Goal: Task Accomplishment & Management: Manage account settings

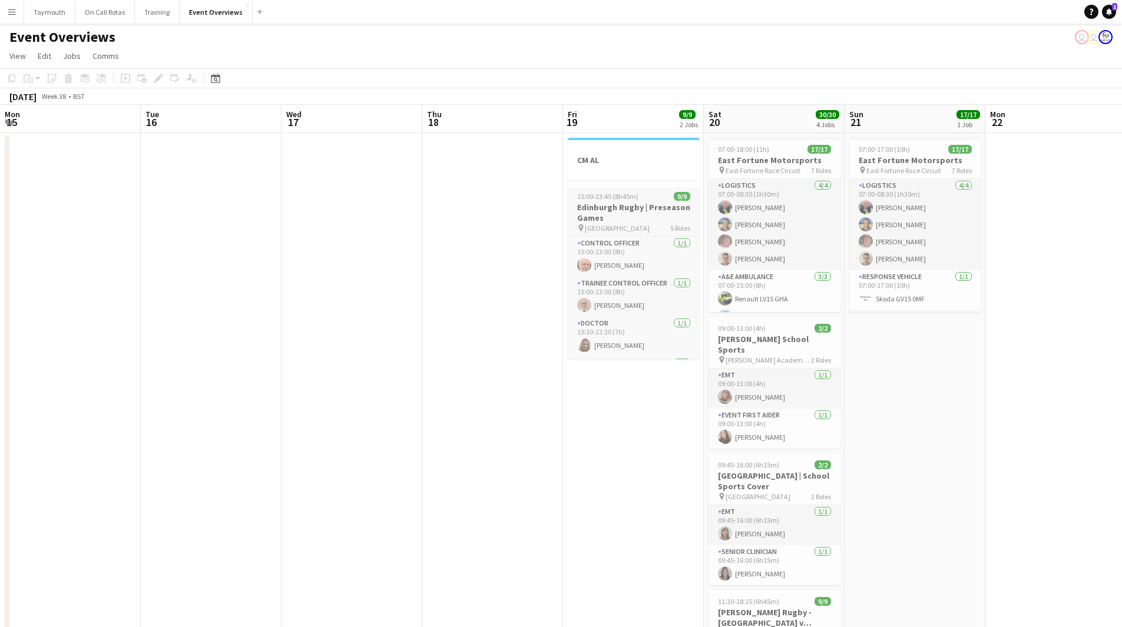
scroll to position [0, 258]
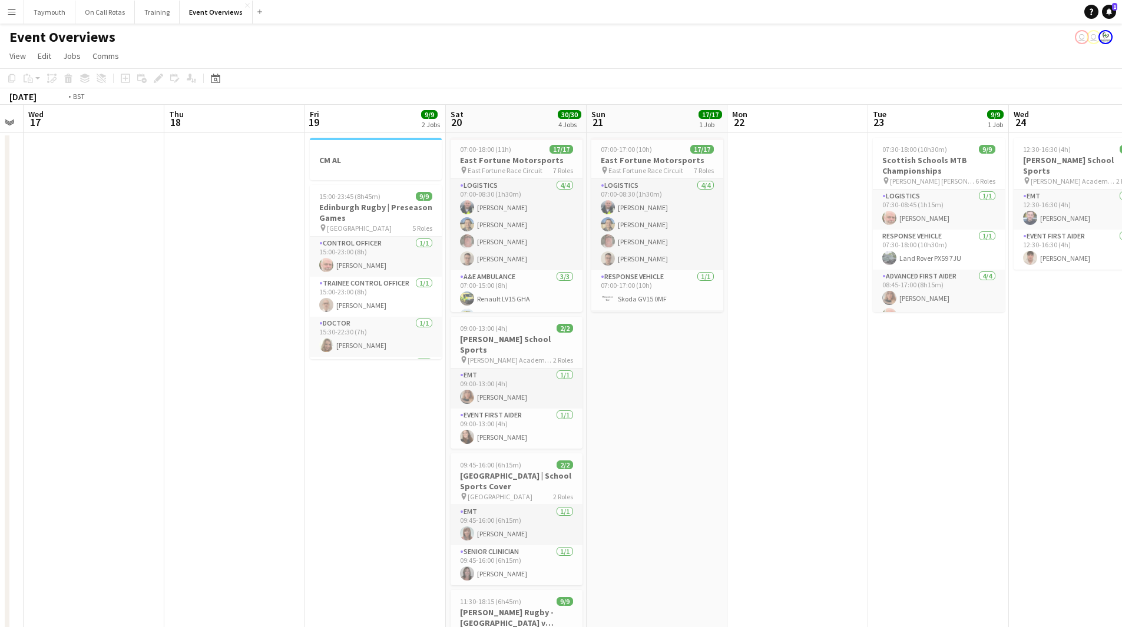
click at [867, 370] on app-calendar-viewport "Mon 15 Tue 16 Wed 17 Thu 18 Fri 19 9/9 2 Jobs Sat 20 30/30 4 Jobs Sun 21 17/17 …" at bounding box center [561, 558] width 1122 height 907
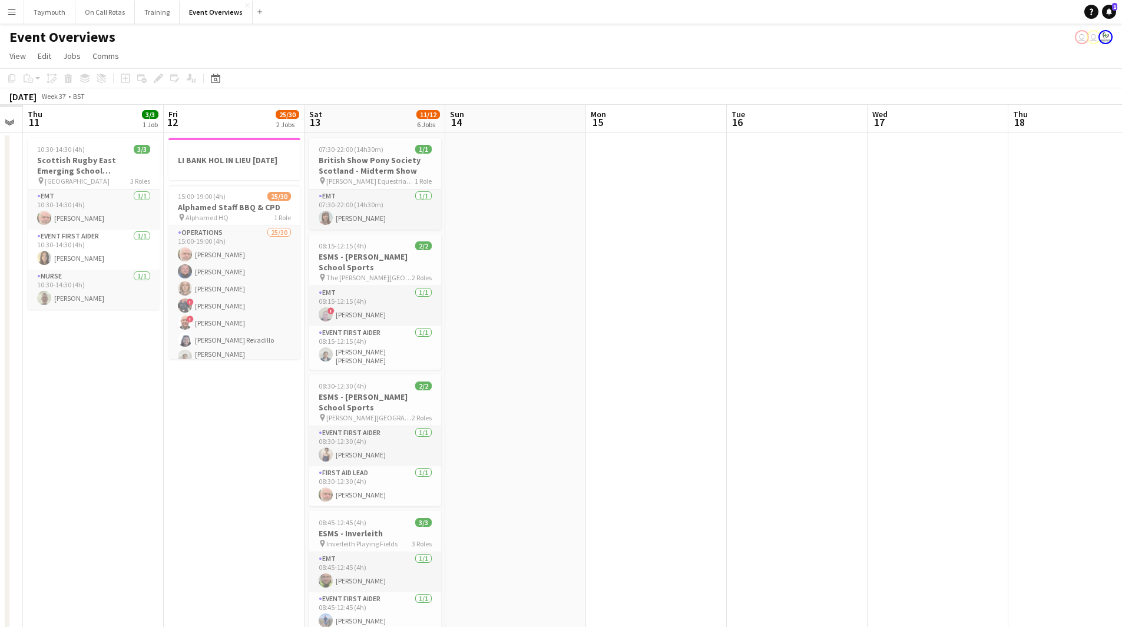
drag, startPoint x: 519, startPoint y: 417, endPoint x: 917, endPoint y: 410, distance: 397.7
click at [771, 416] on app-calendar-viewport "Tue 9 Wed 10 Thu 11 3/3 1 Job Fri 12 25/30 2 Jobs Sat 13 11/12 6 Jobs Sun 14 Mo…" at bounding box center [561, 558] width 1122 height 907
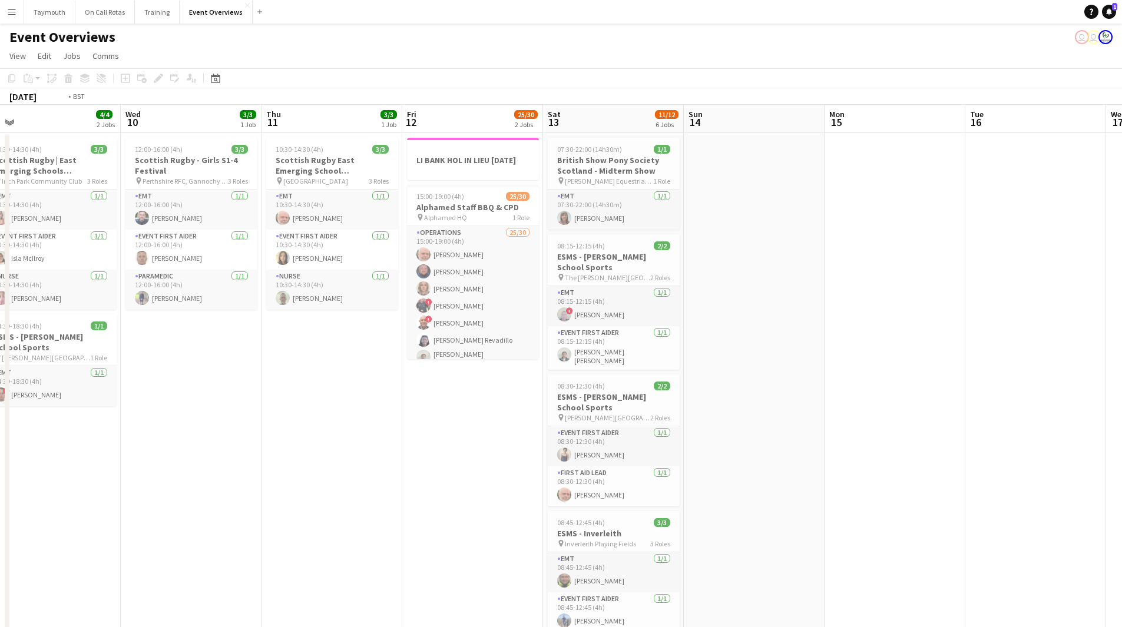
drag, startPoint x: 124, startPoint y: 395, endPoint x: 774, endPoint y: 392, distance: 649.2
click at [680, 396] on app-calendar-viewport "Sun 7 18/18 3 Jobs Mon 8 Tue 9 4/4 2 Jobs Wed 10 3/3 1 Job Thu 11 3/3 1 Job Fri…" at bounding box center [561, 558] width 1122 height 907
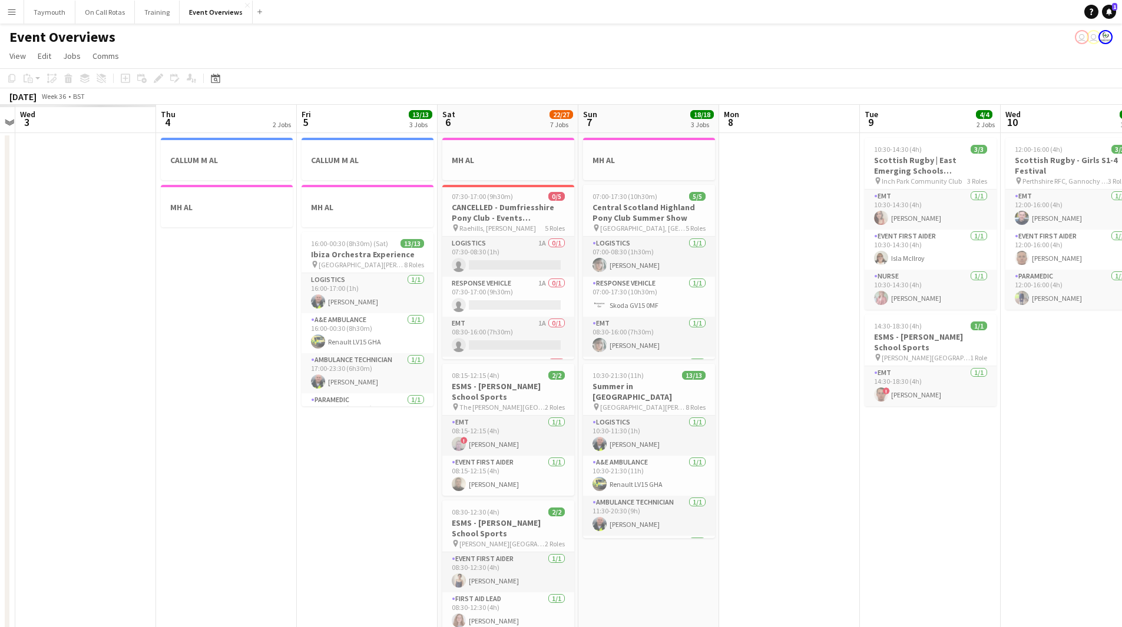
scroll to position [0, 407]
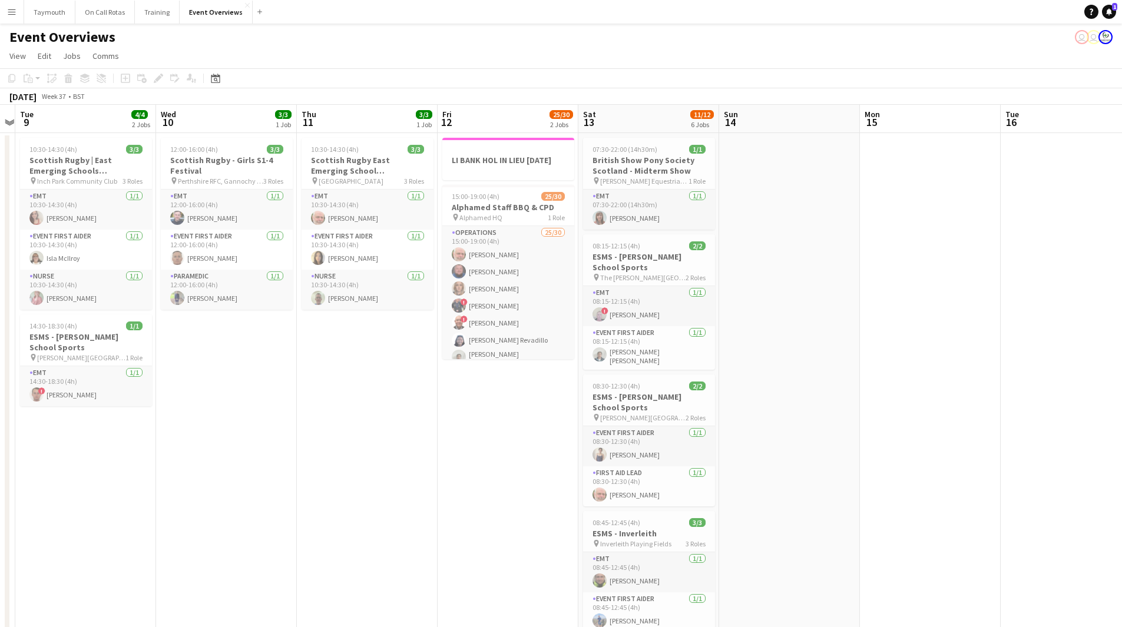
drag, startPoint x: 930, startPoint y: 438, endPoint x: 171, endPoint y: 468, distance: 759.3
click at [209, 479] on app-calendar-viewport "Sat 6 22/27 7 Jobs Sun 7 18/18 3 Jobs Mon 8 Tue 9 4/4 2 Jobs Wed 10 3/3 1 Job T…" at bounding box center [561, 623] width 1122 height 1037
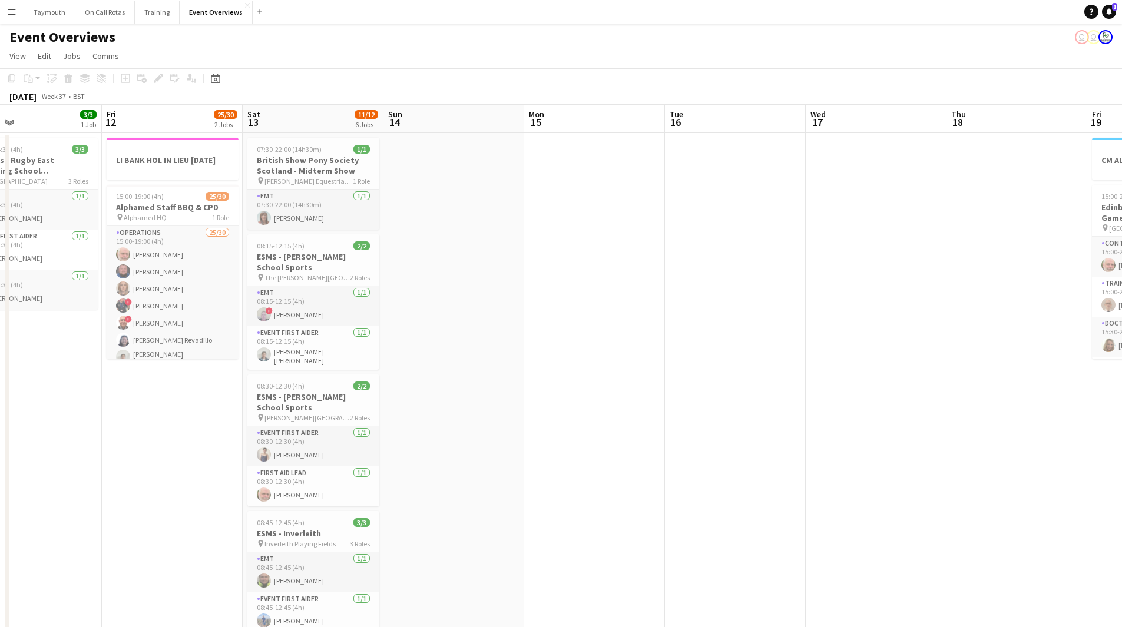
drag, startPoint x: 647, startPoint y: 432, endPoint x: 64, endPoint y: 442, distance: 583.3
click at [108, 448] on app-calendar-viewport "Mon 8 Tue 9 4/4 2 Jobs Wed 10 3/3 1 Job Thu 11 3/3 1 Job Fri 12 25/30 2 Jobs Sa…" at bounding box center [561, 623] width 1122 height 1037
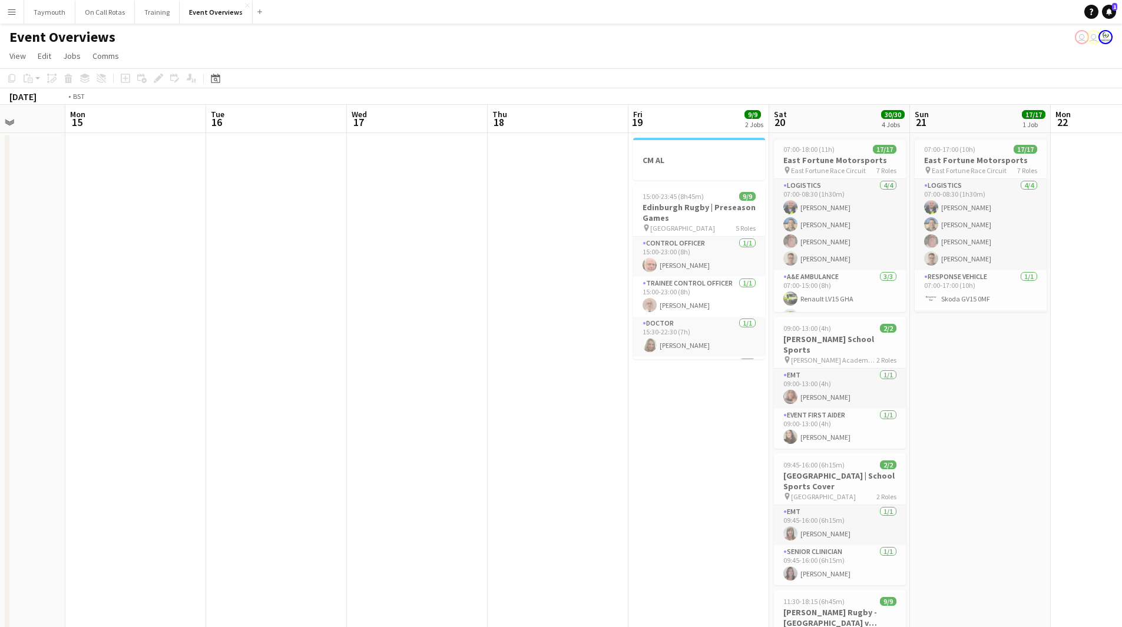
drag, startPoint x: 613, startPoint y: 439, endPoint x: 87, endPoint y: 458, distance: 525.8
click at [110, 457] on app-calendar-viewport "Fri 12 25/30 2 Jobs Sat 13 11/12 6 Jobs Sun 14 Mon 15 Tue 16 Wed 17 Thu 18 Fri …" at bounding box center [561, 623] width 1122 height 1037
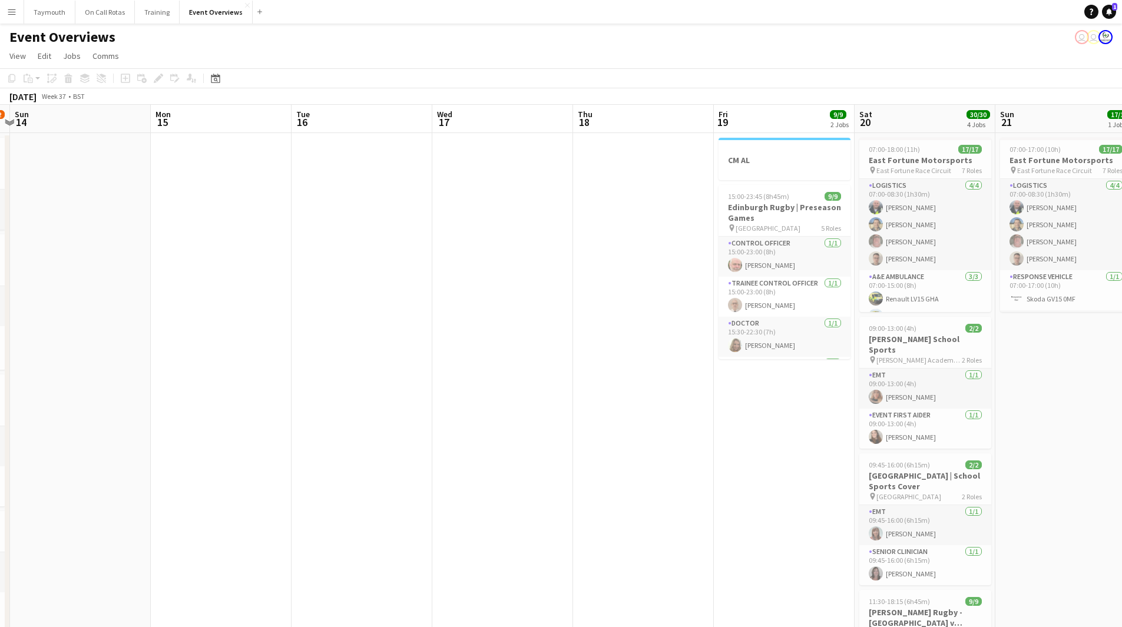
drag, startPoint x: 114, startPoint y: 445, endPoint x: 718, endPoint y: 447, distance: 603.8
click at [718, 447] on app-calendar-viewport "Fri 12 25/30 2 Jobs Sat 13 11/12 6 Jobs Sun 14 Mon 15 Tue 16 Wed 17 Thu 18 Fri …" at bounding box center [561, 623] width 1122 height 1037
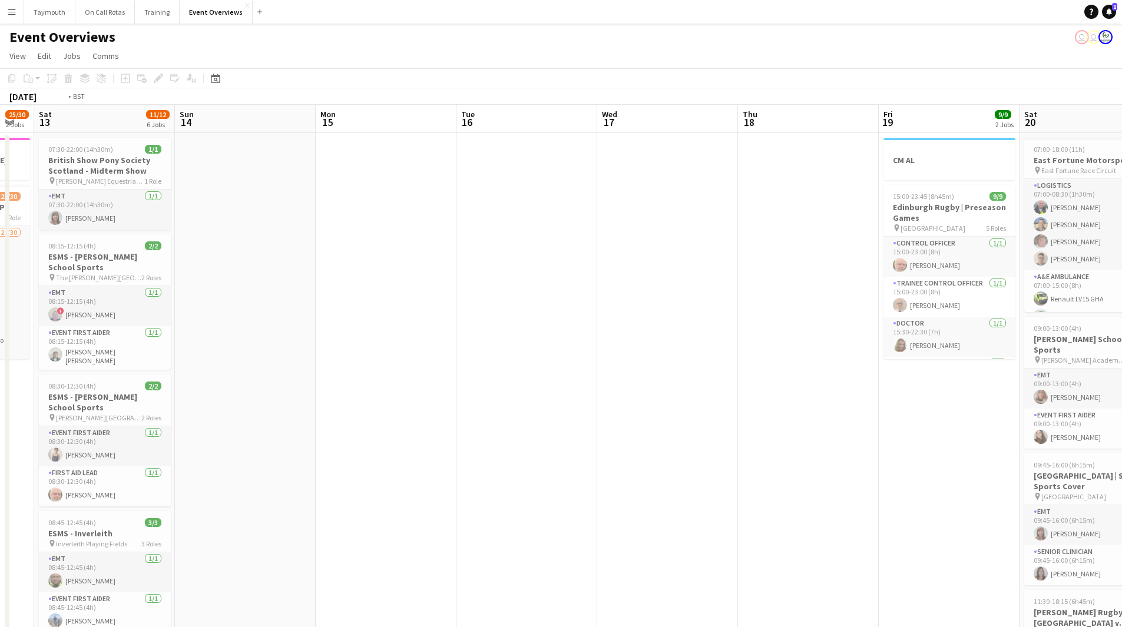
drag, startPoint x: 371, startPoint y: 446, endPoint x: 95, endPoint y: 447, distance: 275.1
click at [95, 447] on app-calendar-viewport "Wed 10 3/3 1 Job Thu 11 3/3 1 Job Fri 12 25/30 2 Jobs Sat 13 11/12 6 Jobs Sun 1…" at bounding box center [561, 623] width 1122 height 1037
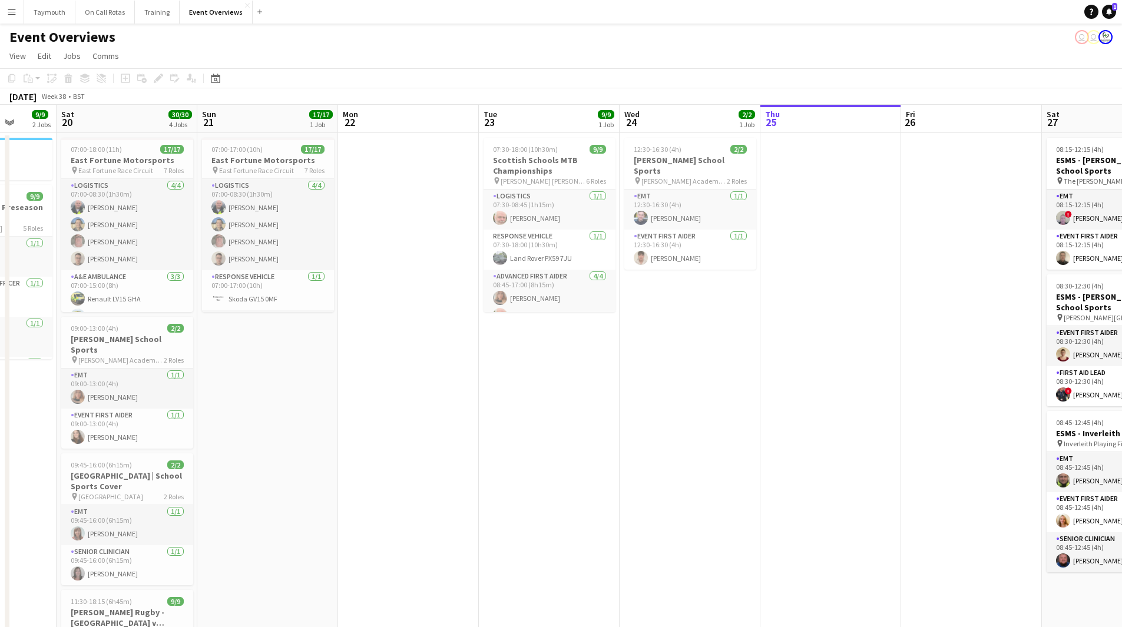
drag, startPoint x: 773, startPoint y: 434, endPoint x: 204, endPoint y: 451, distance: 568.7
click at [204, 451] on app-calendar-viewport "Wed 17 Thu 18 Fri 19 9/9 2 Jobs Sat 20 30/30 4 Jobs Sun 21 17/17 1 Job Mon 22 T…" at bounding box center [561, 623] width 1122 height 1037
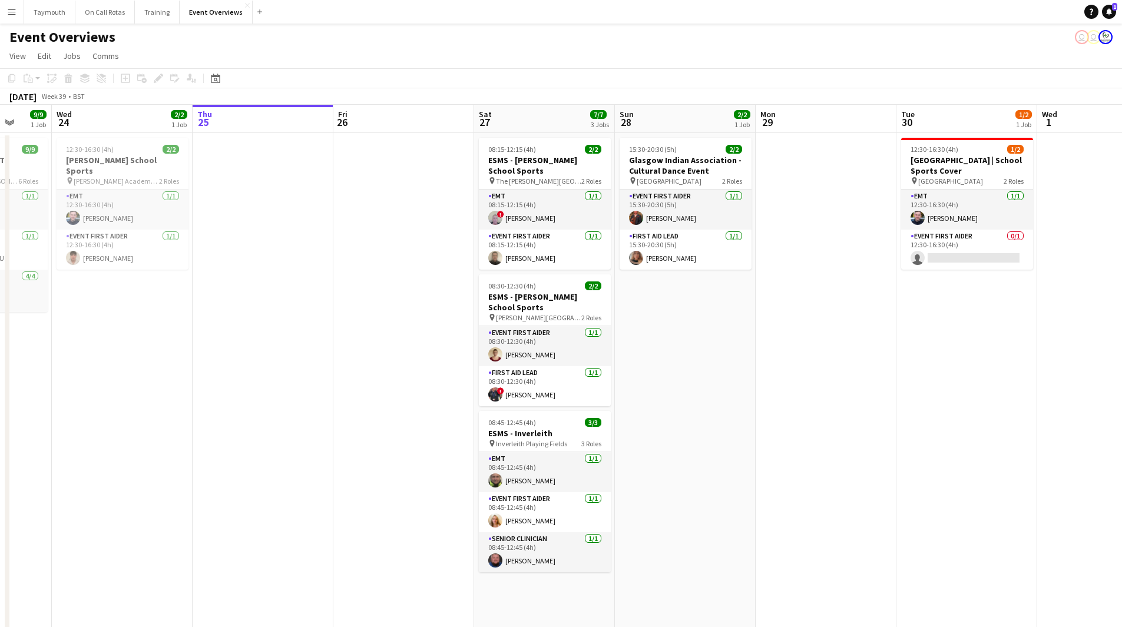
drag, startPoint x: 434, startPoint y: 437, endPoint x: 125, endPoint y: 437, distance: 309.3
click at [0, 437] on html "Menu Boards Boards Boards All jobs Status Workforce Workforce My Workforce Recr…" at bounding box center [561, 571] width 1122 height 1142
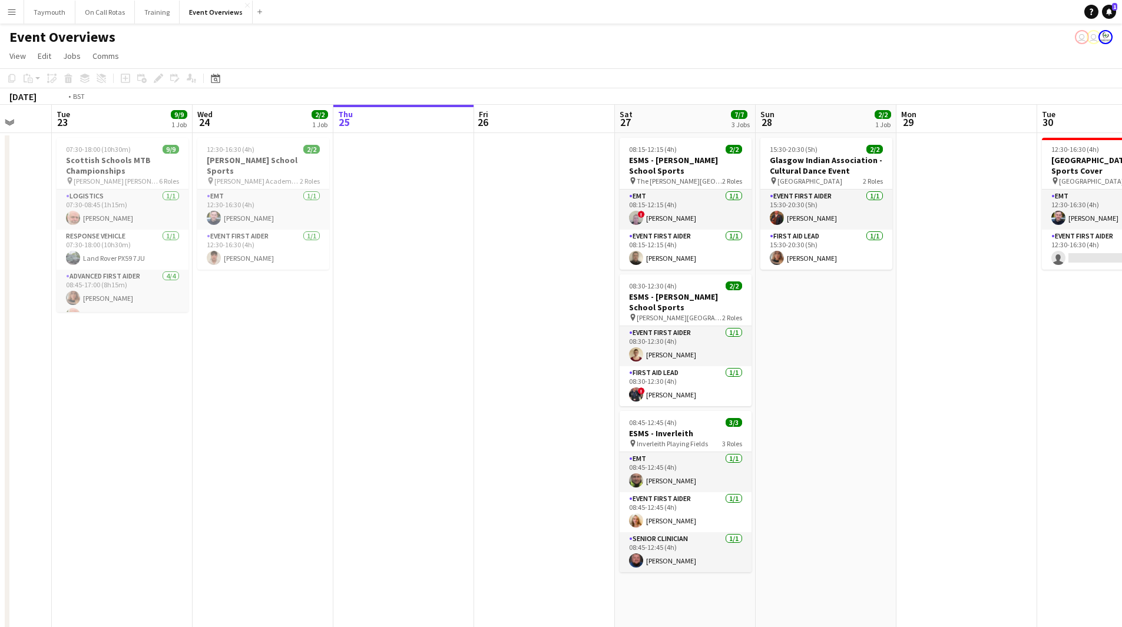
click at [853, 424] on app-calendar-viewport "Sat 20 30/30 4 Jobs Sun 21 17/17 1 Job Mon 22 Tue 23 9/9 1 Job Wed 24 2/2 1 Job…" at bounding box center [561, 623] width 1122 height 1037
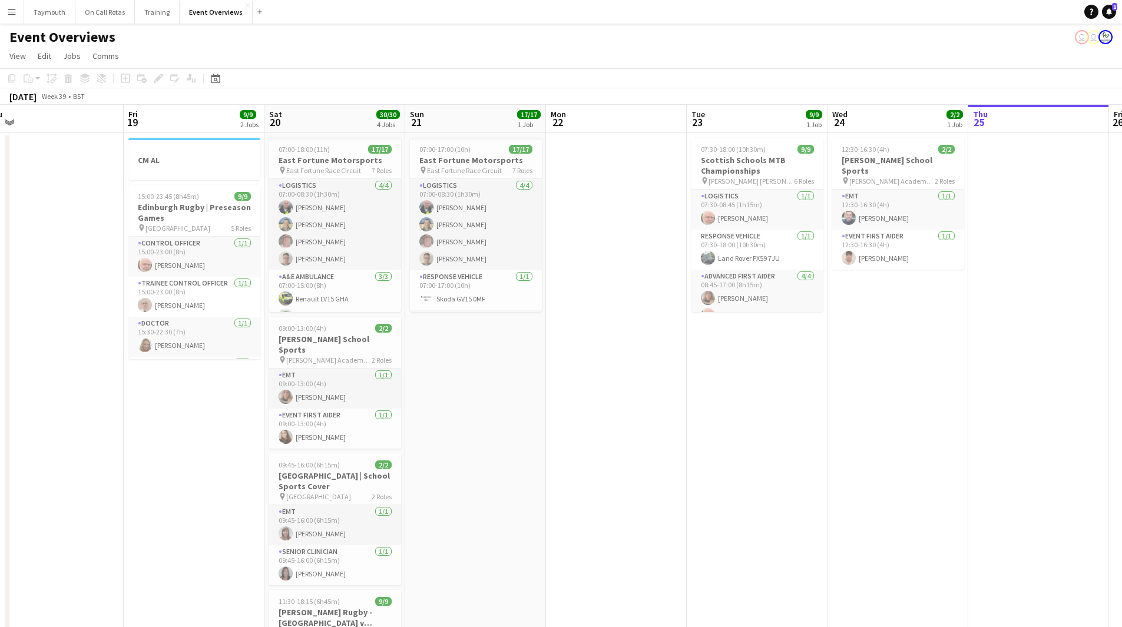
click at [698, 427] on app-calendar-viewport "Tue 16 Wed 17 Thu 18 Fri 19 9/9 2 Jobs Sat 20 30/30 4 Jobs Sun 21 17/17 1 Job M…" at bounding box center [561, 623] width 1122 height 1037
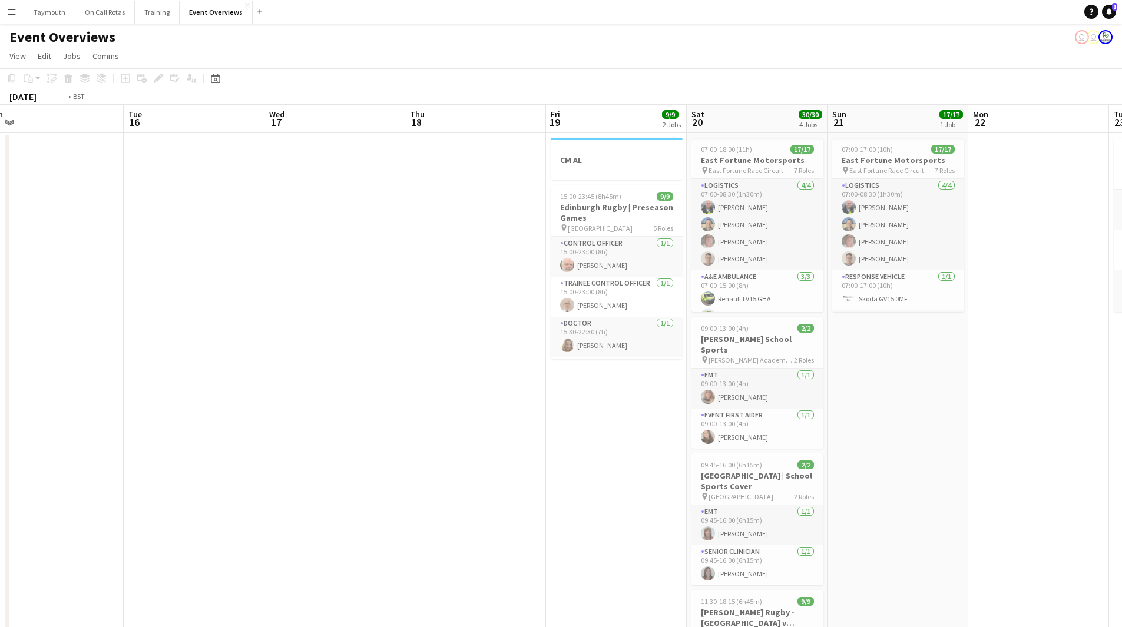
scroll to position [0, 337]
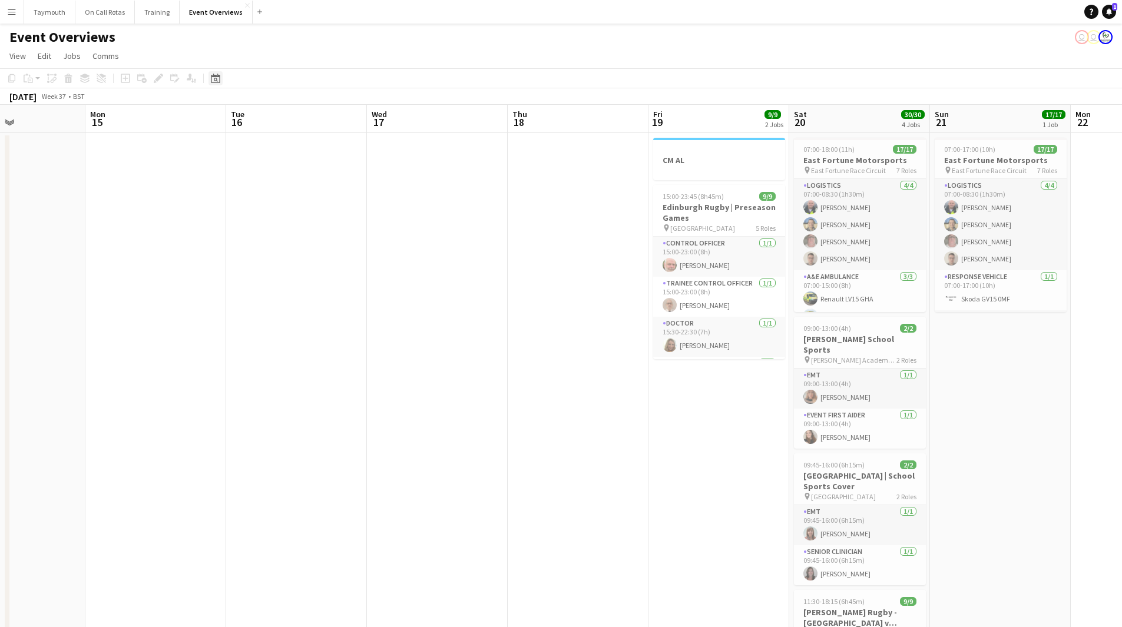
click at [219, 80] on icon "Date picker" at bounding box center [215, 78] width 9 height 9
click at [279, 124] on span "Previous month" at bounding box center [288, 119] width 24 height 24
click at [280, 123] on span "Previous month" at bounding box center [288, 119] width 24 height 24
click at [292, 128] on span "Previous month" at bounding box center [288, 119] width 24 height 24
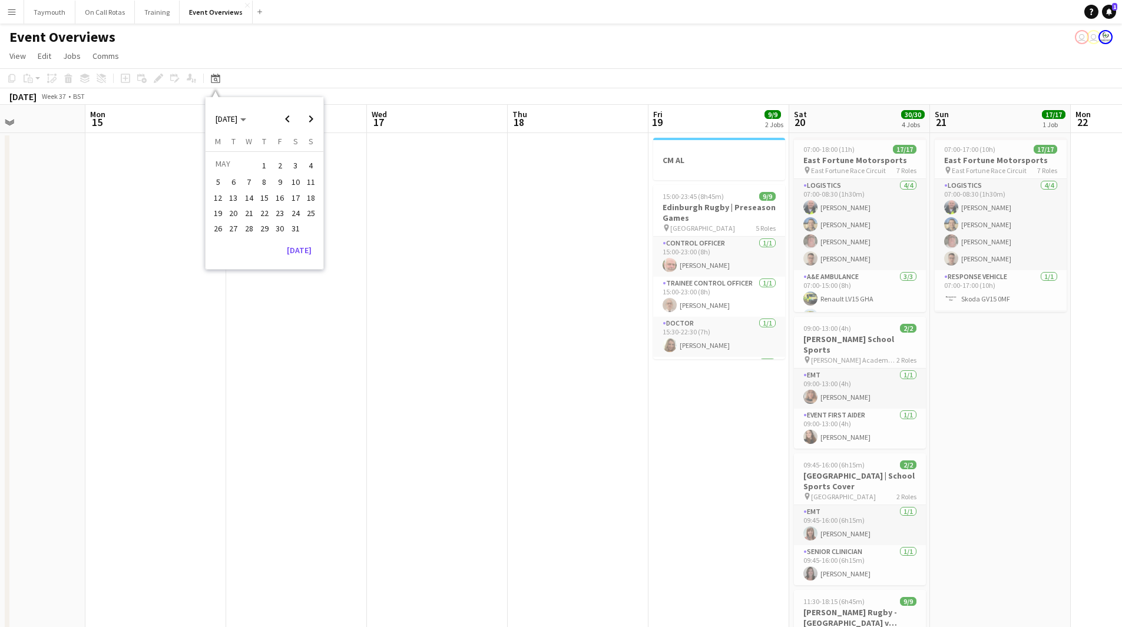
click at [309, 189] on span "11" at bounding box center [311, 183] width 14 height 14
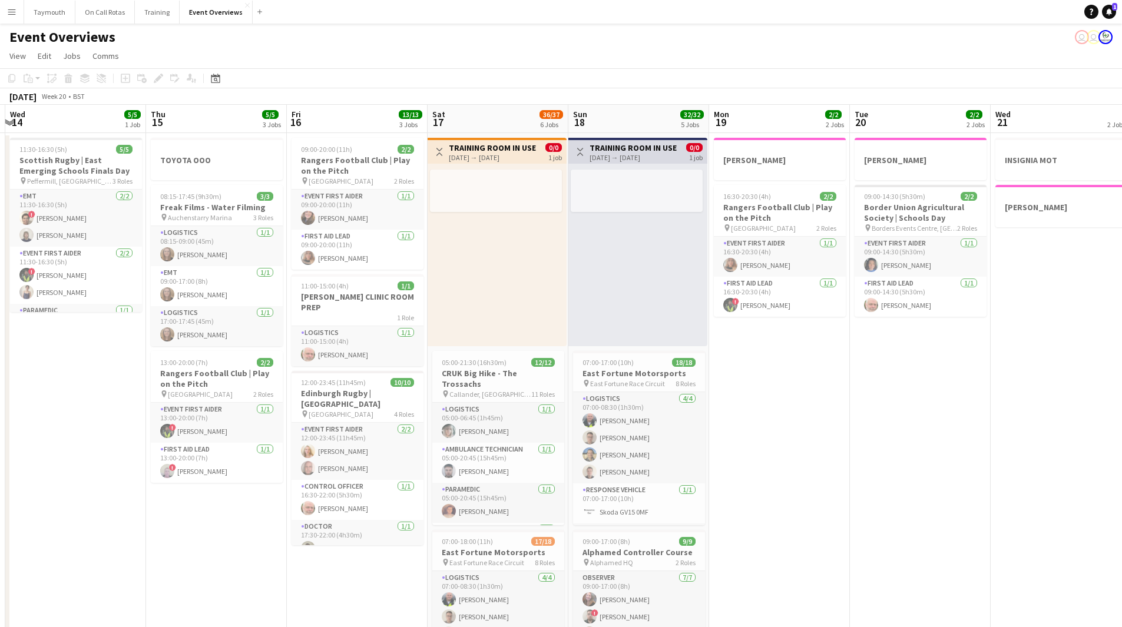
scroll to position [0, 462]
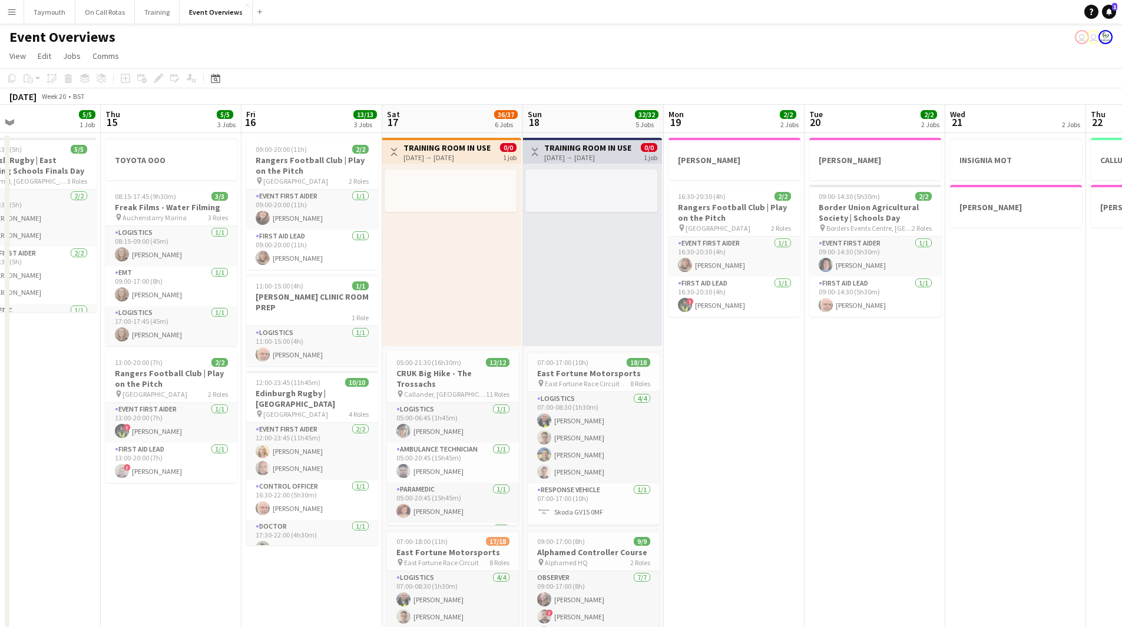
drag, startPoint x: 831, startPoint y: 375, endPoint x: 74, endPoint y: 382, distance: 757.0
click at [70, 382] on app-calendar-viewport "Sun 11 42/42 3 Jobs Mon 12 1 Job Tue 13 Wed 14 5/5 1 Job Thu 15 5/5 3 Jobs Fri …" at bounding box center [561, 626] width 1122 height 1043
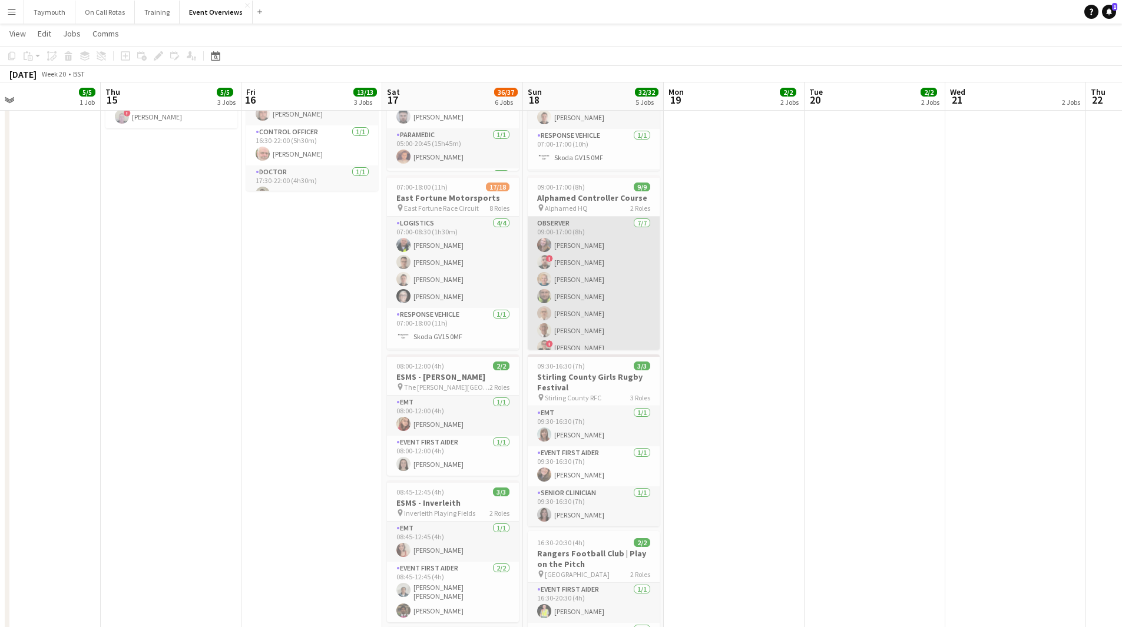
click at [611, 277] on app-card-role "Observer [DATE] 09:00-17:00 (8h) [PERSON_NAME] ! [PERSON_NAME] [PERSON_NAME] [P…" at bounding box center [594, 288] width 132 height 143
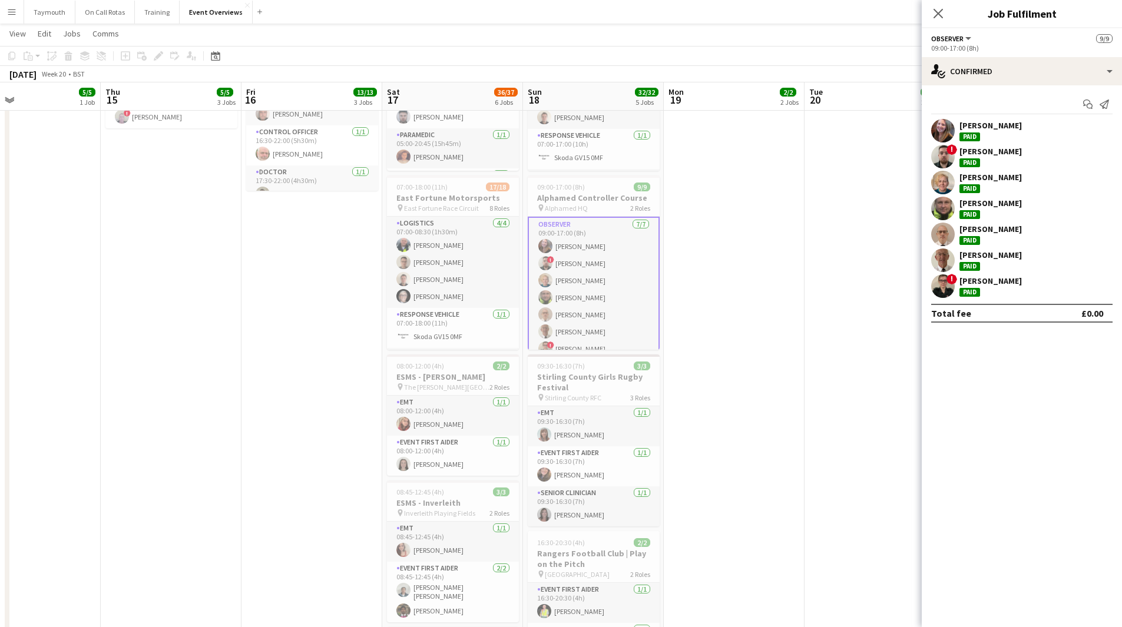
click at [1005, 123] on div "[PERSON_NAME]" at bounding box center [991, 125] width 62 height 11
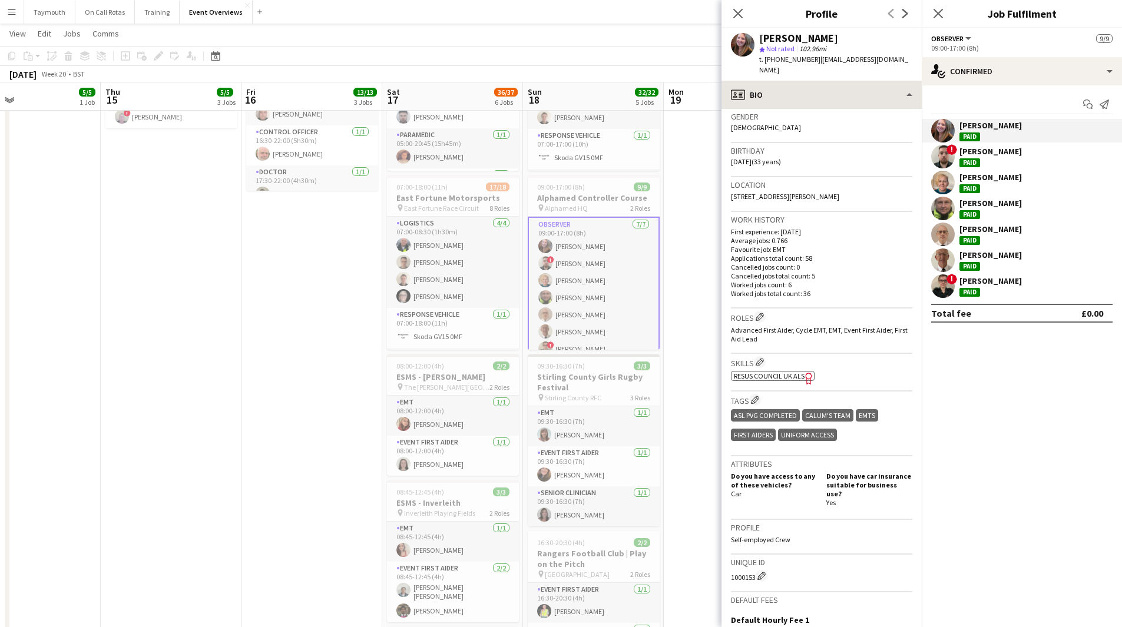
scroll to position [236, 0]
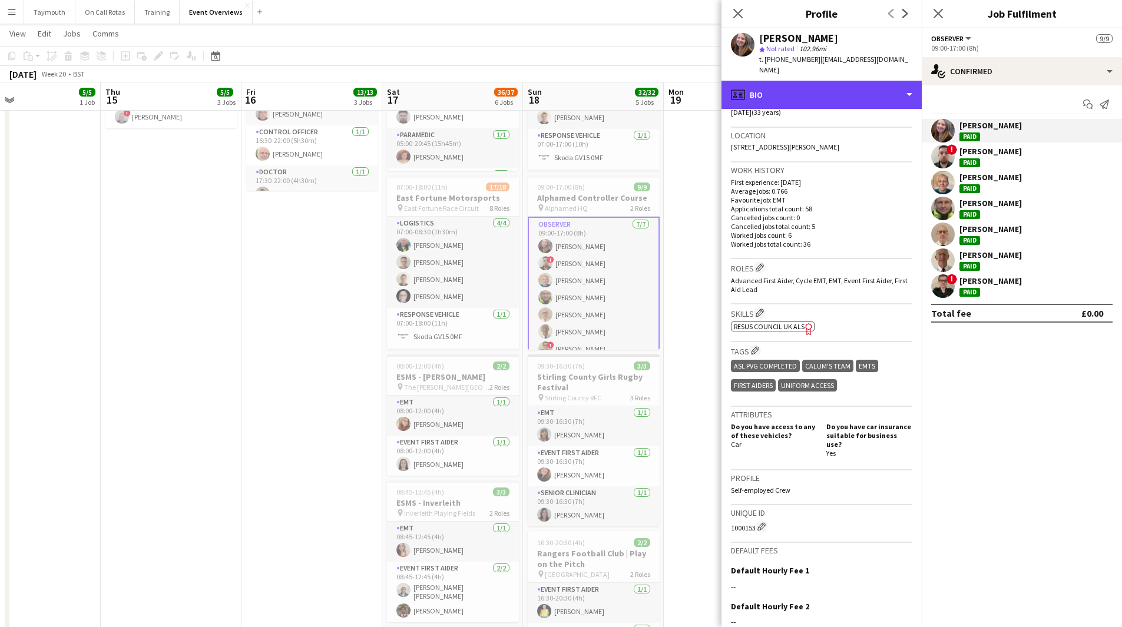
drag, startPoint x: 855, startPoint y: 95, endPoint x: 874, endPoint y: 190, distance: 96.1
click at [855, 95] on div "profile Bio" at bounding box center [822, 95] width 200 height 28
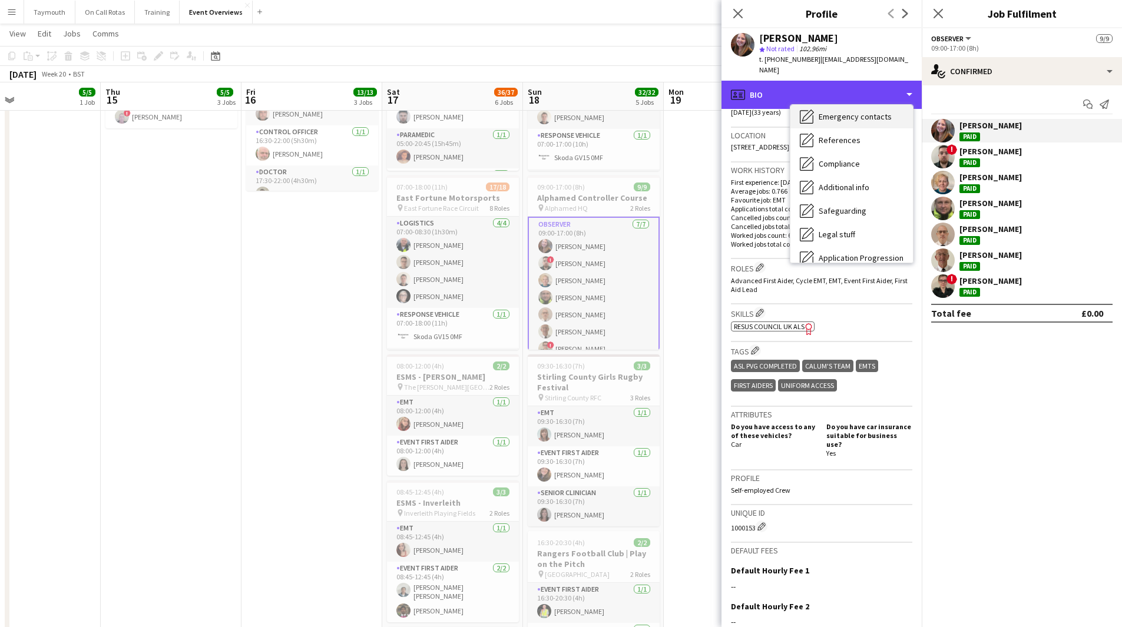
scroll to position [205, 0]
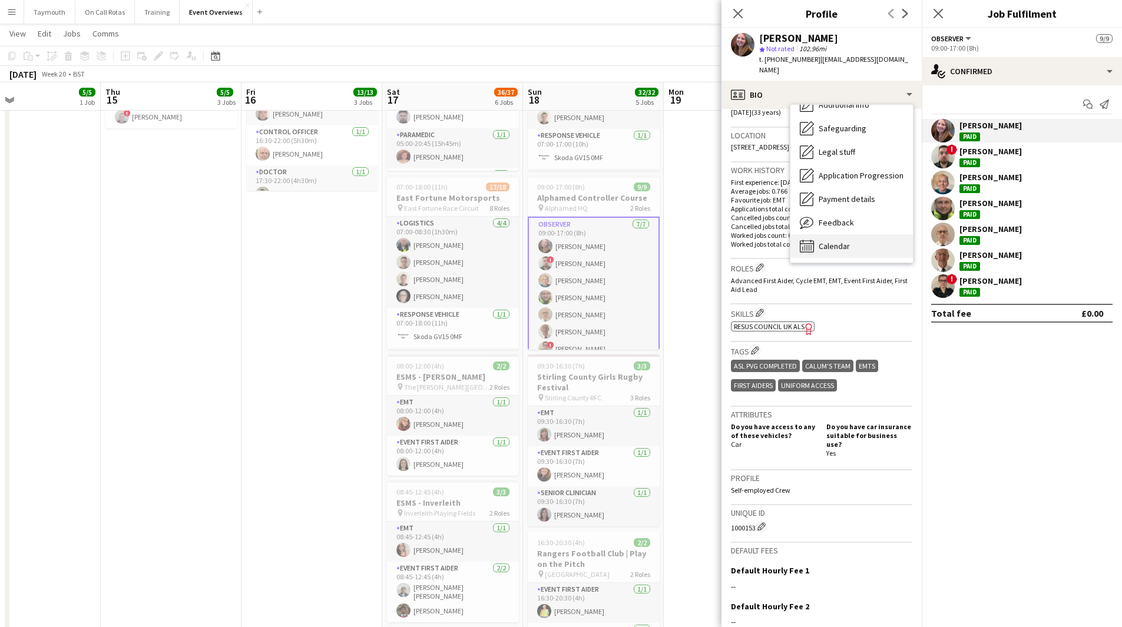
click at [864, 244] on div "Calendar Calendar" at bounding box center [852, 246] width 123 height 24
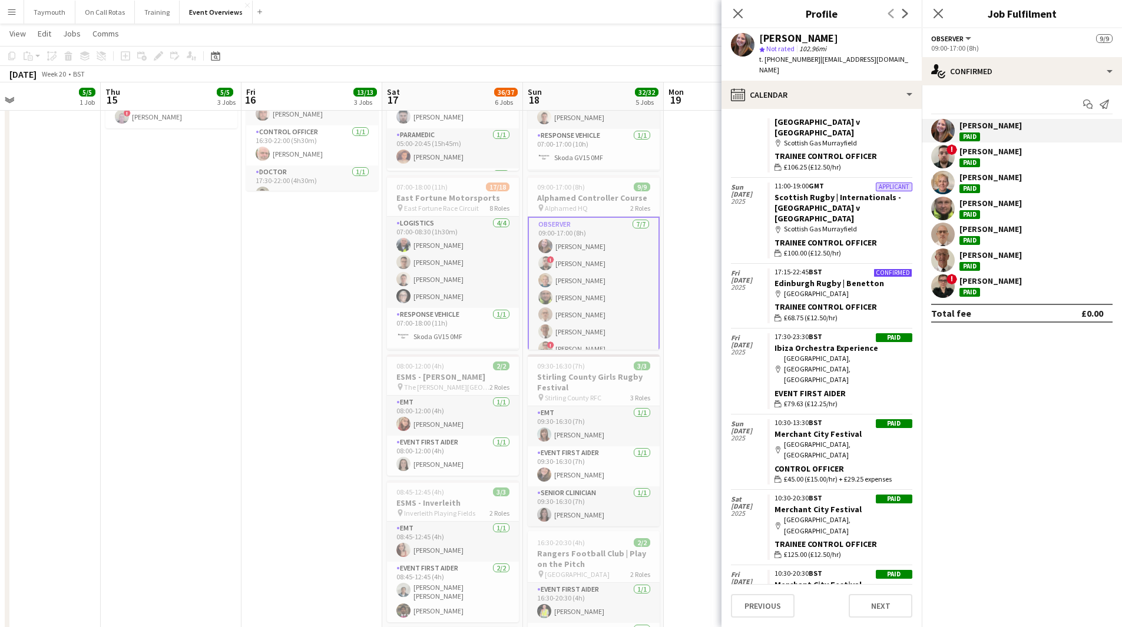
scroll to position [0, 0]
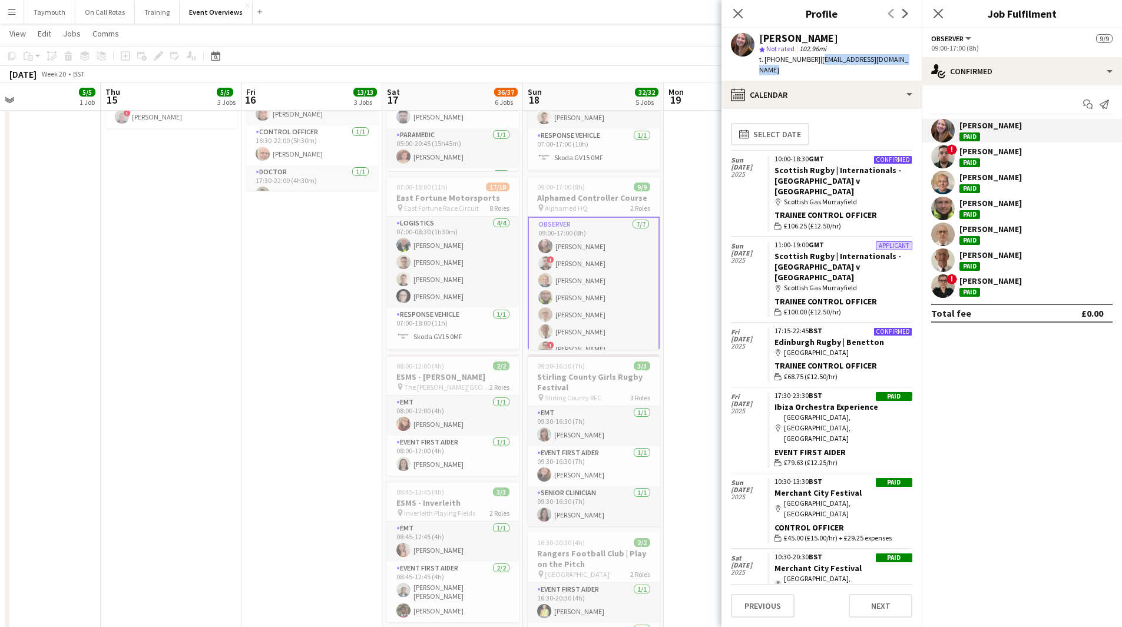
drag, startPoint x: 831, startPoint y: 71, endPoint x: 816, endPoint y: 62, distance: 18.0
click at [816, 62] on div "t. [PHONE_NUMBER] | [EMAIL_ADDRESS][DOMAIN_NAME]" at bounding box center [835, 64] width 153 height 21
copy span "[EMAIL_ADDRESS][DOMAIN_NAME]"
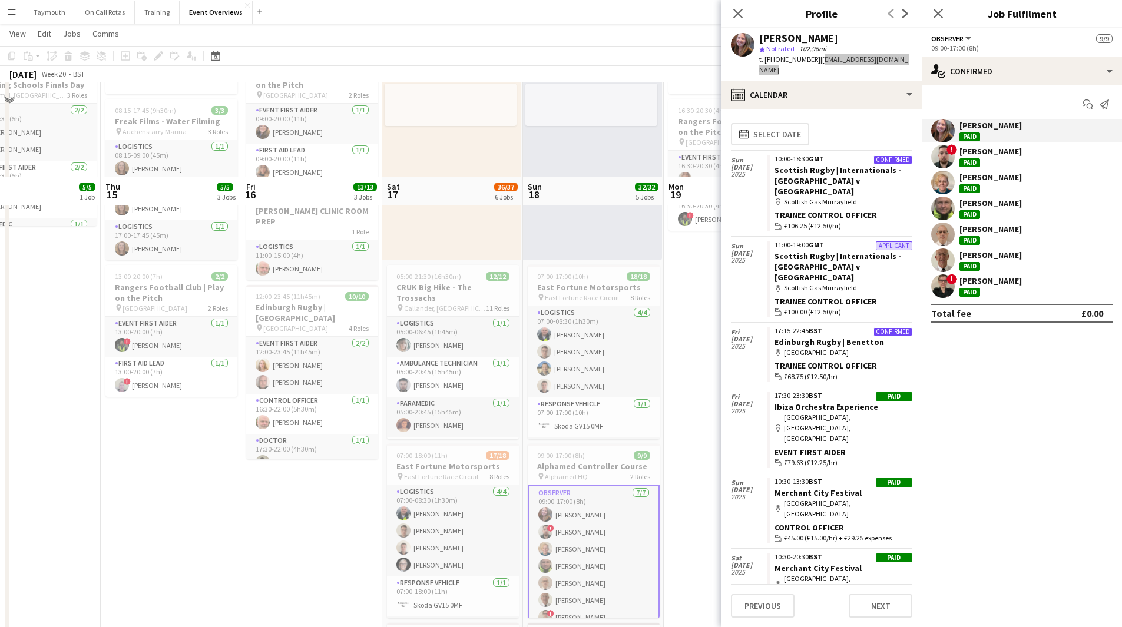
scroll to position [59, 0]
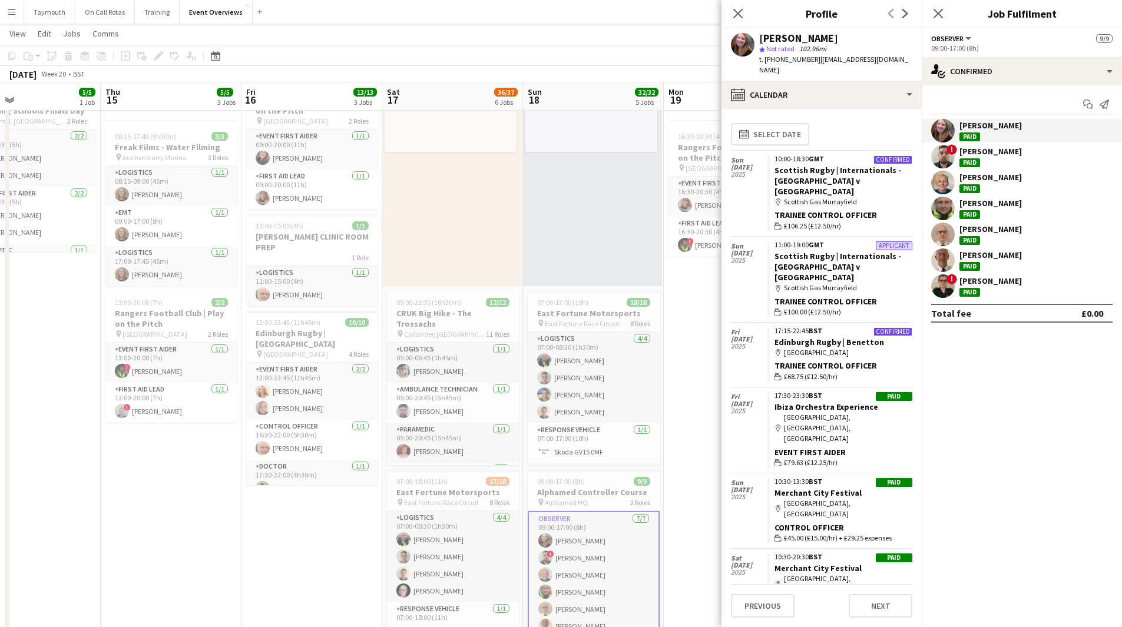
click at [997, 156] on div "[PERSON_NAME]" at bounding box center [991, 151] width 62 height 11
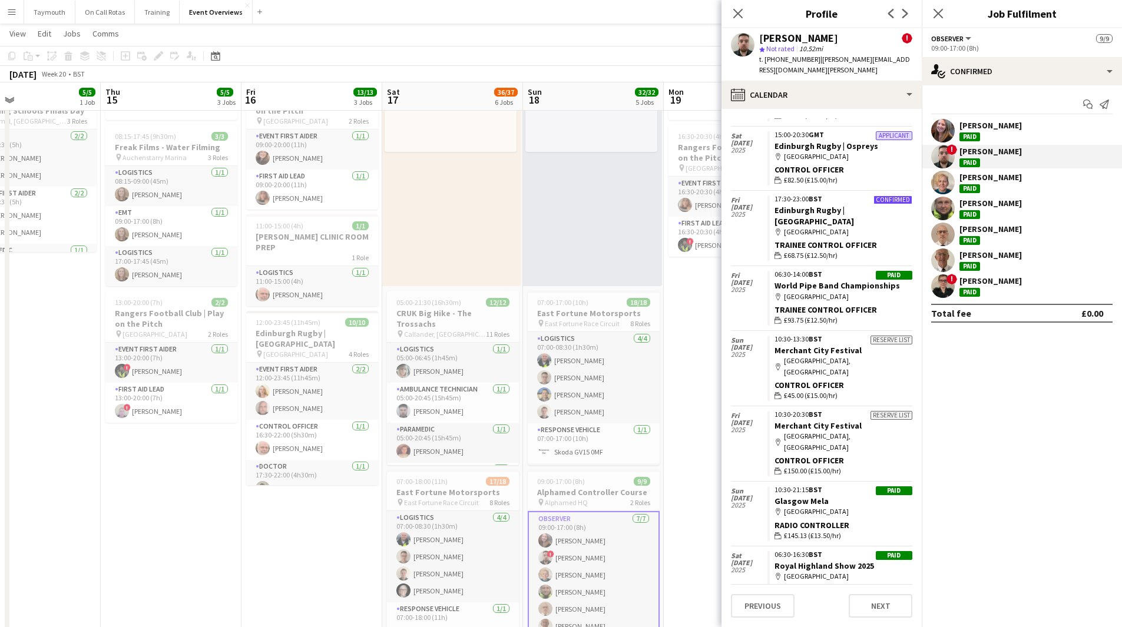
scroll to position [553, 0]
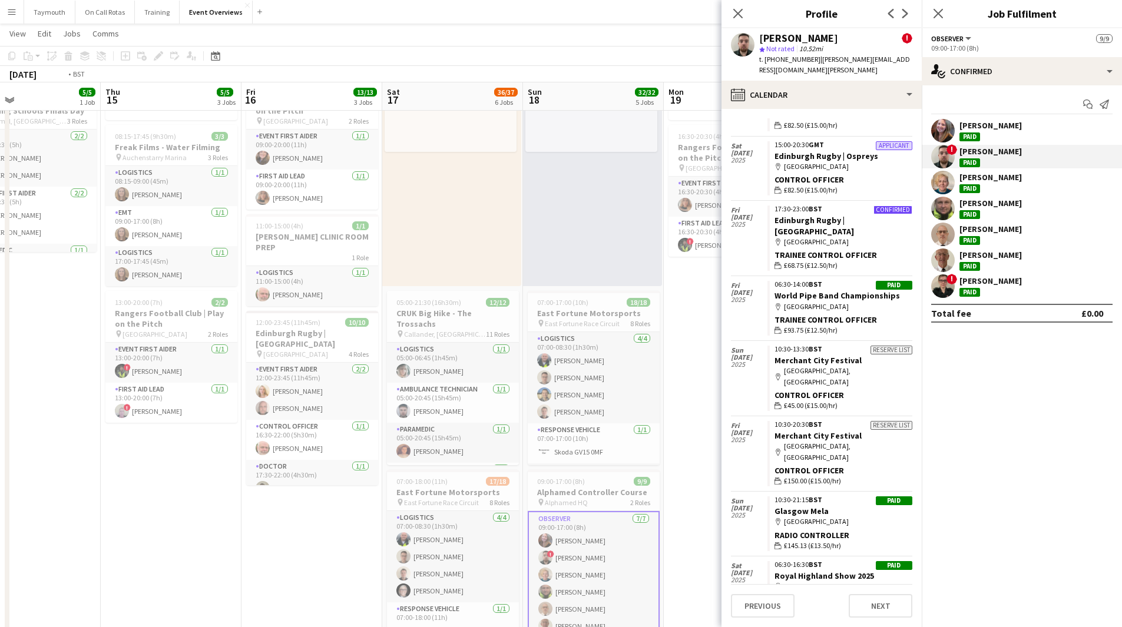
drag, startPoint x: 299, startPoint y: 495, endPoint x: 693, endPoint y: 466, distance: 395.8
click at [693, 466] on app-calendar-viewport "Sun 11 42/42 3 Jobs Mon 12 1 Job Tue 13 Wed 14 5/5 1 Job Thu 15 5/5 3 Jobs Fri …" at bounding box center [561, 537] width 1122 height 1100
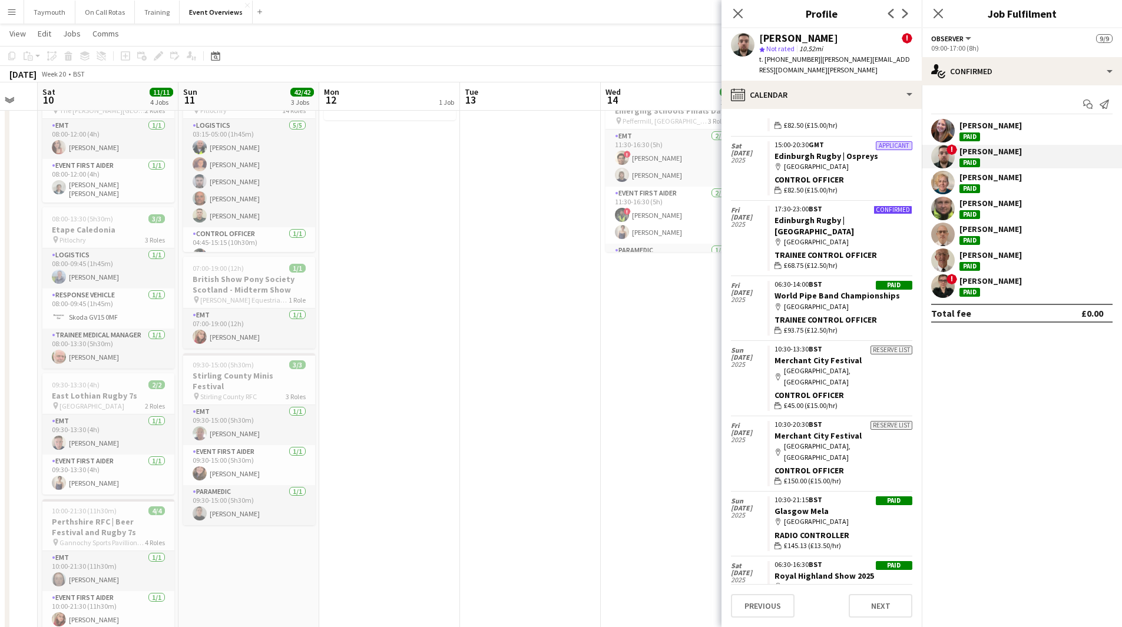
drag, startPoint x: 184, startPoint y: 498, endPoint x: 614, endPoint y: 491, distance: 430.1
click at [575, 492] on app-calendar-viewport "Thu 8 Fri 9 Sat 10 11/11 4 Jobs Sun 11 42/42 3 Jobs Mon 12 1 Job Tue 13 Wed 14 …" at bounding box center [561, 537] width 1122 height 1100
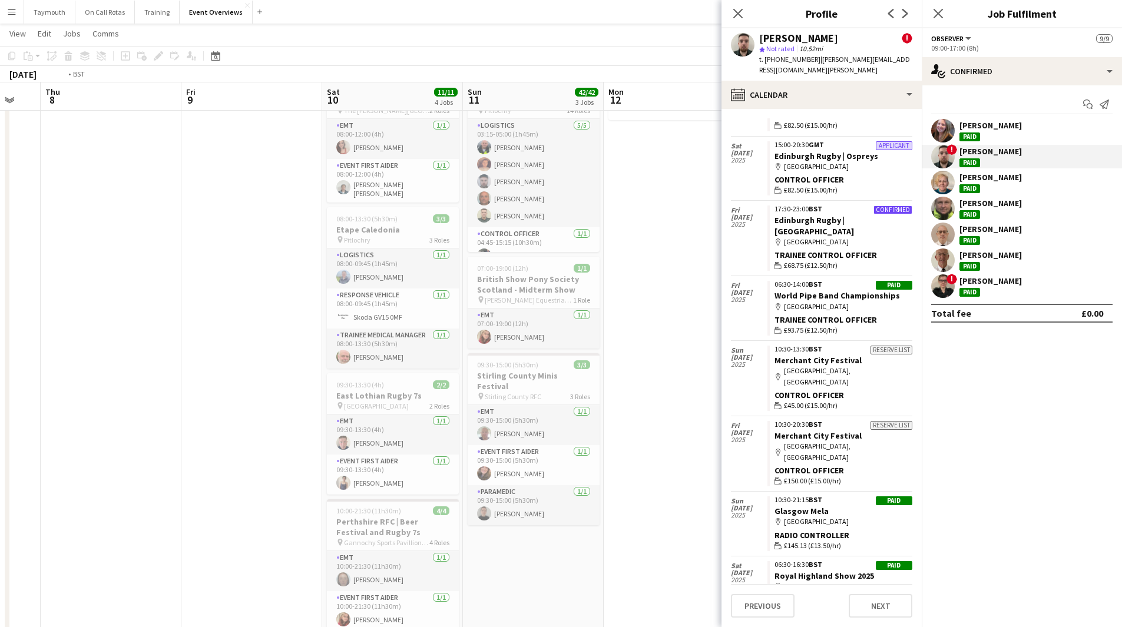
drag, startPoint x: 553, startPoint y: 503, endPoint x: 580, endPoint y: 499, distance: 27.3
click at [580, 499] on app-calendar-viewport "Tue 6 Wed 7 Thu 8 Fri 9 Sat 10 11/11 4 Jobs Sun 11 42/42 3 Jobs Mon 12 1 Job Tu…" at bounding box center [561, 537] width 1122 height 1100
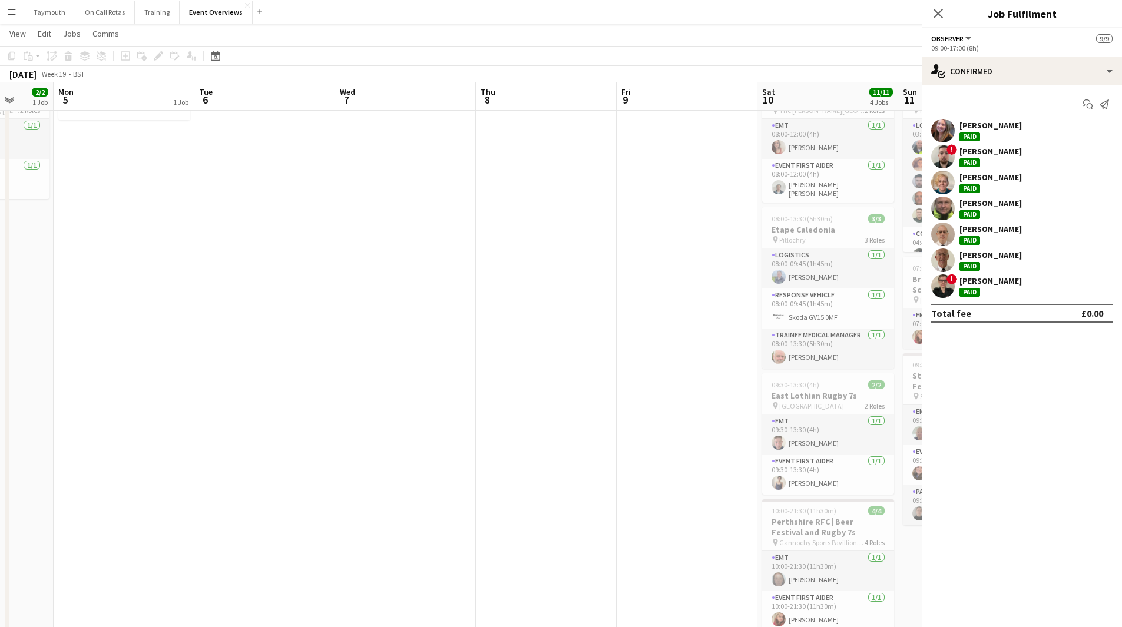
drag, startPoint x: 289, startPoint y: 495, endPoint x: 509, endPoint y: 481, distance: 220.8
click at [500, 482] on app-calendar-viewport "Fri 2 2 Jobs Sat 3 19/19 4 Jobs Sun 4 2/2 1 Job Mon 5 1 Job Tue 6 Wed 7 Thu 8 F…" at bounding box center [561, 537] width 1122 height 1100
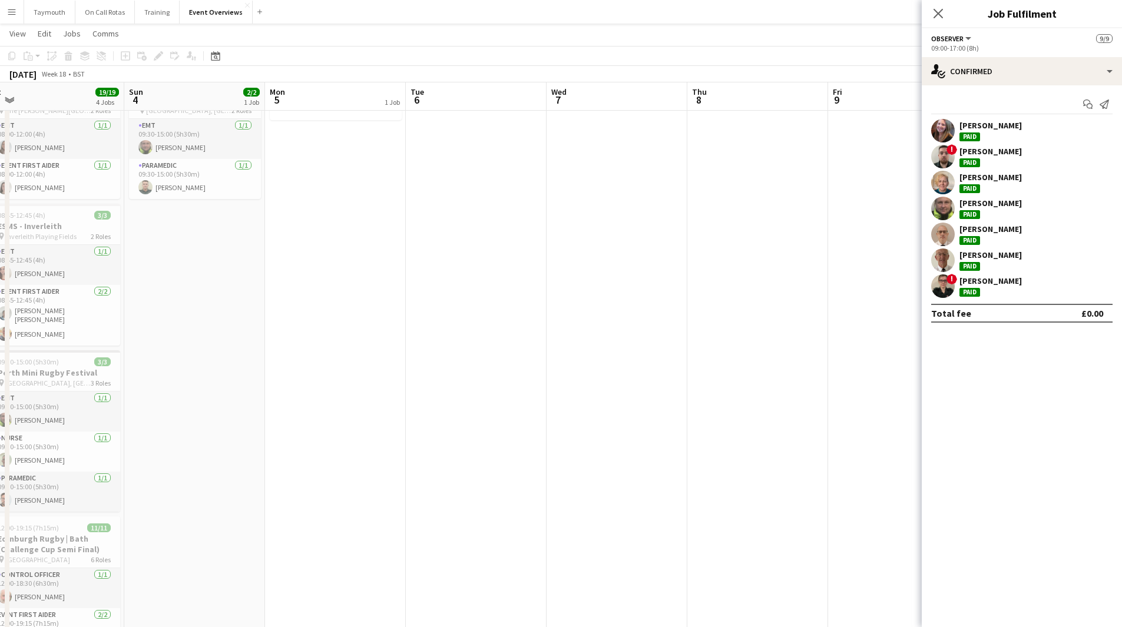
click at [978, 161] on div "Paid" at bounding box center [970, 162] width 21 height 9
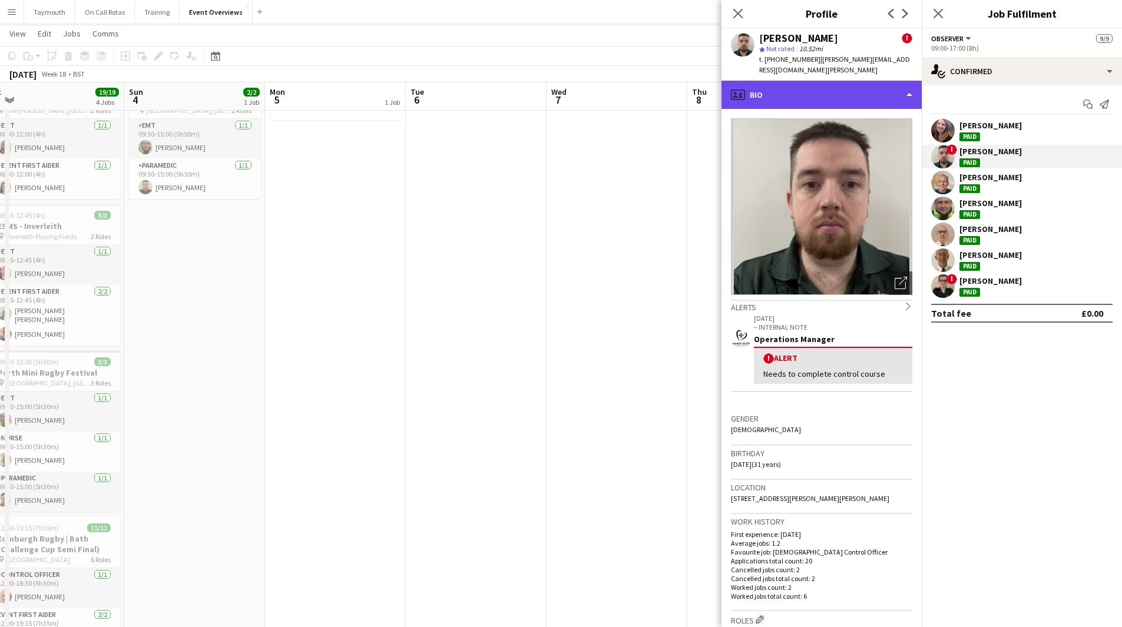
click at [857, 87] on div "profile Bio" at bounding box center [822, 95] width 200 height 28
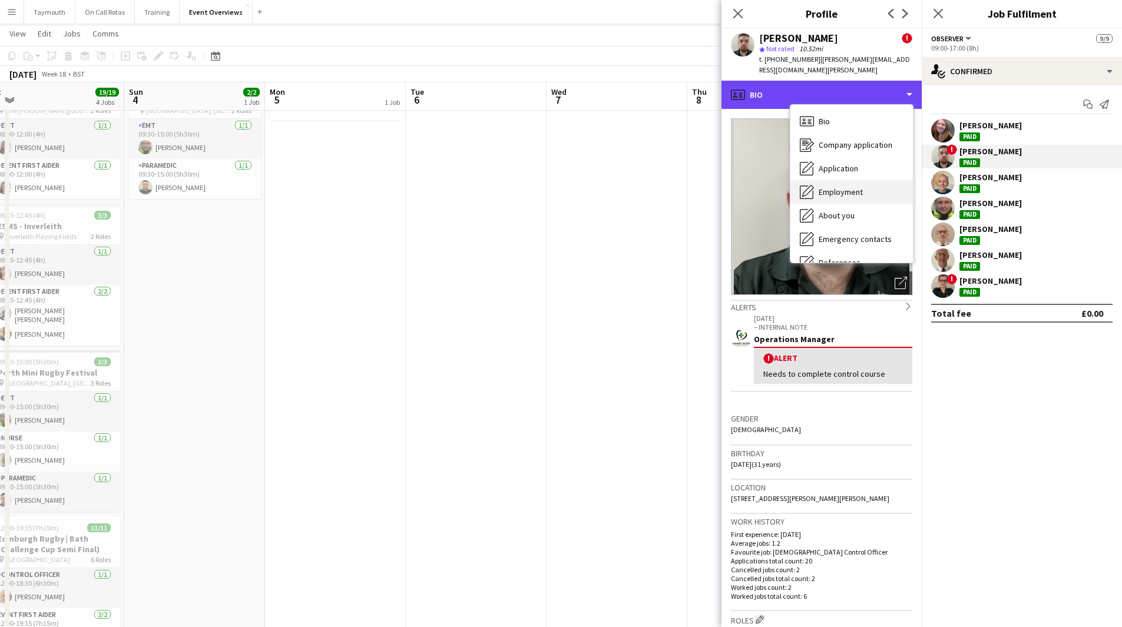
scroll to position [205, 0]
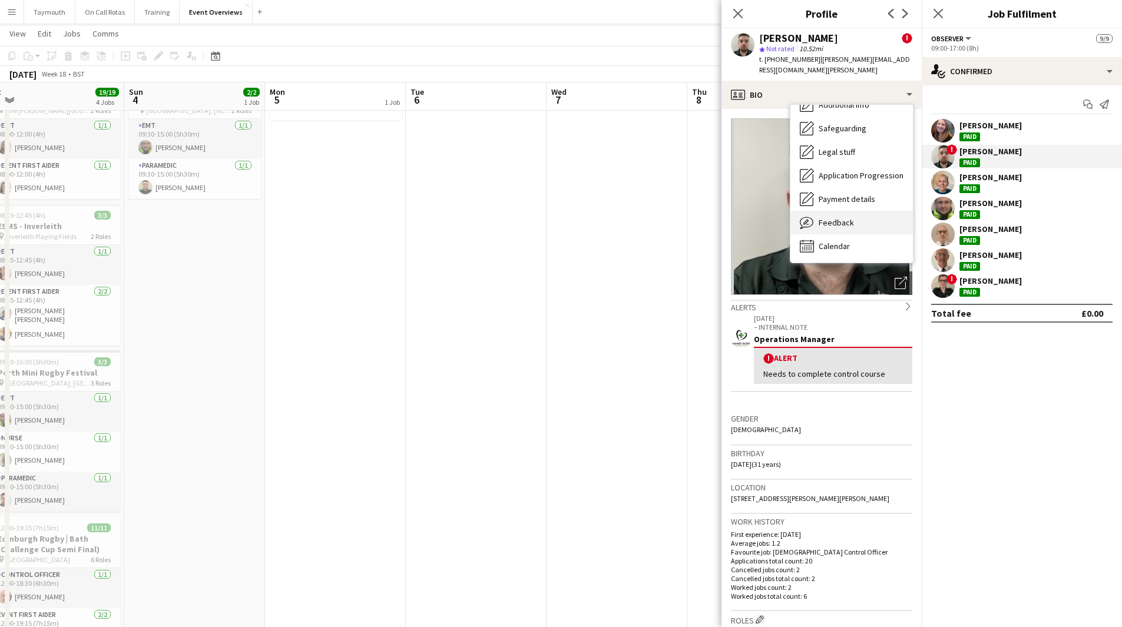
click at [874, 214] on div "Feedback Feedback" at bounding box center [852, 223] width 123 height 24
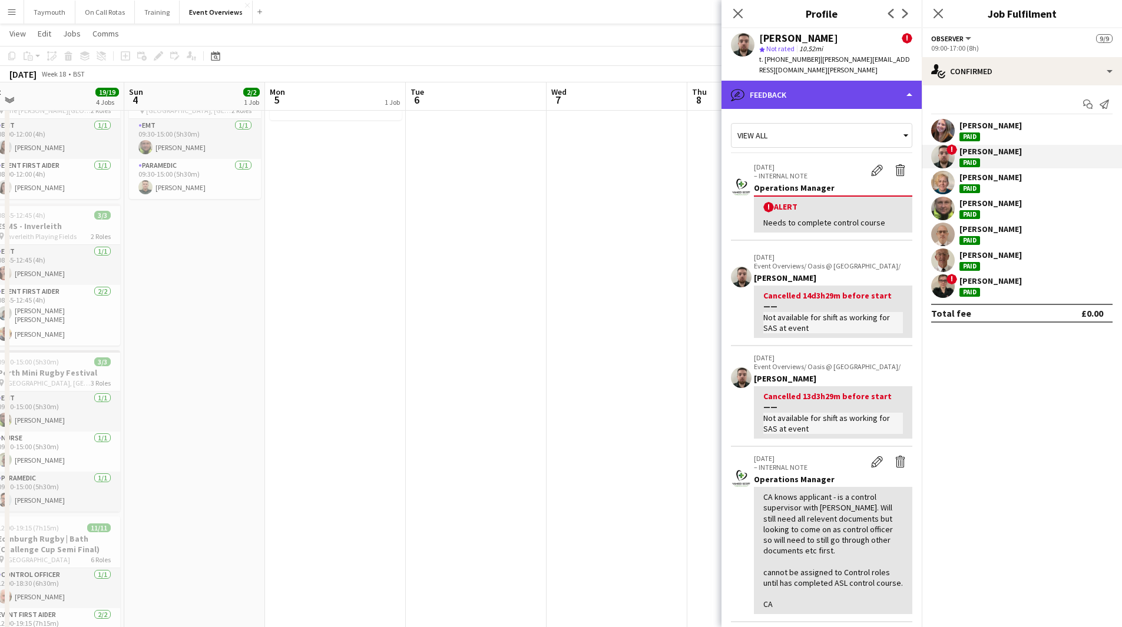
click at [831, 88] on div "bubble-pencil Feedback" at bounding box center [822, 95] width 200 height 28
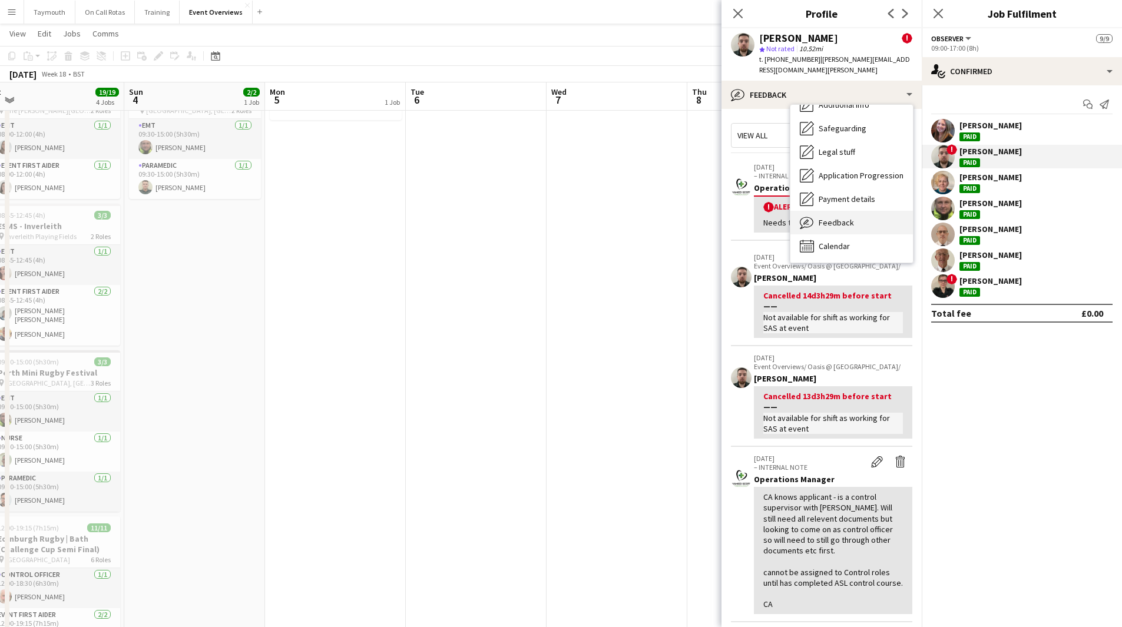
click at [850, 217] on span "Feedback" at bounding box center [836, 222] width 35 height 11
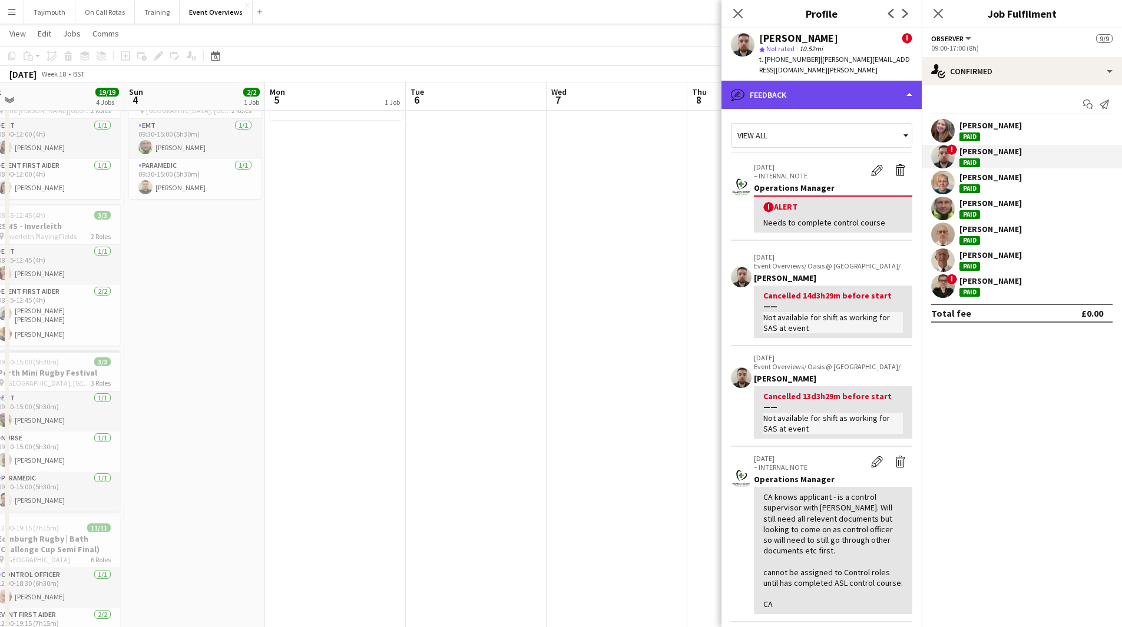
click at [821, 81] on div "bubble-pencil Feedback" at bounding box center [822, 95] width 200 height 28
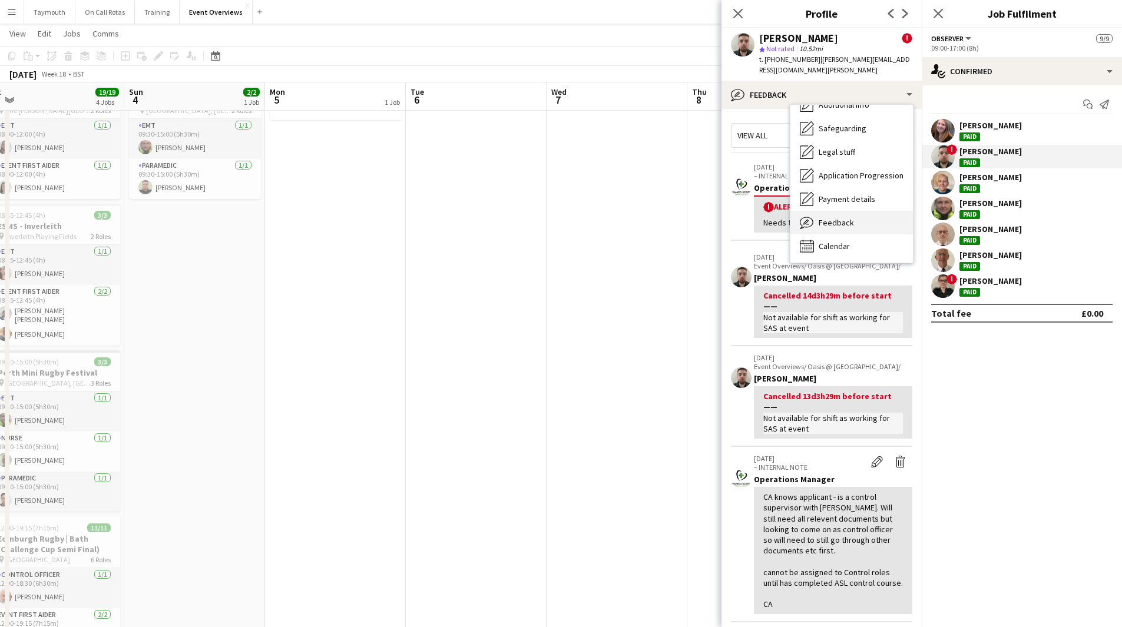
click at [867, 211] on div "Feedback Feedback" at bounding box center [852, 223] width 123 height 24
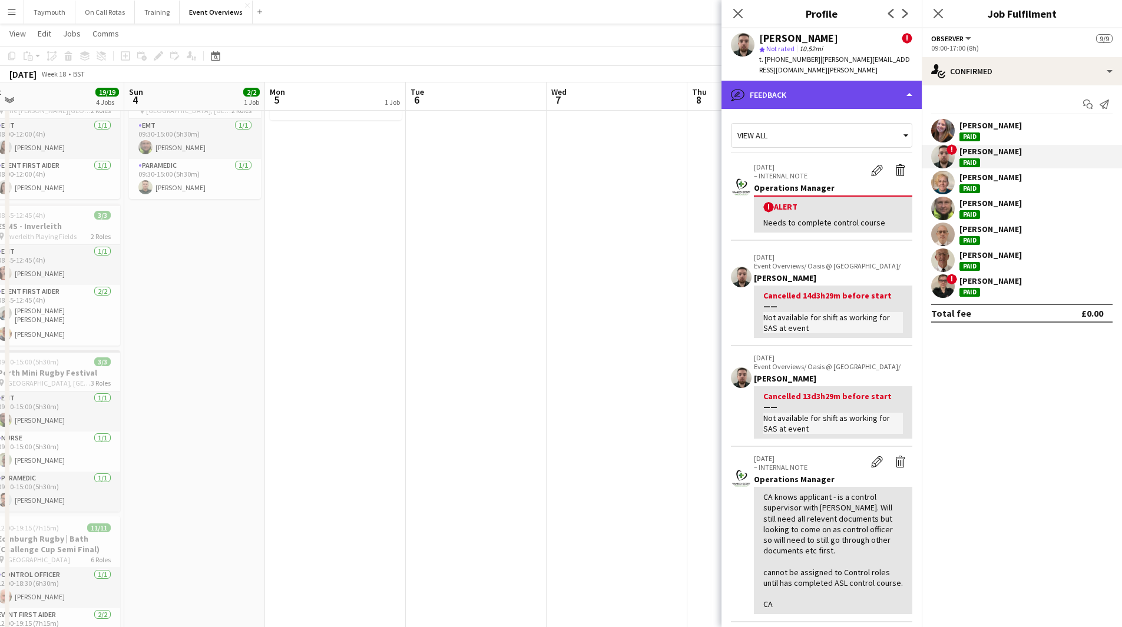
click at [842, 81] on div "bubble-pencil Feedback" at bounding box center [822, 95] width 200 height 28
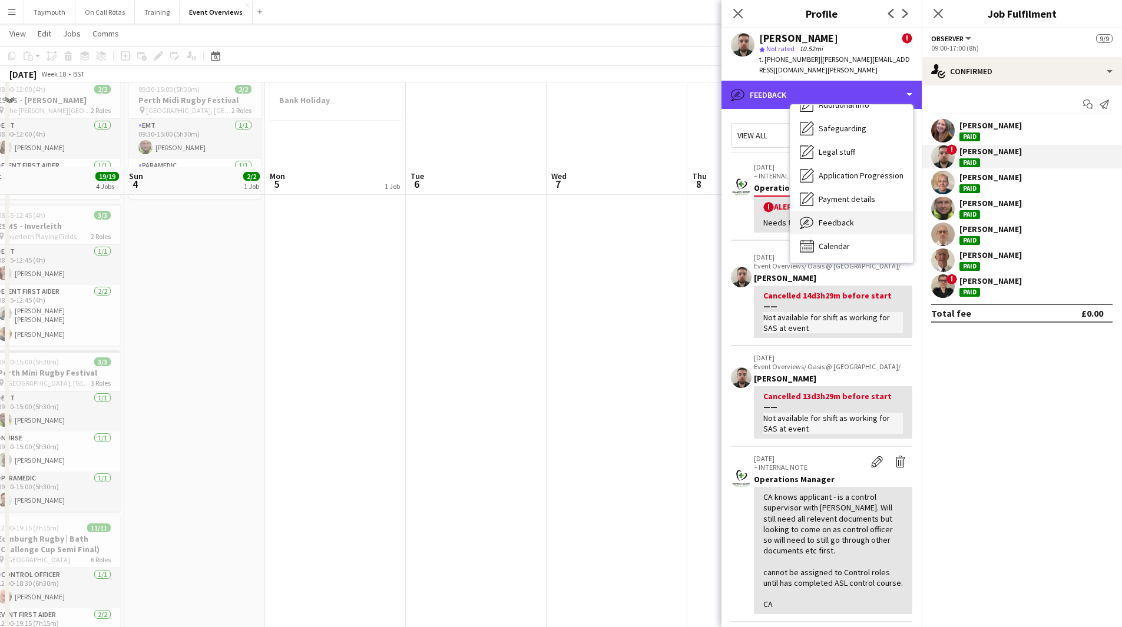
scroll to position [295, 0]
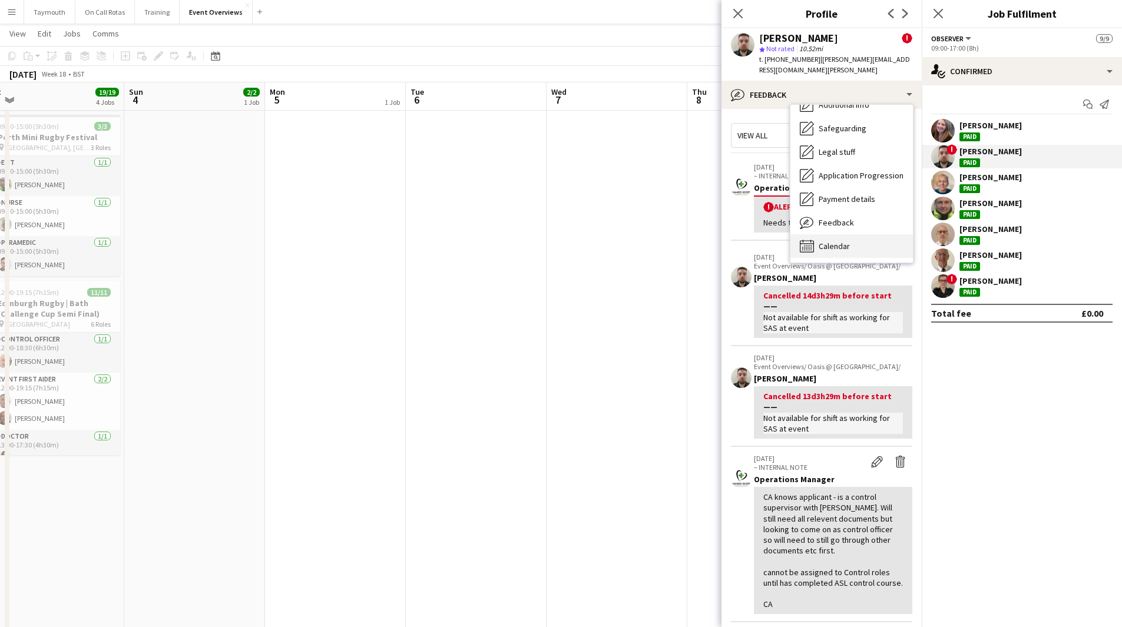
click at [847, 241] on span "Calendar" at bounding box center [834, 246] width 31 height 11
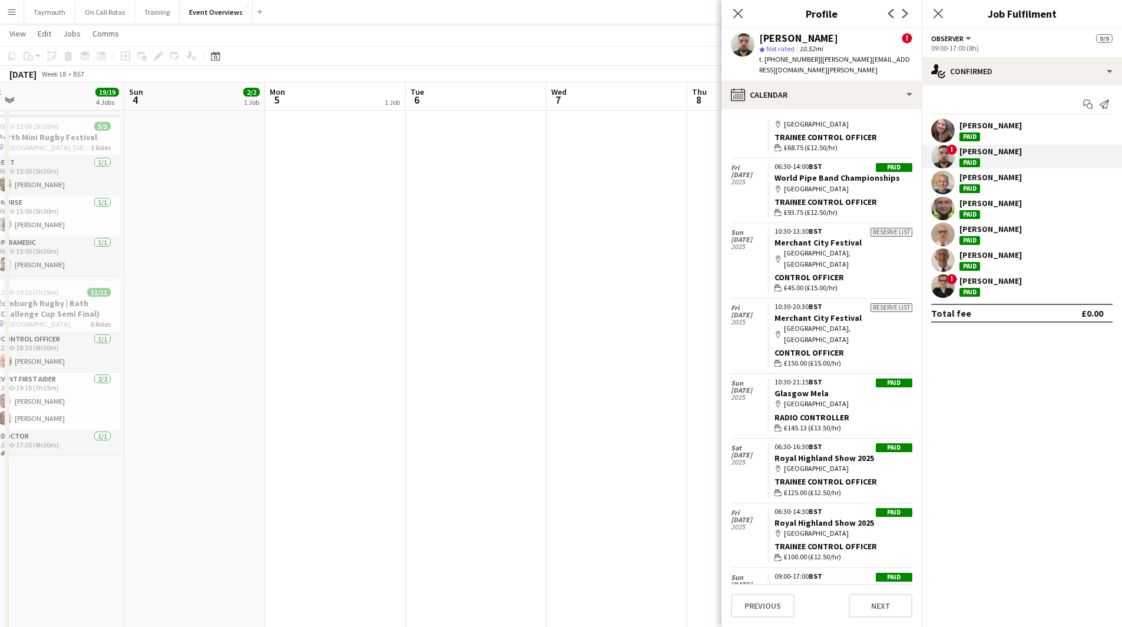
scroll to position [612, 0]
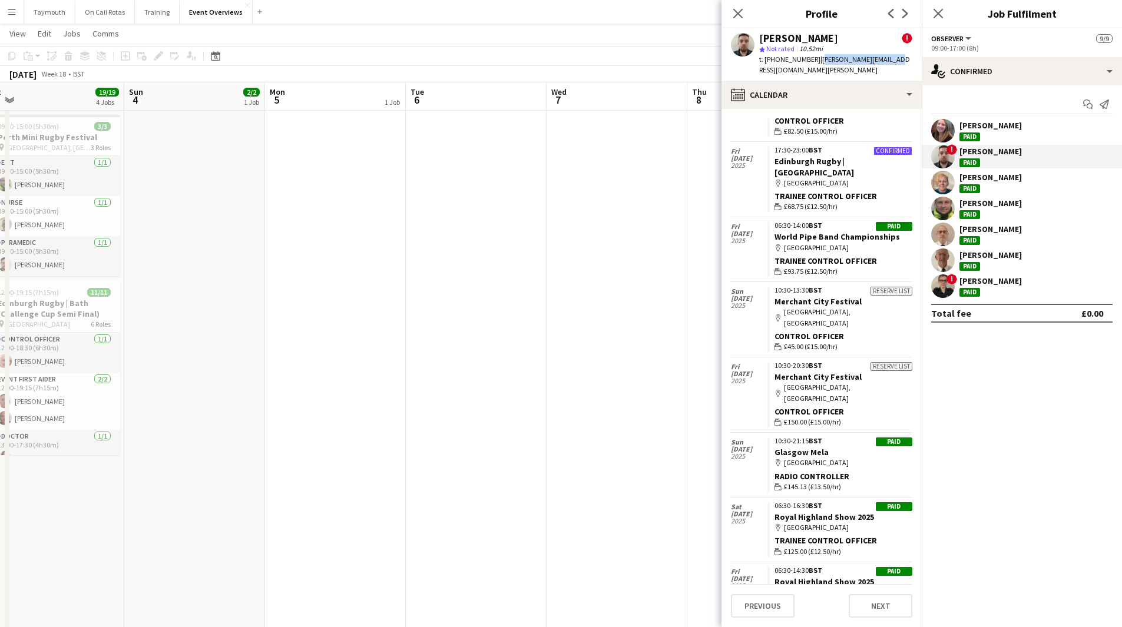
drag, startPoint x: 889, startPoint y: 61, endPoint x: 815, endPoint y: 63, distance: 74.2
click at [815, 63] on div "[PERSON_NAME] ! star Not rated 10.52mi t. [PHONE_NUMBER] | [PERSON_NAME][EMAIL_…" at bounding box center [822, 54] width 200 height 52
copy span "[PERSON_NAME][EMAIL_ADDRESS][DOMAIN_NAME][PERSON_NAME]"
click at [1000, 206] on div "[PERSON_NAME]" at bounding box center [991, 203] width 62 height 11
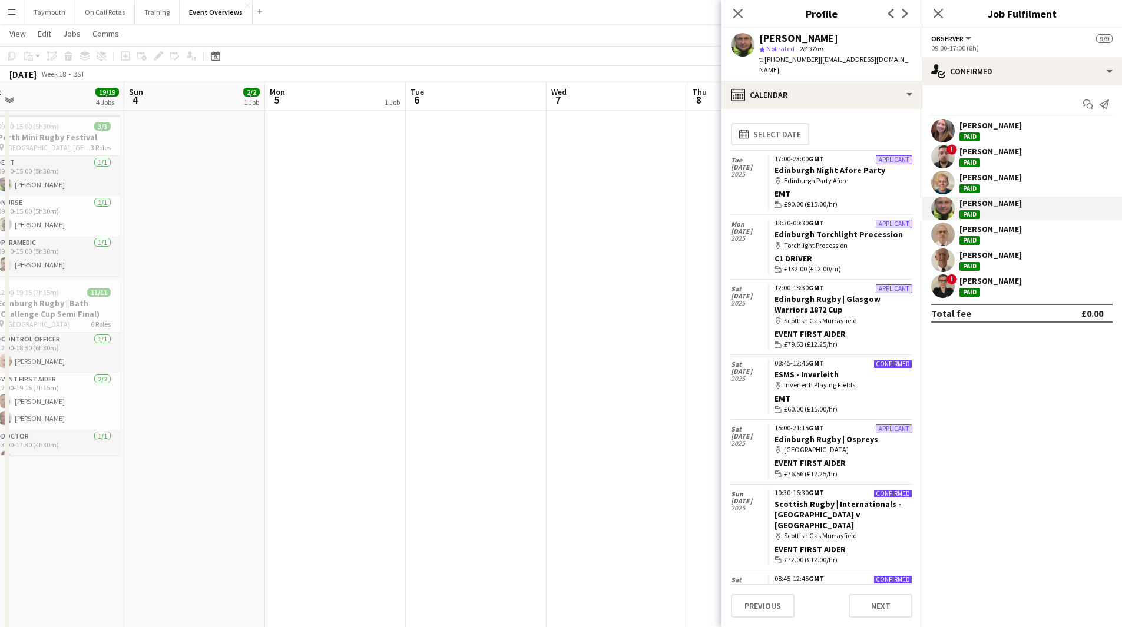
click at [999, 230] on div "[PERSON_NAME]" at bounding box center [991, 229] width 62 height 11
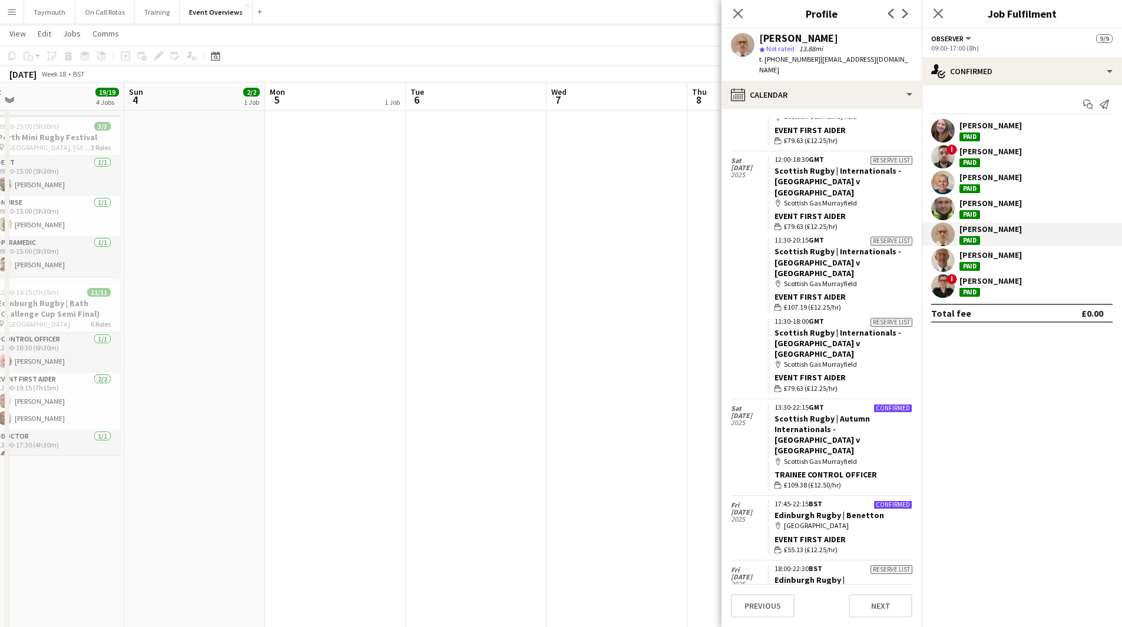
scroll to position [1512, 0]
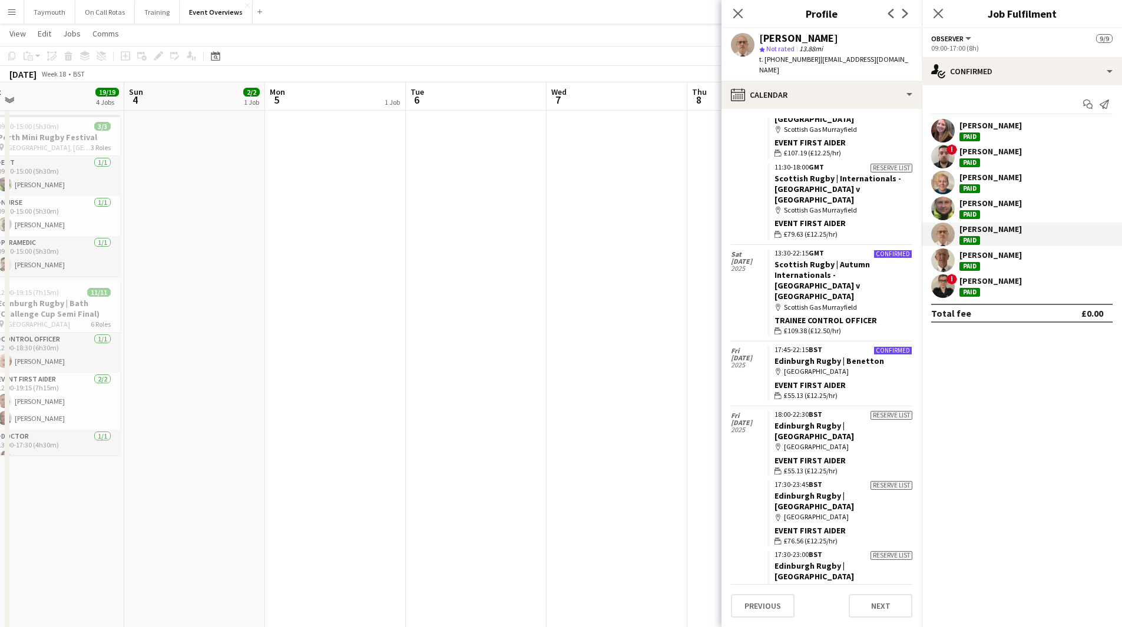
click at [1016, 251] on div "[PERSON_NAME]" at bounding box center [991, 255] width 62 height 11
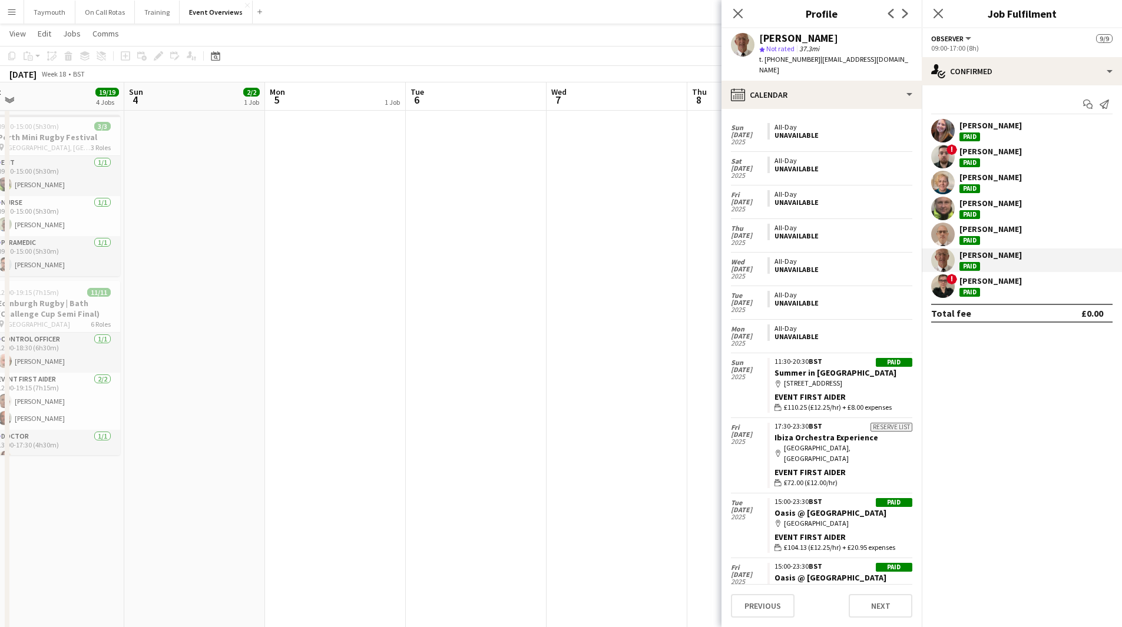
scroll to position [718, 0]
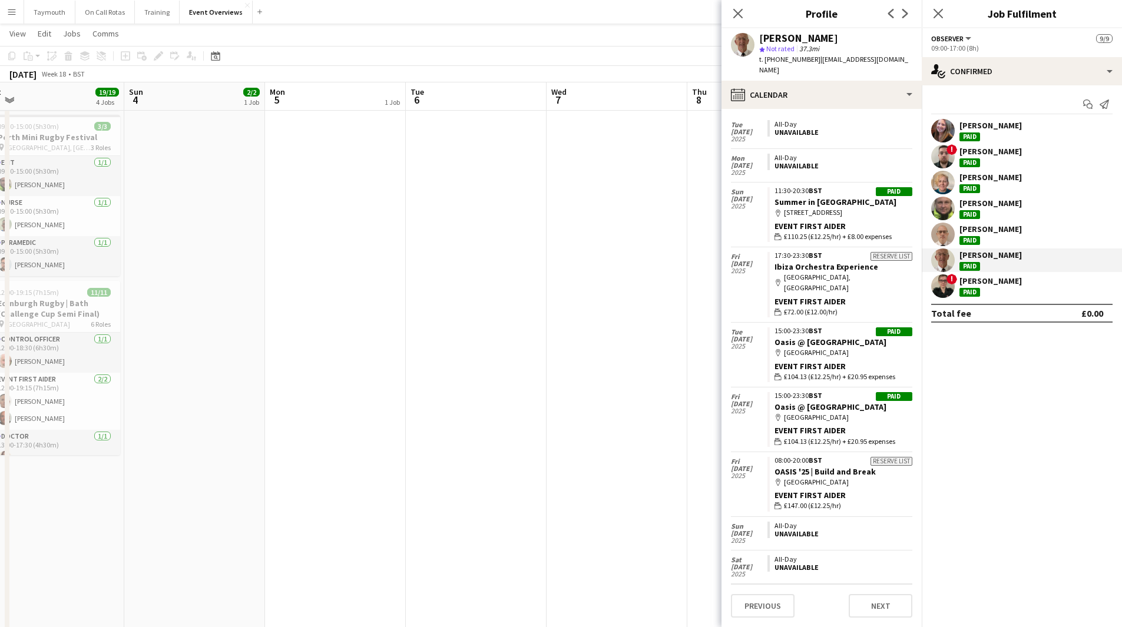
click at [1043, 286] on div "! [PERSON_NAME] Paid" at bounding box center [1022, 287] width 200 height 24
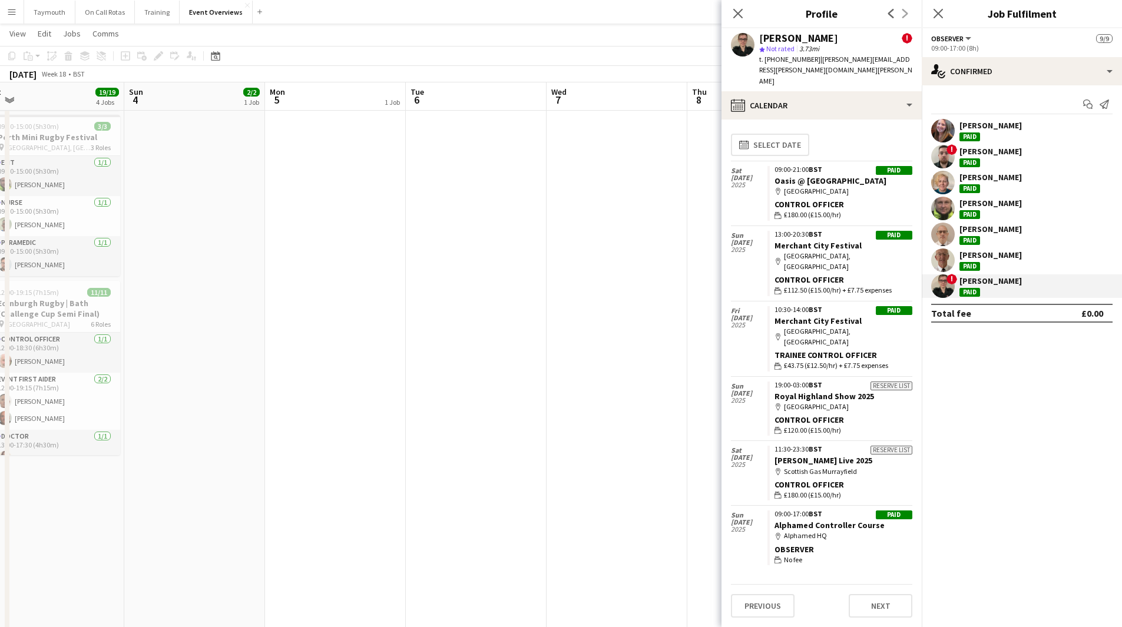
drag, startPoint x: 892, startPoint y: 61, endPoint x: 814, endPoint y: 59, distance: 77.8
click at [814, 59] on app-profile-header "[PERSON_NAME] ! star Not rated 3.73mi t. [PHONE_NUMBER] | [PERSON_NAME][EMAIL_A…" at bounding box center [822, 59] width 200 height 63
copy span "[PERSON_NAME][EMAIL_ADDRESS][PERSON_NAME][DOMAIN_NAME][PERSON_NAME]"
drag, startPoint x: 9, startPoint y: 15, endPoint x: 16, endPoint y: 28, distance: 14.0
click at [9, 15] on app-icon "Menu" at bounding box center [11, 11] width 9 height 9
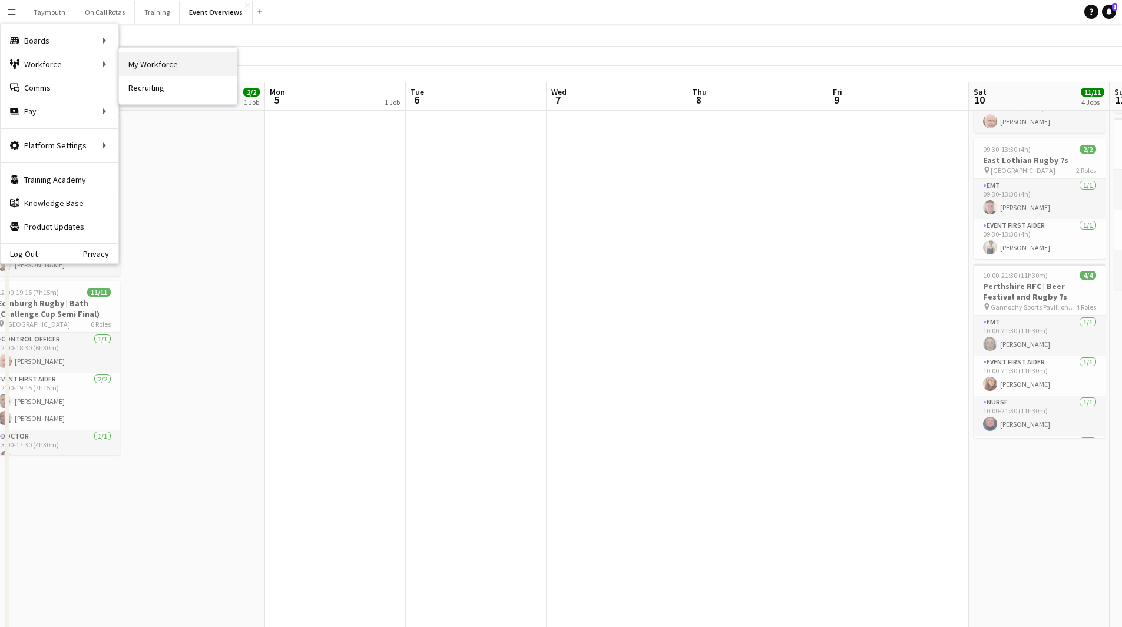
click at [146, 62] on link "My Workforce" at bounding box center [178, 64] width 118 height 24
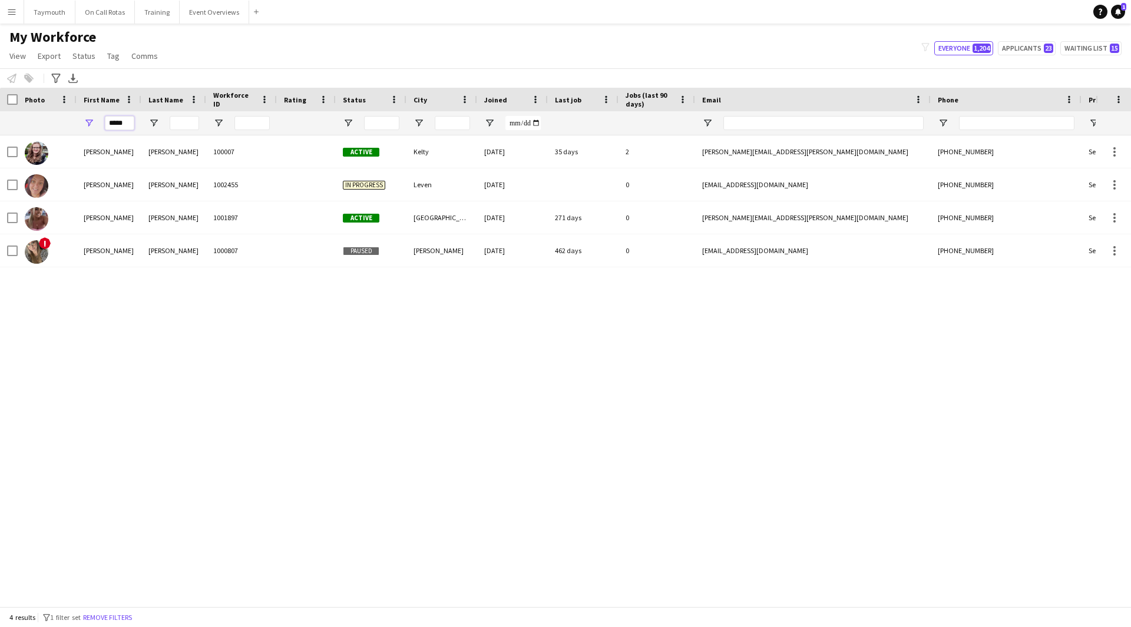
drag, startPoint x: 134, startPoint y: 126, endPoint x: -114, endPoint y: 98, distance: 249.0
click at [0, 98] on html "Menu Boards Boards Boards All jobs Status Workforce Workforce My Workforce Recr…" at bounding box center [565, 313] width 1131 height 627
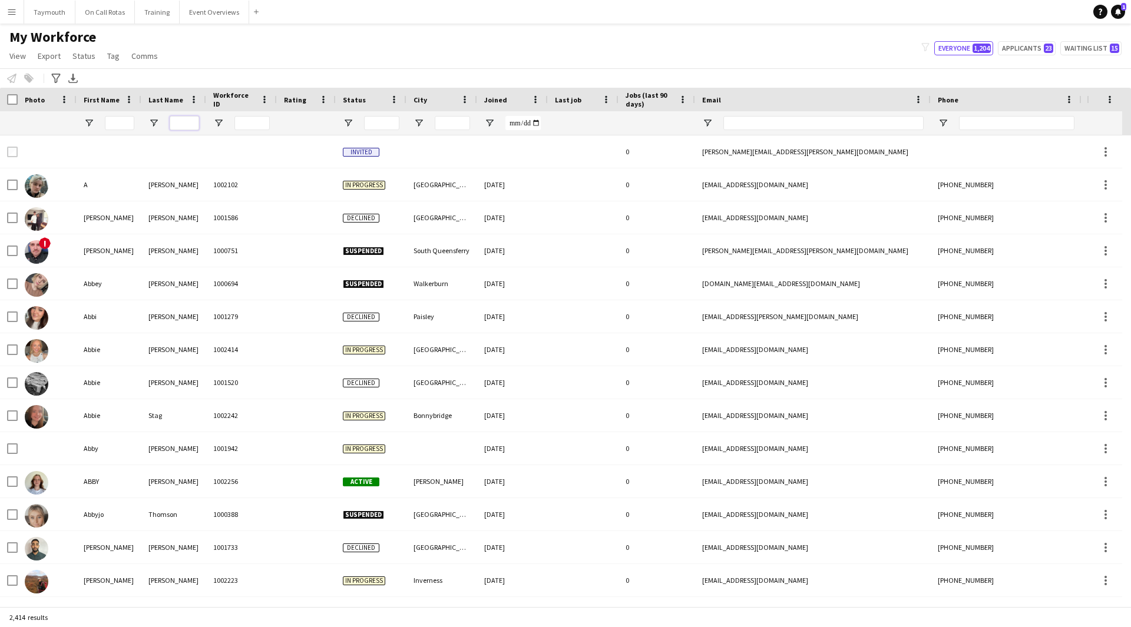
click at [196, 126] on input "Last Name Filter Input" at bounding box center [184, 123] width 29 height 14
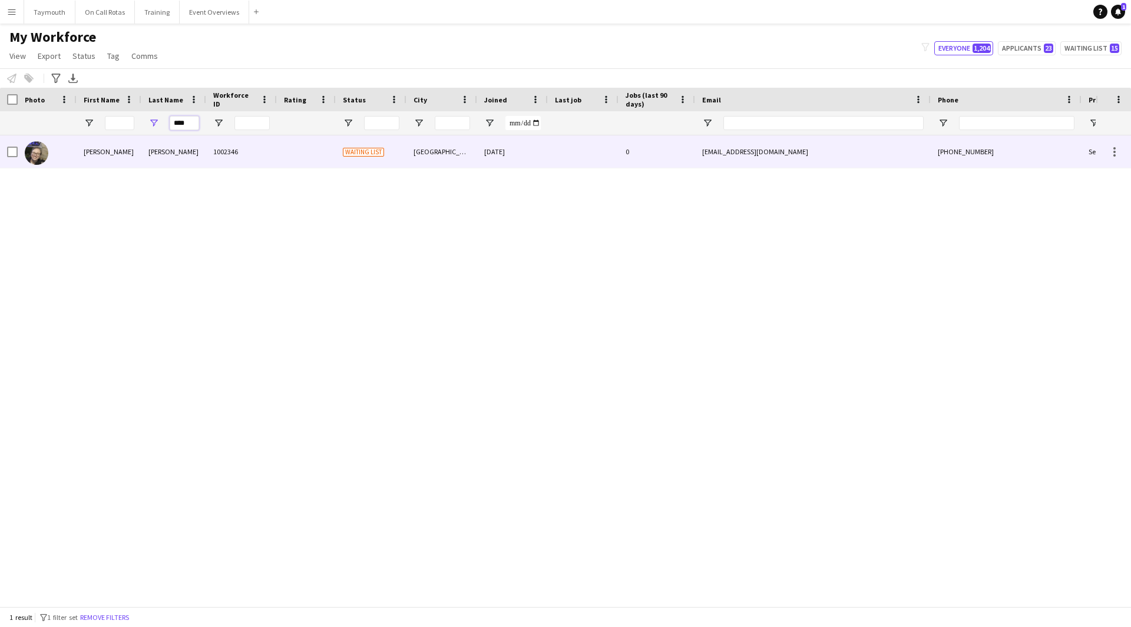
type input "****"
click at [192, 151] on div "[PERSON_NAME]" at bounding box center [173, 151] width 65 height 32
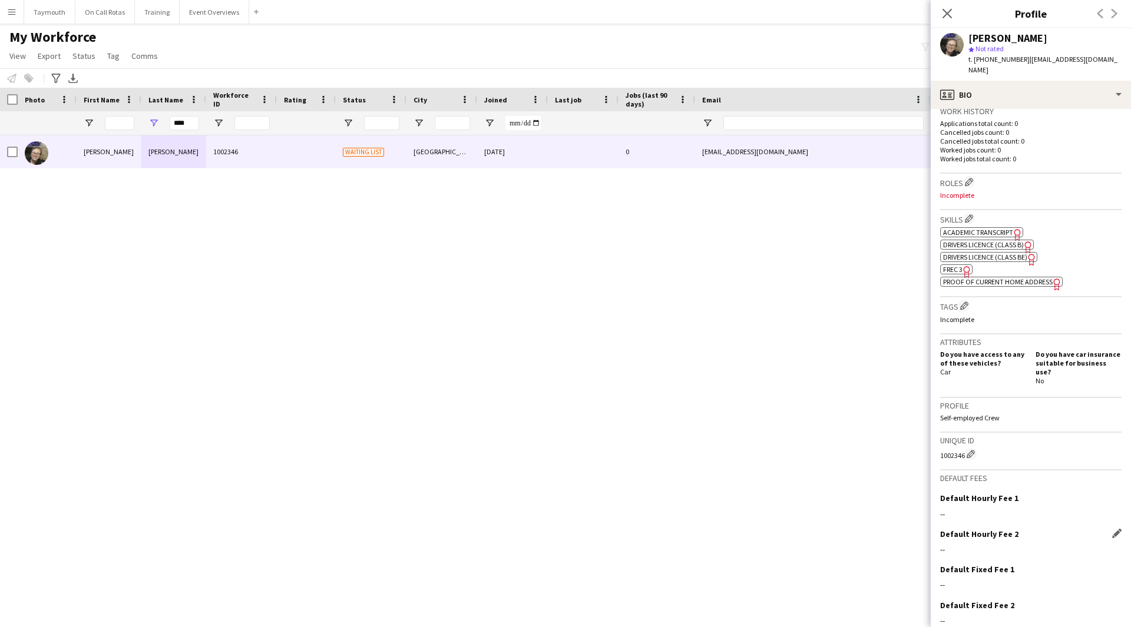
scroll to position [326, 0]
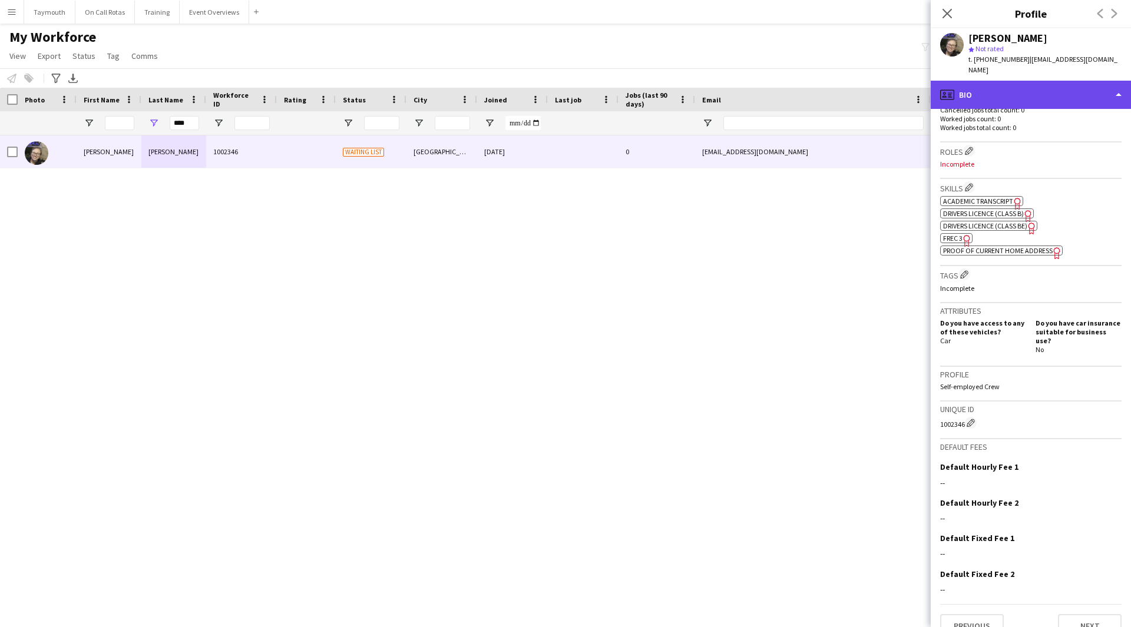
click at [1082, 93] on div "profile Bio" at bounding box center [1031, 95] width 200 height 28
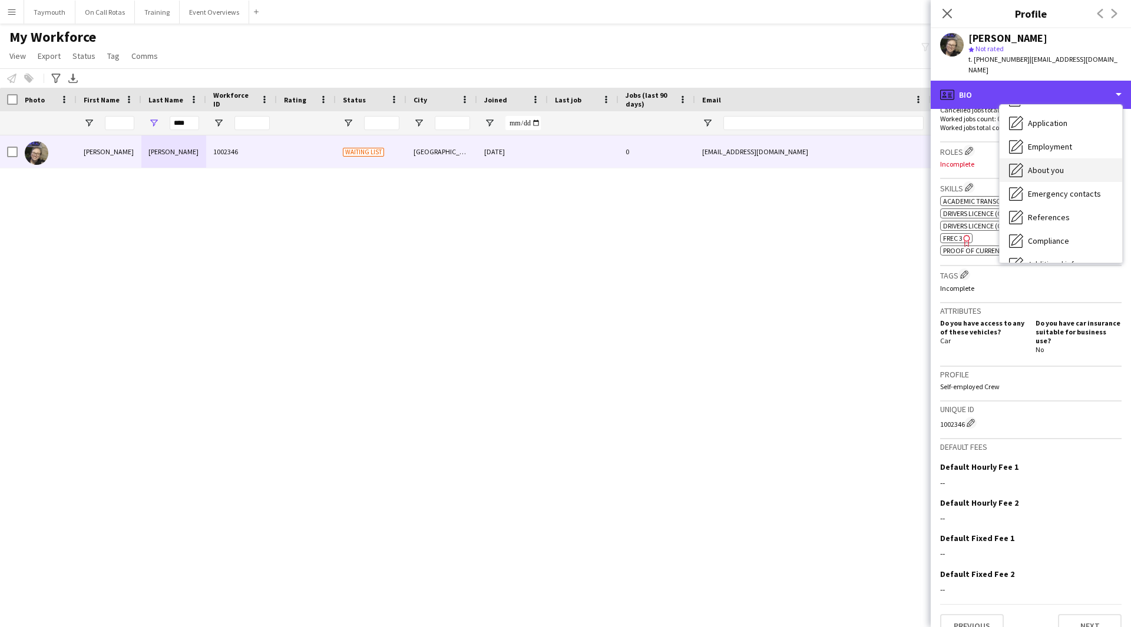
scroll to position [59, 0]
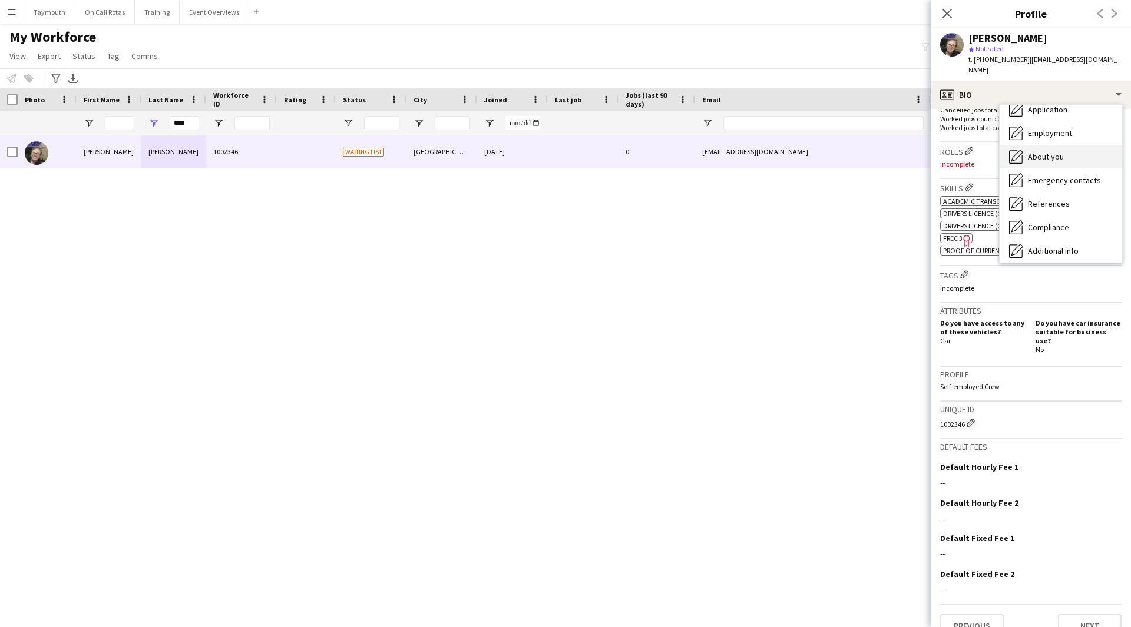
click at [1074, 216] on div "Compliance Compliance" at bounding box center [1061, 228] width 123 height 24
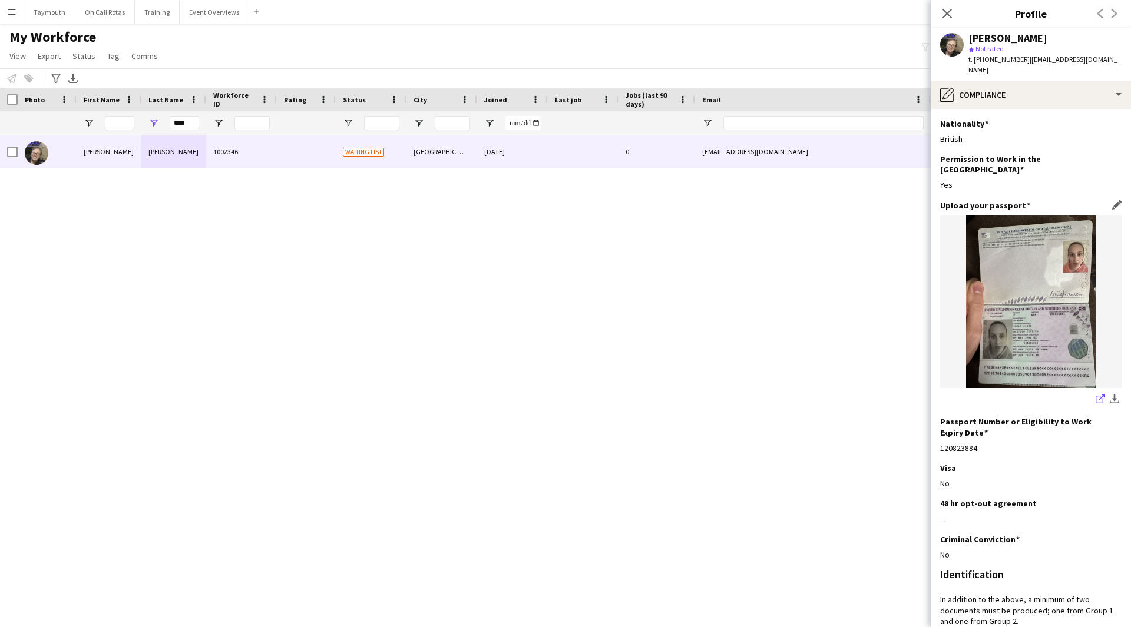
click at [1096, 396] on icon at bounding box center [1100, 400] width 8 height 8
click at [1109, 90] on div "pencil4 Compliance" at bounding box center [1031, 95] width 200 height 28
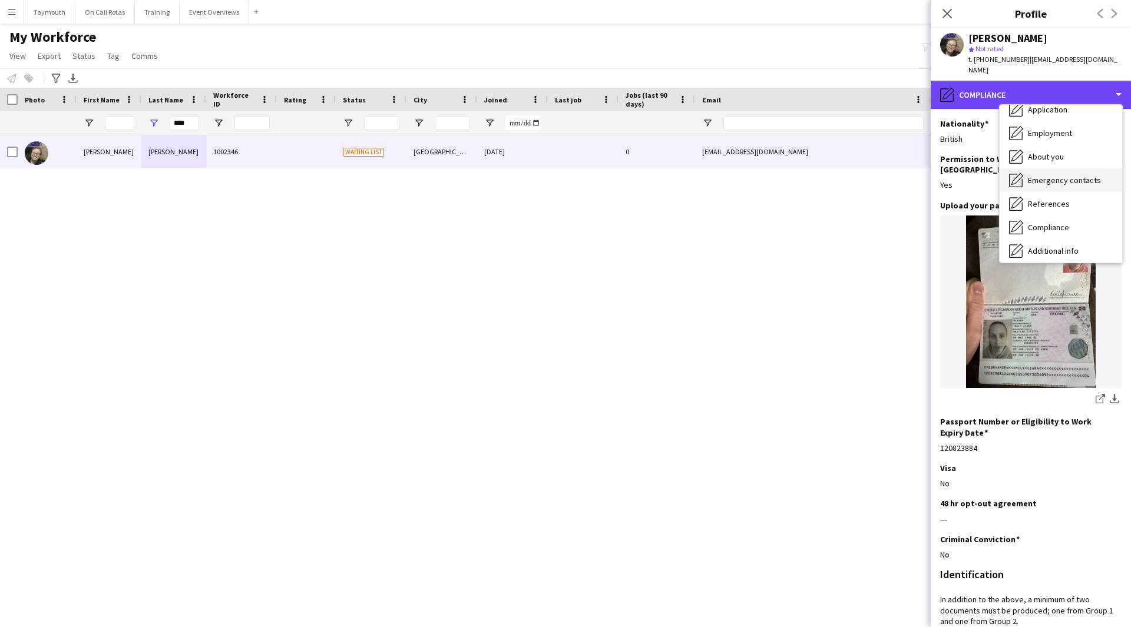
scroll to position [118, 0]
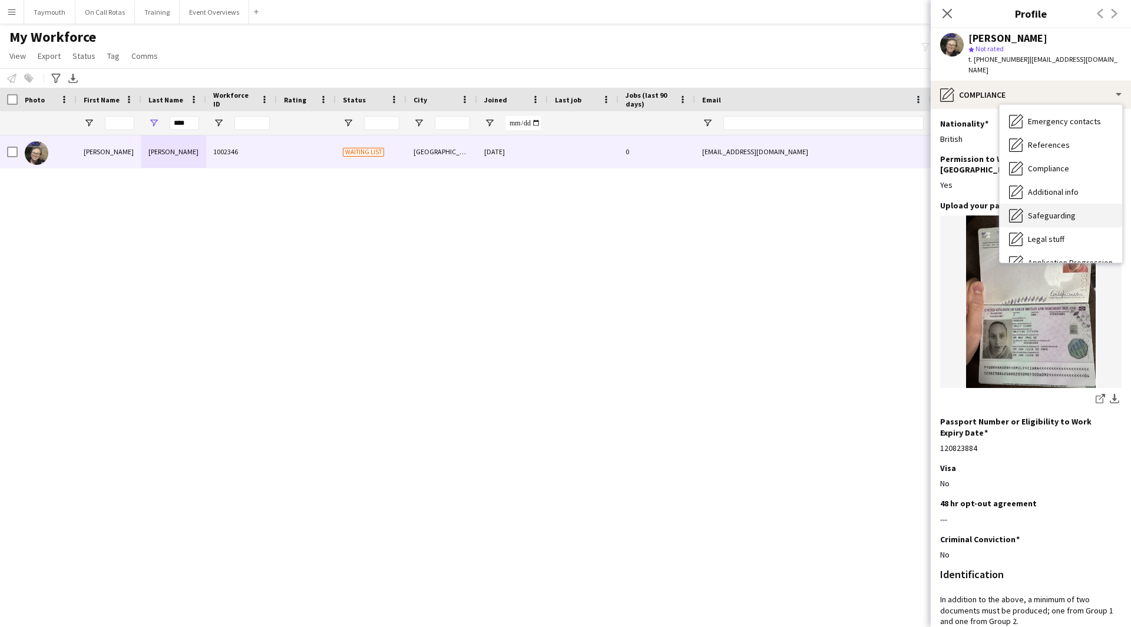
click at [1068, 210] on span "Safeguarding" at bounding box center [1052, 215] width 48 height 11
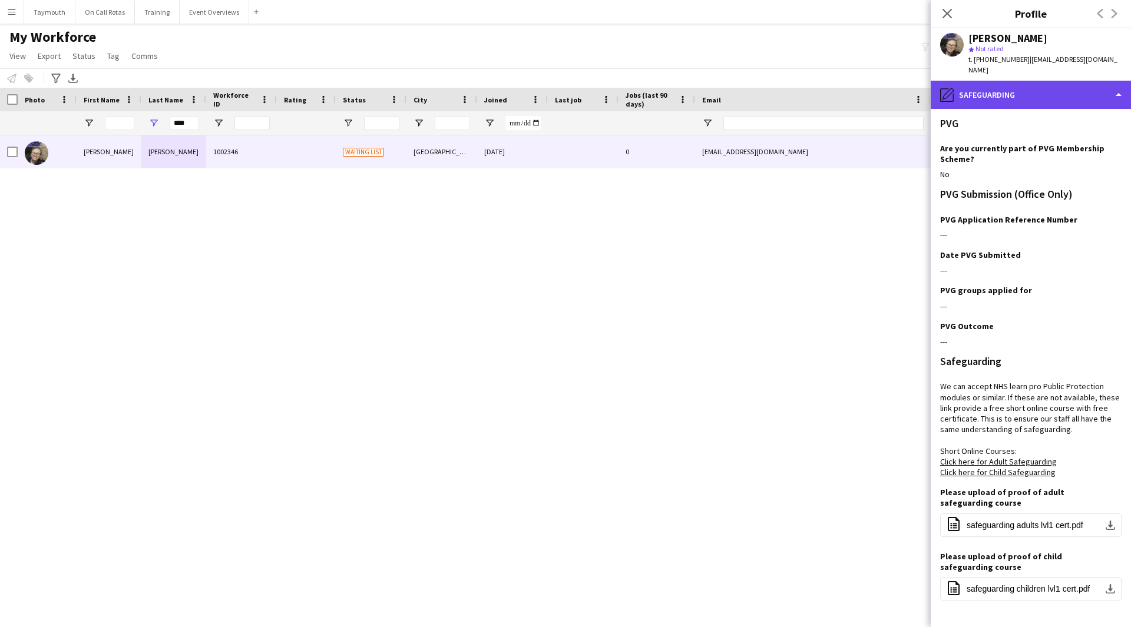
click at [1086, 93] on div "pencil4 Safeguarding" at bounding box center [1031, 95] width 200 height 28
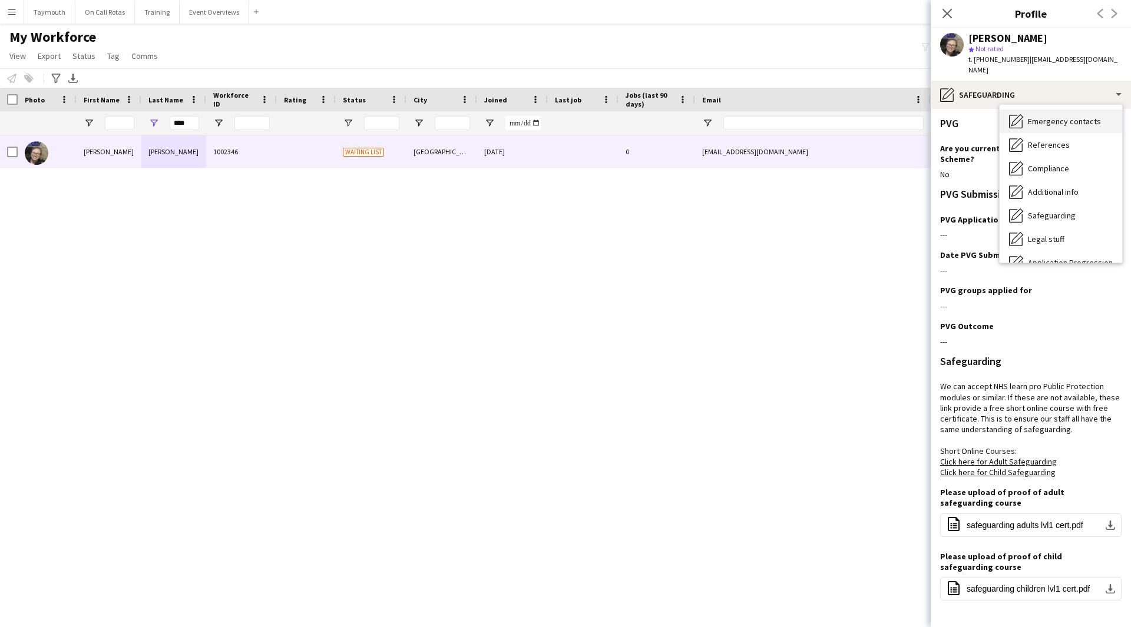
click at [1081, 116] on span "Emergency contacts" at bounding box center [1064, 121] width 73 height 11
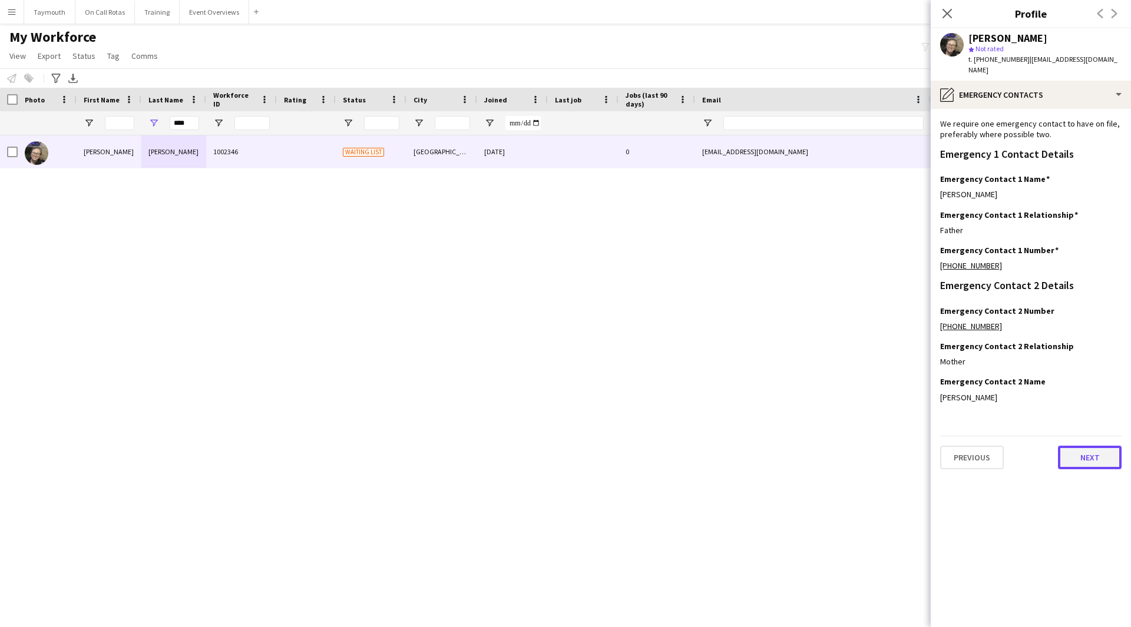
click at [1073, 452] on button "Next" at bounding box center [1090, 458] width 64 height 24
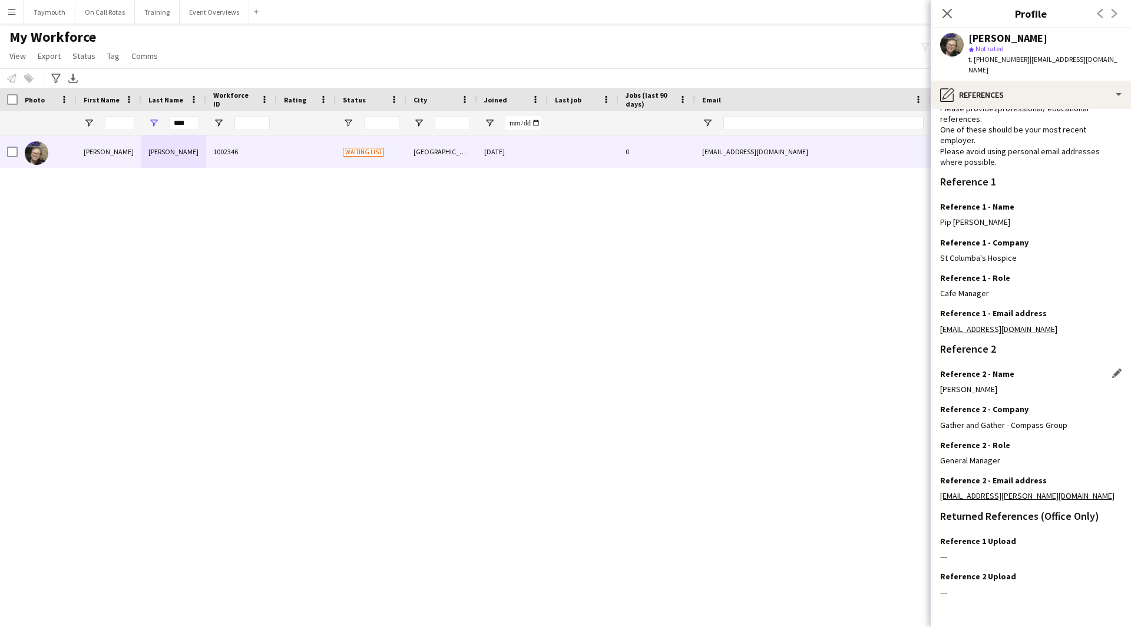
scroll to position [75, 0]
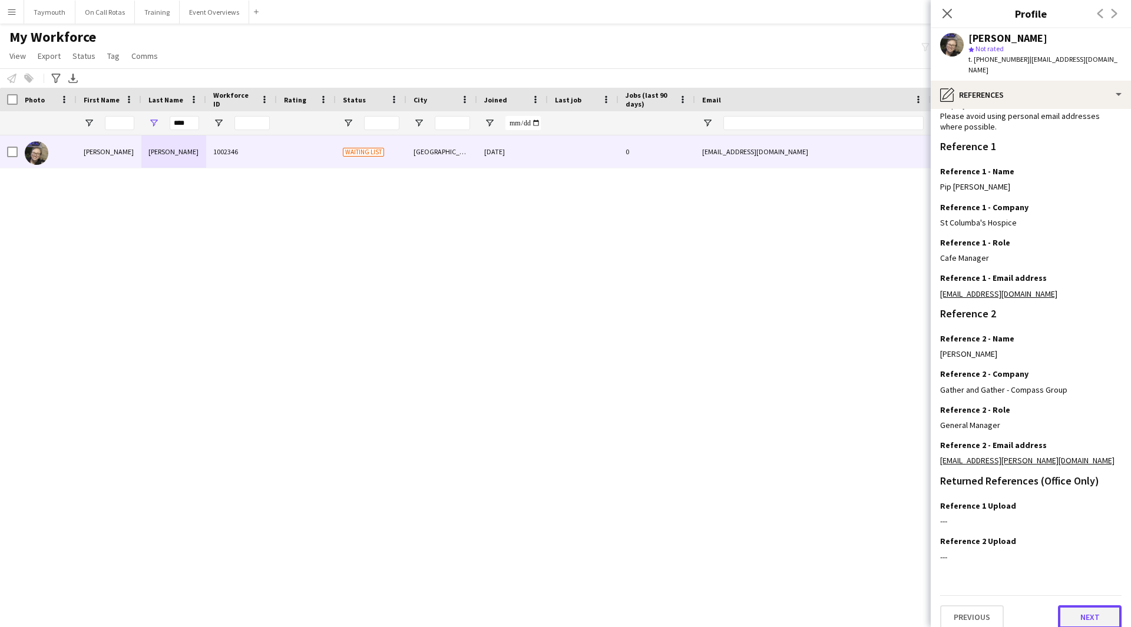
click at [1086, 606] on button "Next" at bounding box center [1090, 618] width 64 height 24
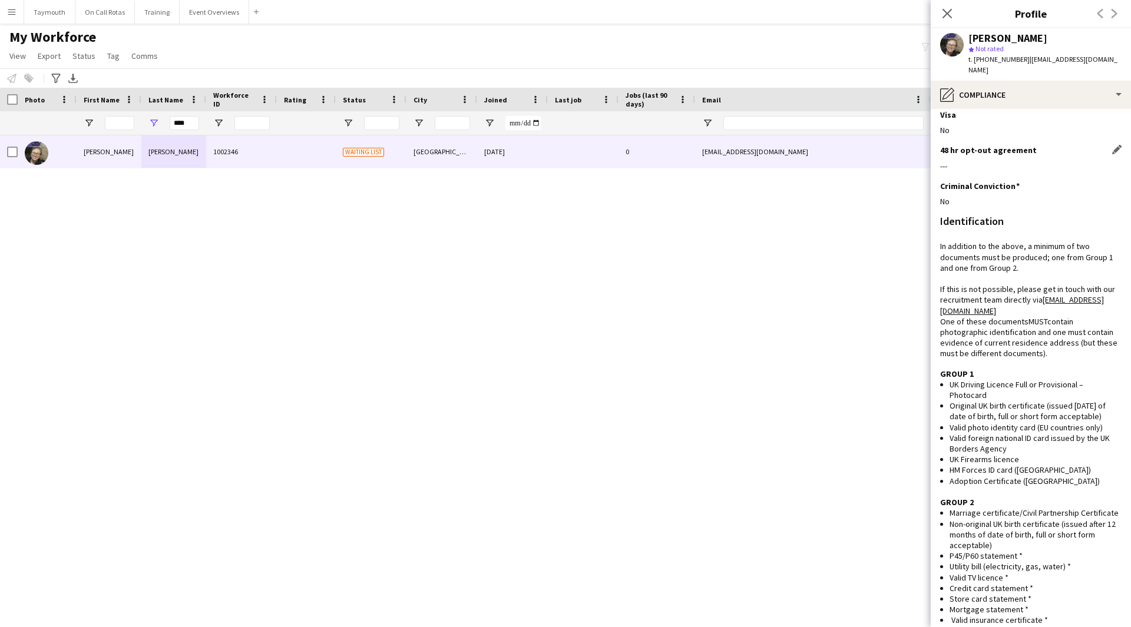
scroll to position [59, 0]
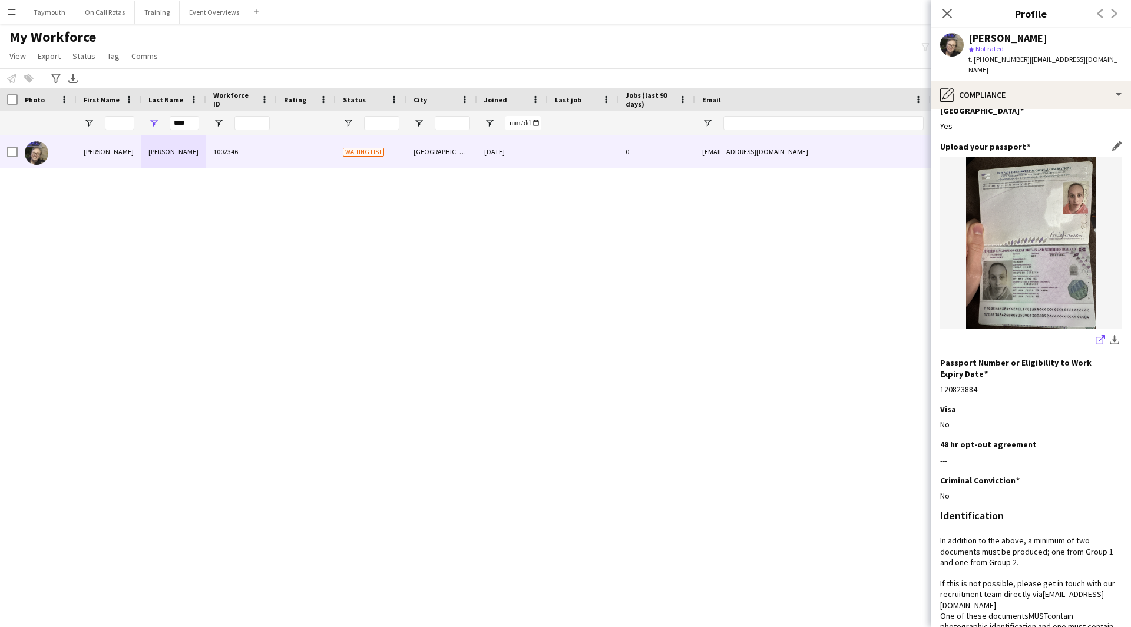
click at [1096, 337] on icon at bounding box center [1100, 341] width 8 height 8
drag, startPoint x: 1123, startPoint y: 62, endPoint x: 1024, endPoint y: 56, distance: 99.1
click at [1024, 56] on div "[PERSON_NAME] star Not rated t. [PHONE_NUMBER] | [EMAIL_ADDRESS][DOMAIN_NAME]" at bounding box center [1031, 54] width 200 height 52
copy span "[EMAIL_ADDRESS][DOMAIN_NAME]"
click at [1013, 81] on div "pencil4 Compliance" at bounding box center [1031, 95] width 200 height 28
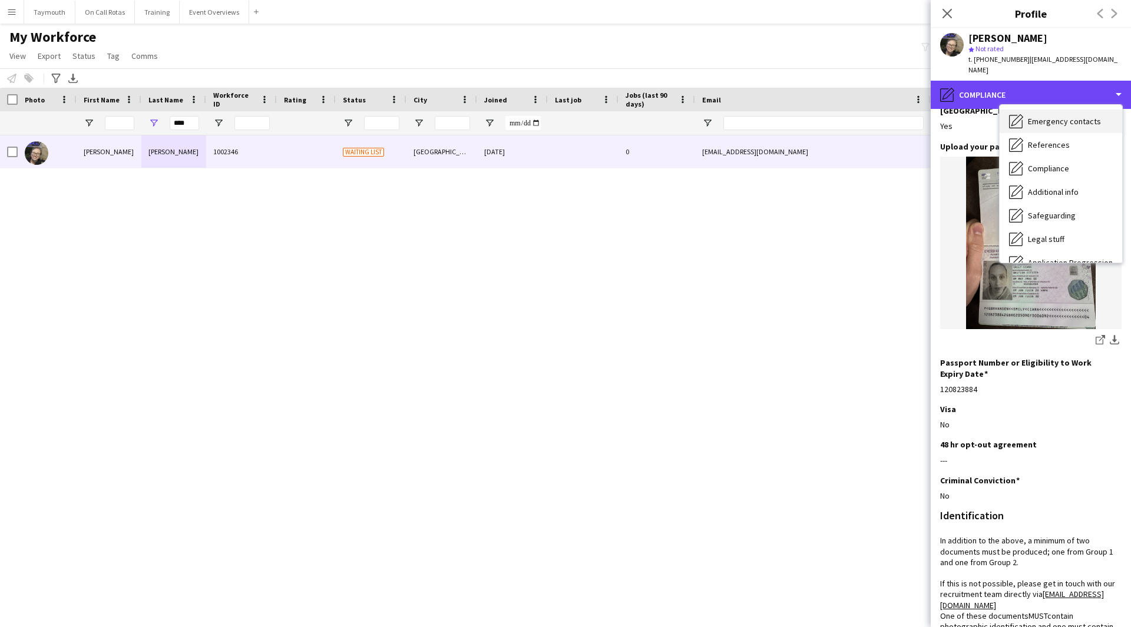
scroll to position [0, 0]
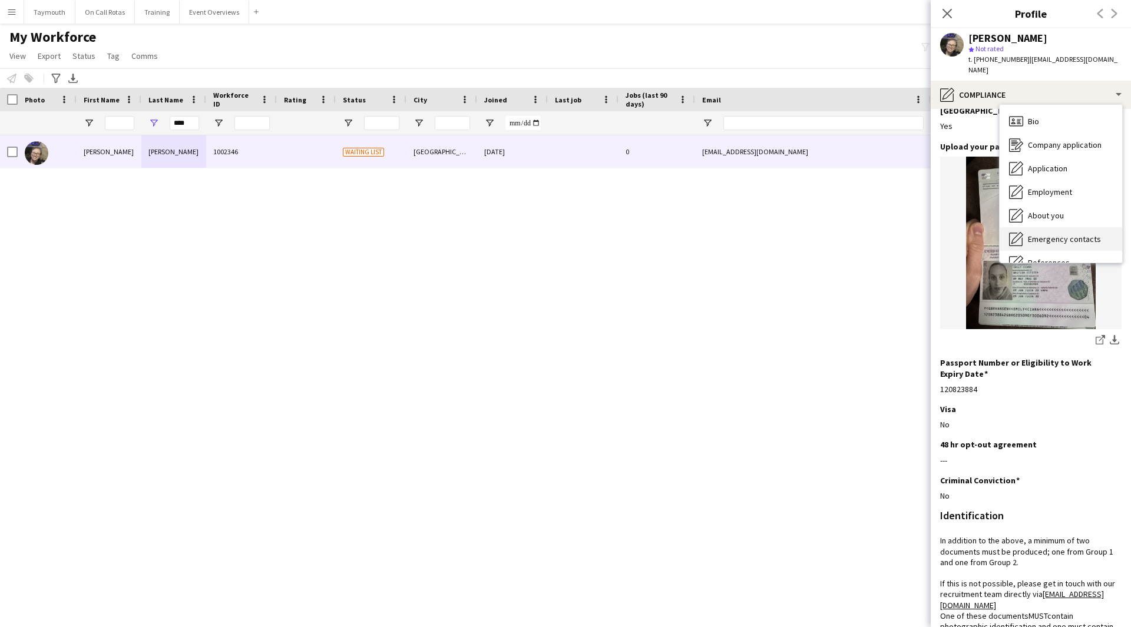
click at [1030, 116] on span "Bio" at bounding box center [1033, 121] width 11 height 11
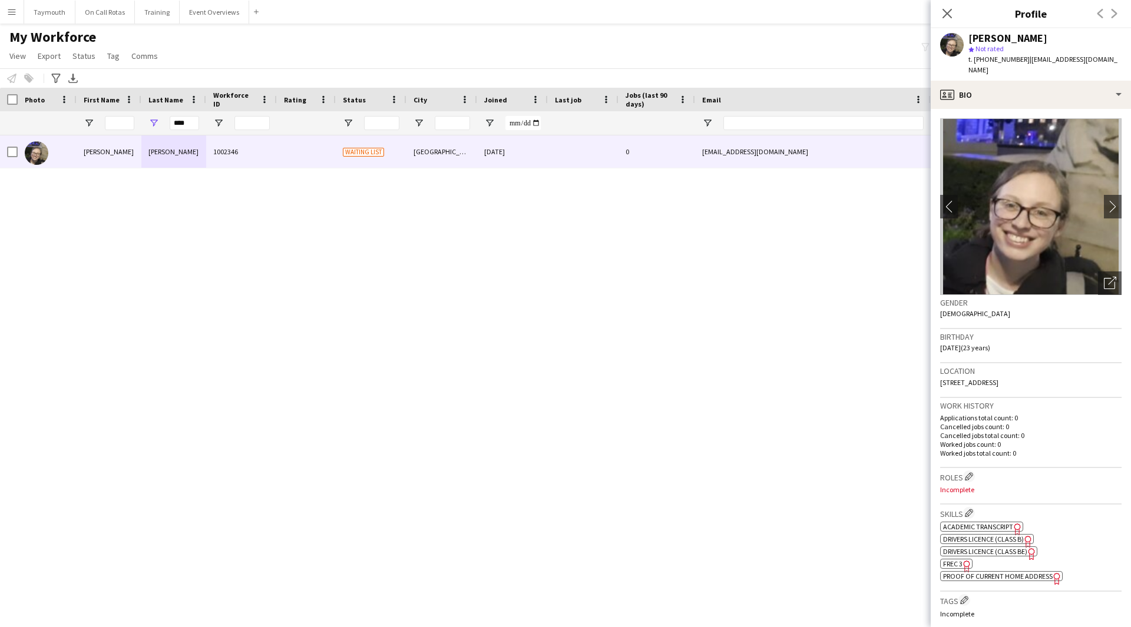
drag, startPoint x: 1060, startPoint y: 375, endPoint x: 1031, endPoint y: 377, distance: 29.5
click at [1031, 377] on div "Location [STREET_ADDRESS]" at bounding box center [1030, 380] width 181 height 34
copy span "EH8 7AE"
click at [1010, 82] on div "profile Bio" at bounding box center [1031, 95] width 200 height 28
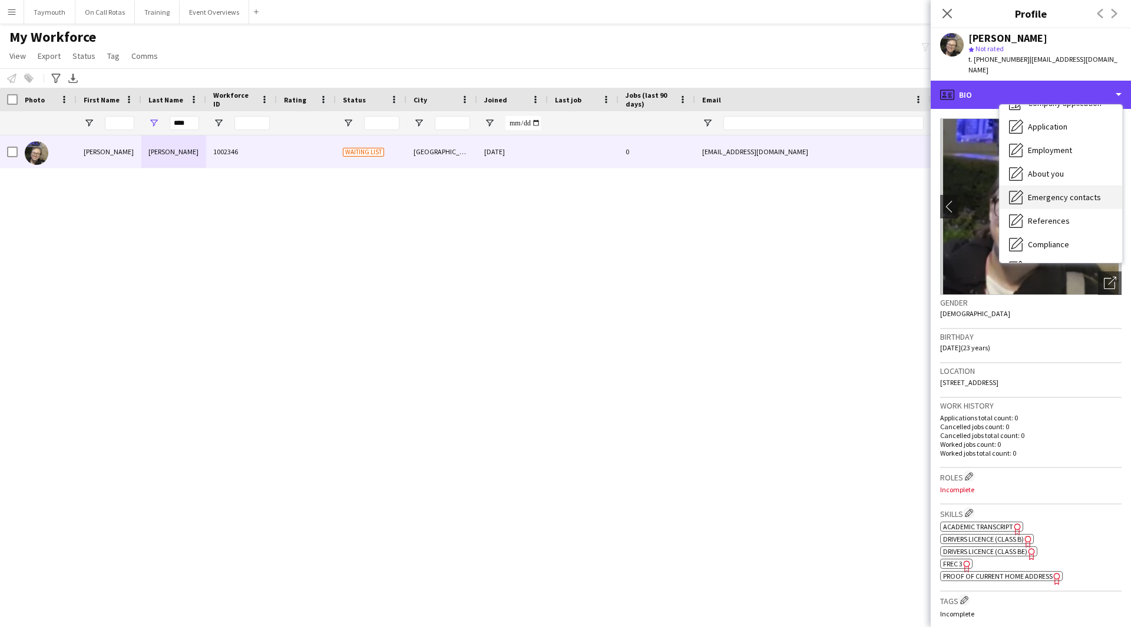
scroll to position [59, 0]
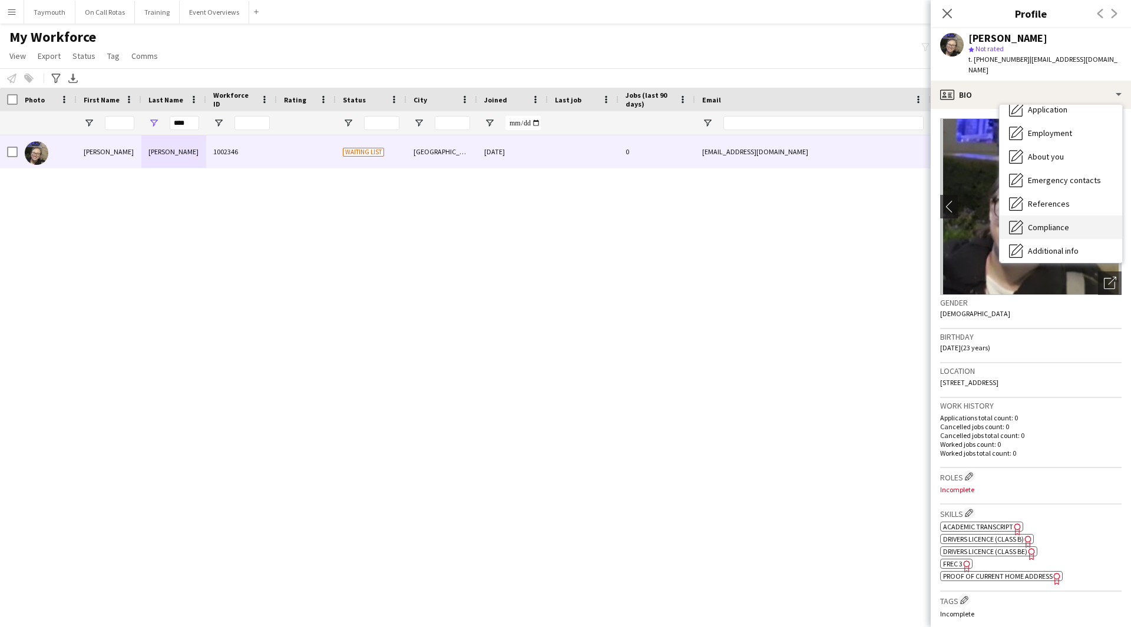
click at [1050, 222] on span "Compliance" at bounding box center [1048, 227] width 41 height 11
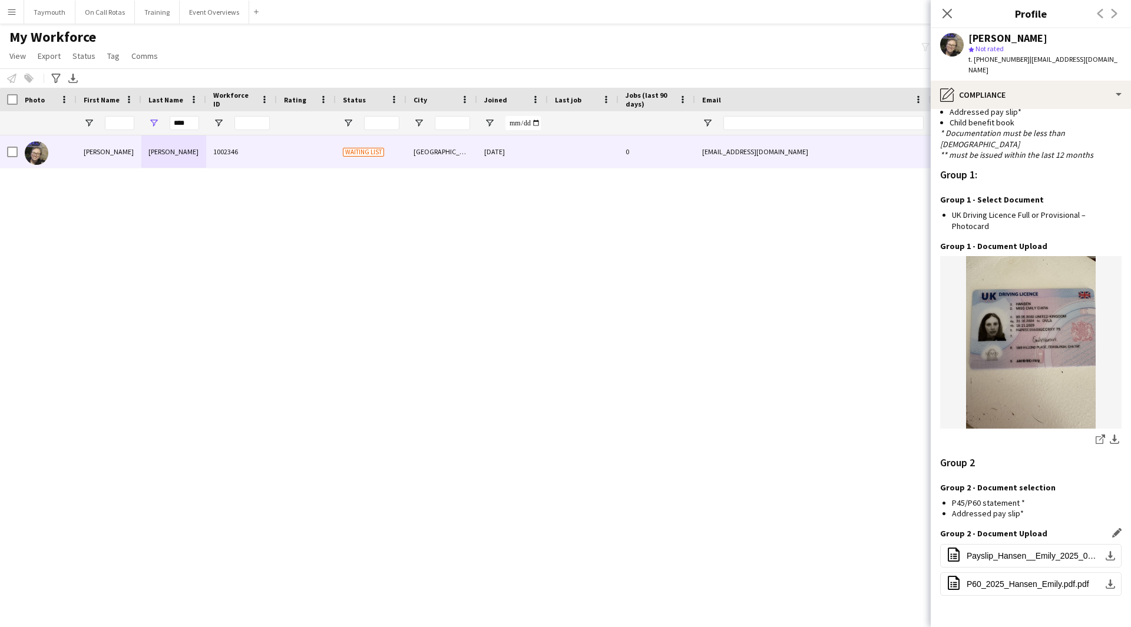
scroll to position [1029, 0]
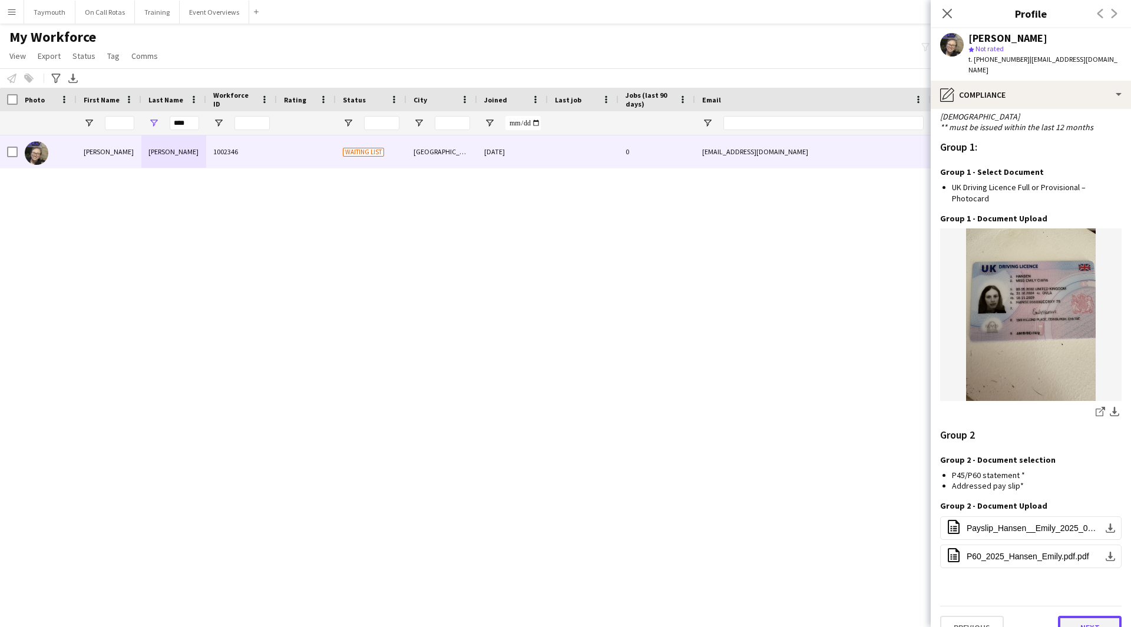
click at [1078, 616] on button "Next" at bounding box center [1090, 628] width 64 height 24
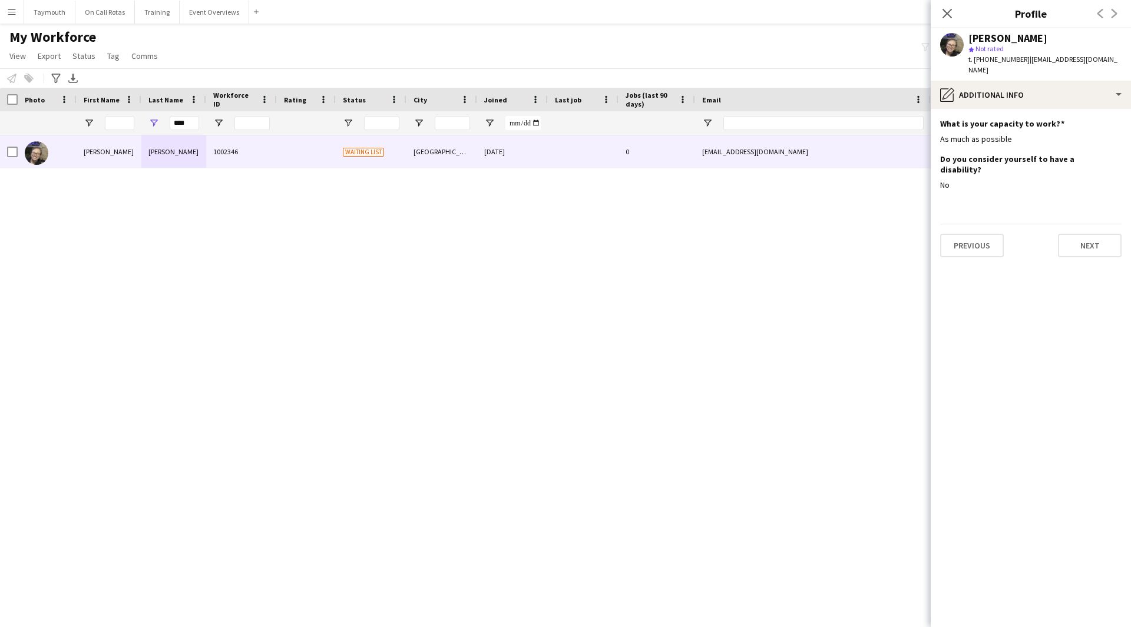
scroll to position [0, 0]
click at [1090, 234] on button "Next" at bounding box center [1090, 246] width 64 height 24
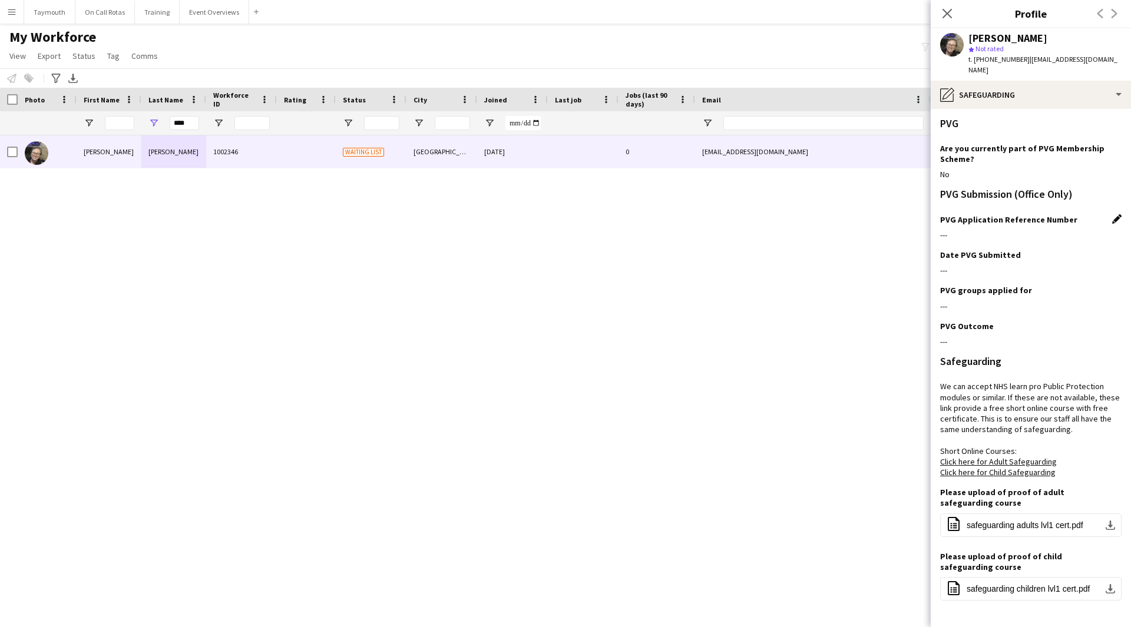
click at [1112, 214] on app-icon "Edit this field" at bounding box center [1116, 218] width 9 height 9
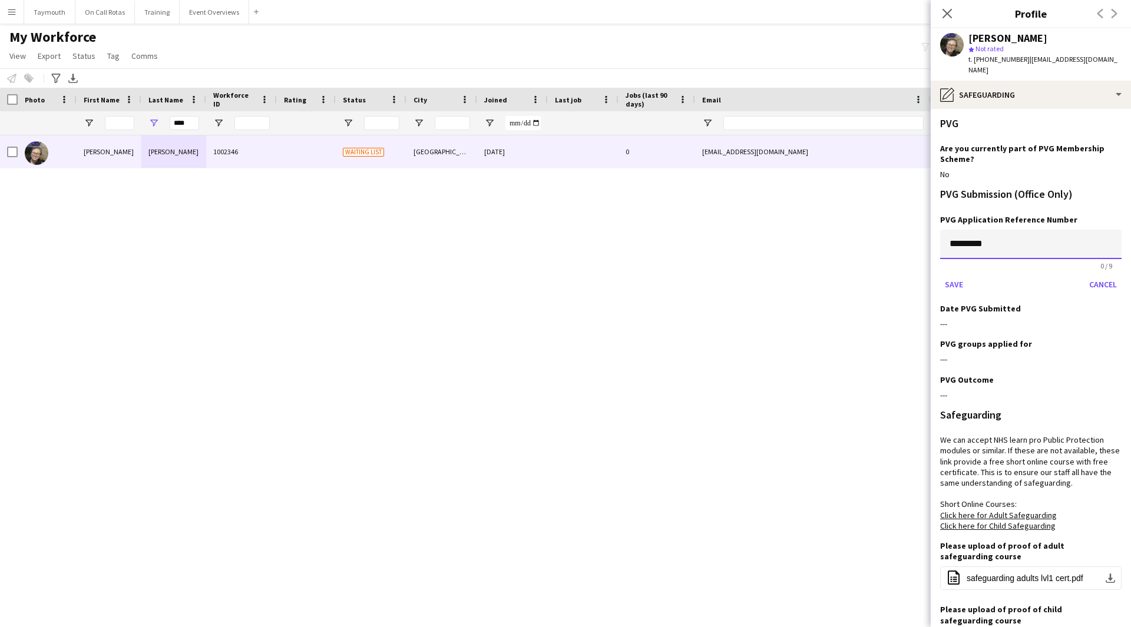
click at [979, 230] on input "*********" at bounding box center [1030, 244] width 181 height 29
paste input
type input "*********"
click at [952, 275] on button "Save" at bounding box center [954, 284] width 28 height 19
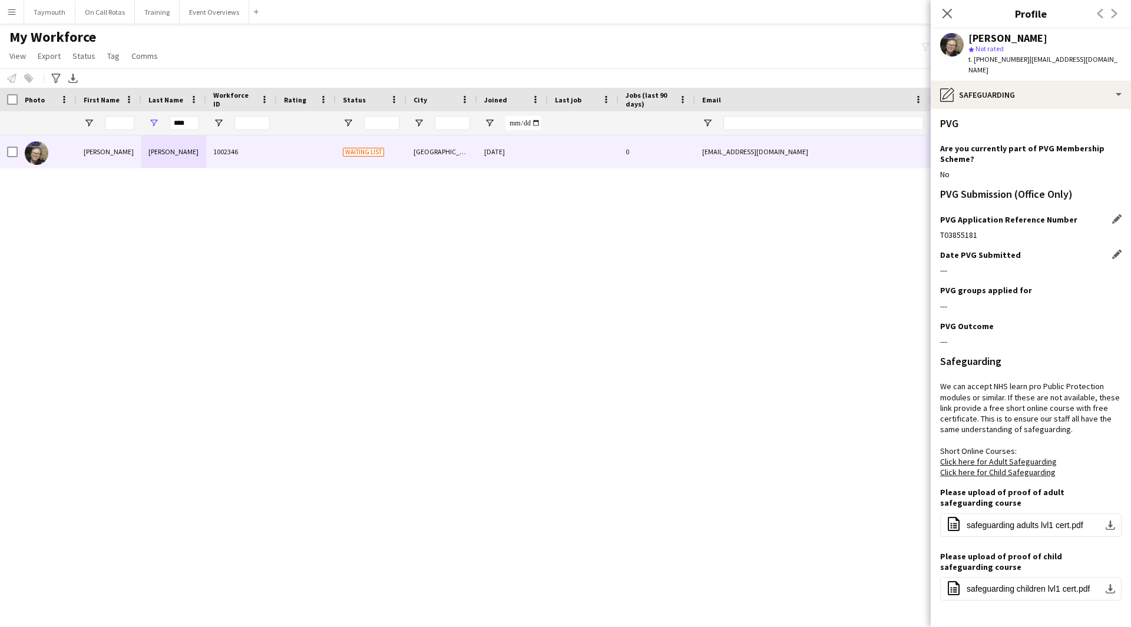
click at [1112, 250] on app-icon "Edit this field" at bounding box center [1116, 254] width 9 height 9
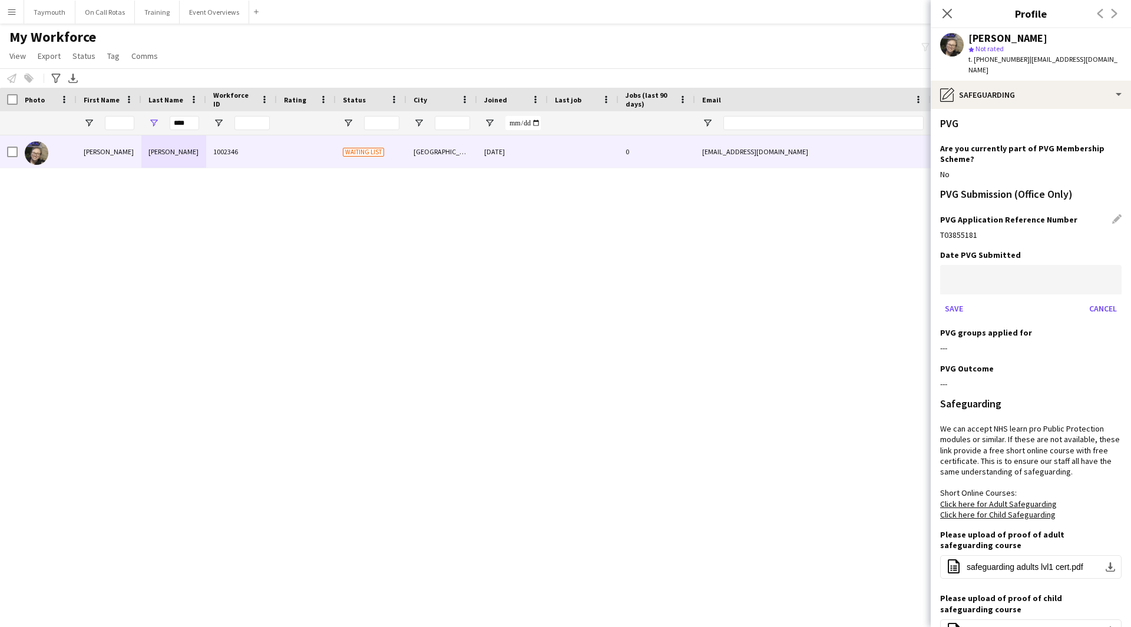
click at [973, 270] on body "Menu Boards Boards Boards All jobs Status Workforce Workforce My Workforce Recr…" at bounding box center [565, 313] width 1131 height 627
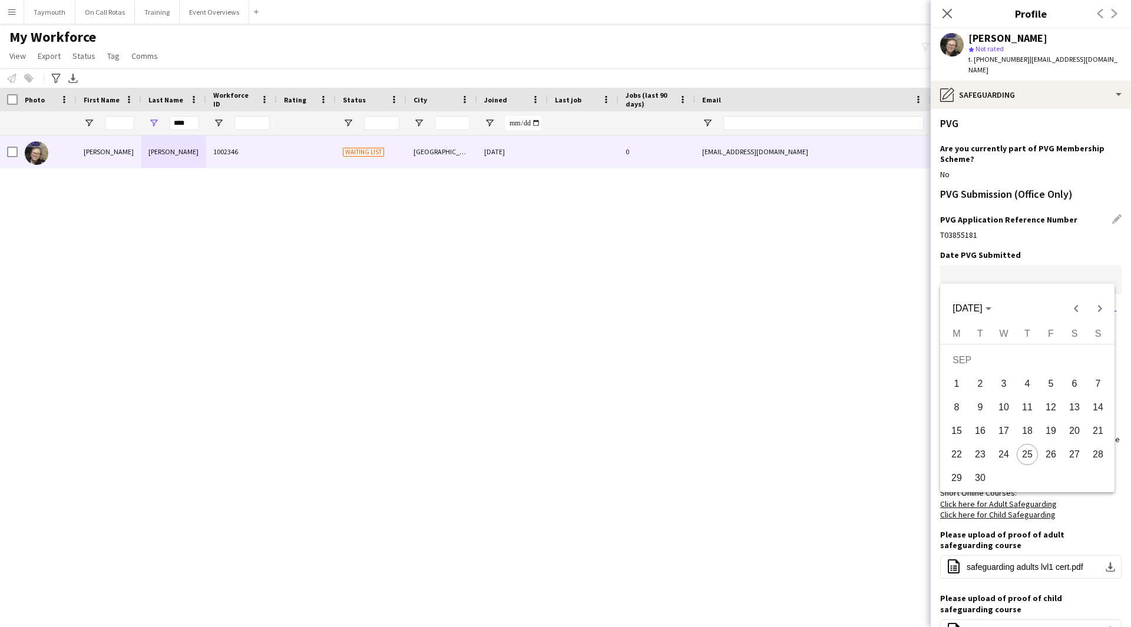
click at [1034, 455] on span "25" at bounding box center [1027, 454] width 21 height 21
type input "**********"
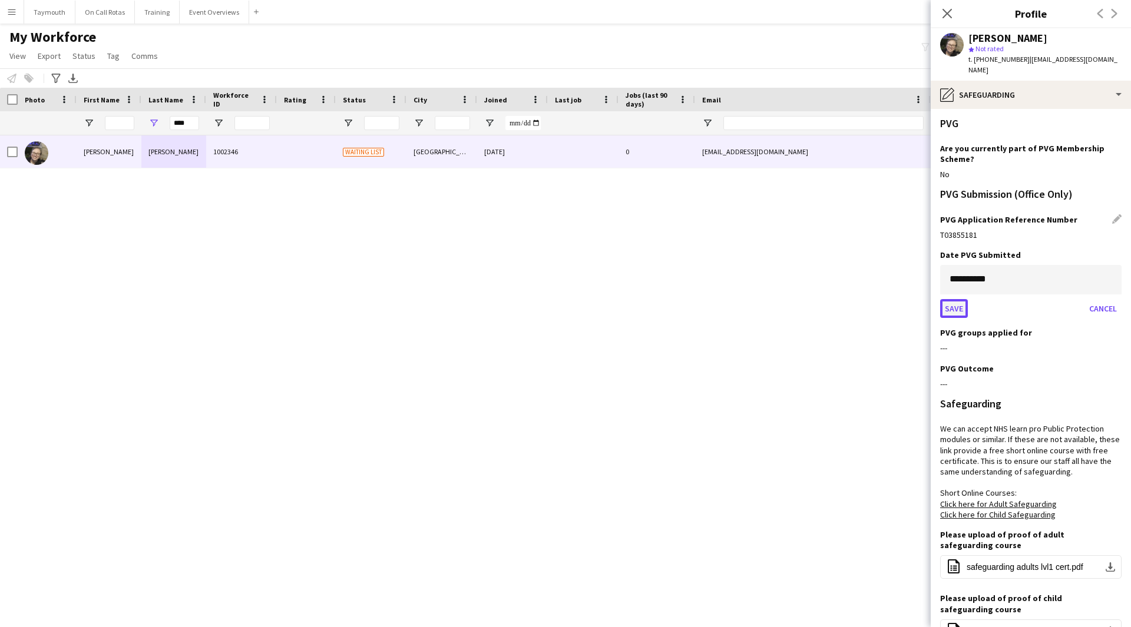
click at [957, 299] on button "Save" at bounding box center [954, 308] width 28 height 19
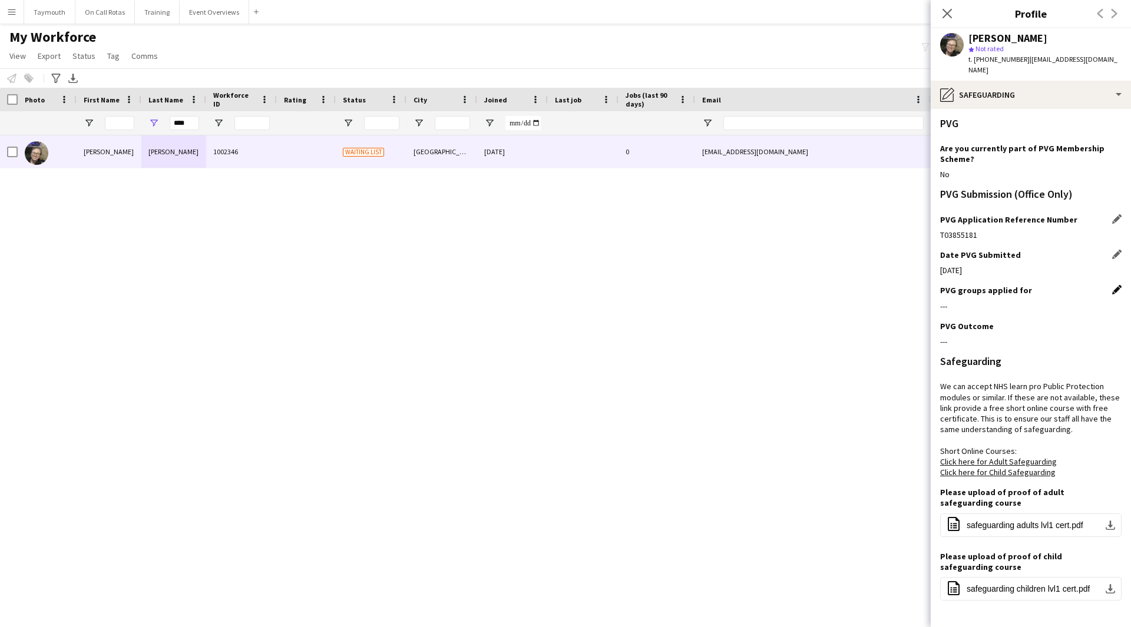
click at [1112, 285] on app-icon "Edit this field" at bounding box center [1116, 289] width 9 height 9
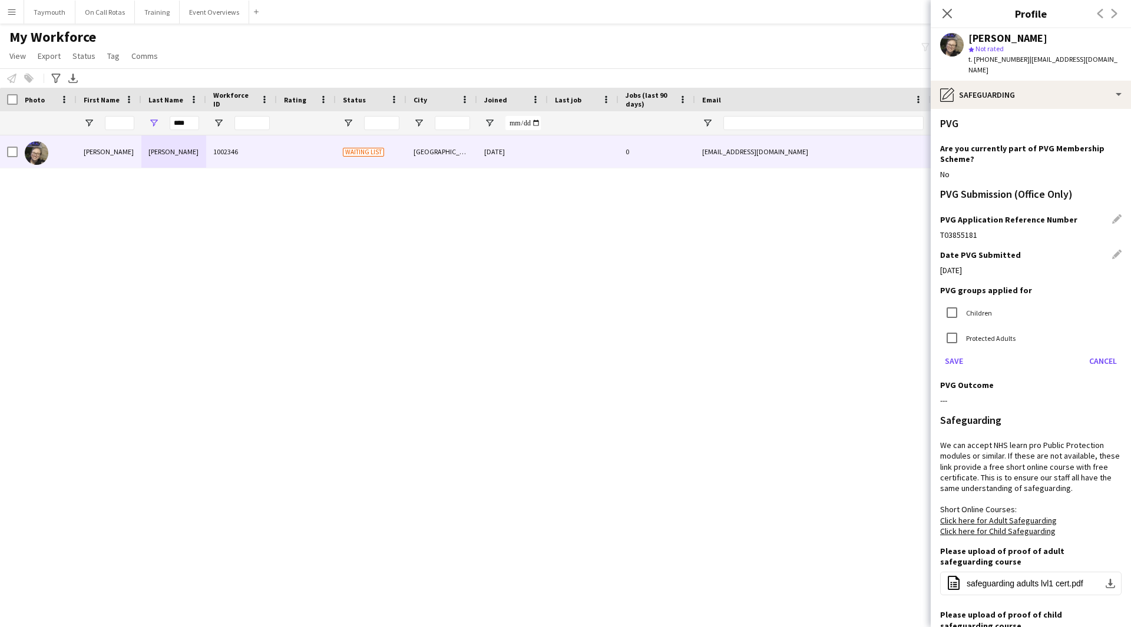
click at [976, 308] on label "Children" at bounding box center [978, 312] width 28 height 9
click at [975, 333] on label "Protected Adults" at bounding box center [990, 337] width 52 height 9
click at [958, 353] on button "Save" at bounding box center [954, 361] width 28 height 19
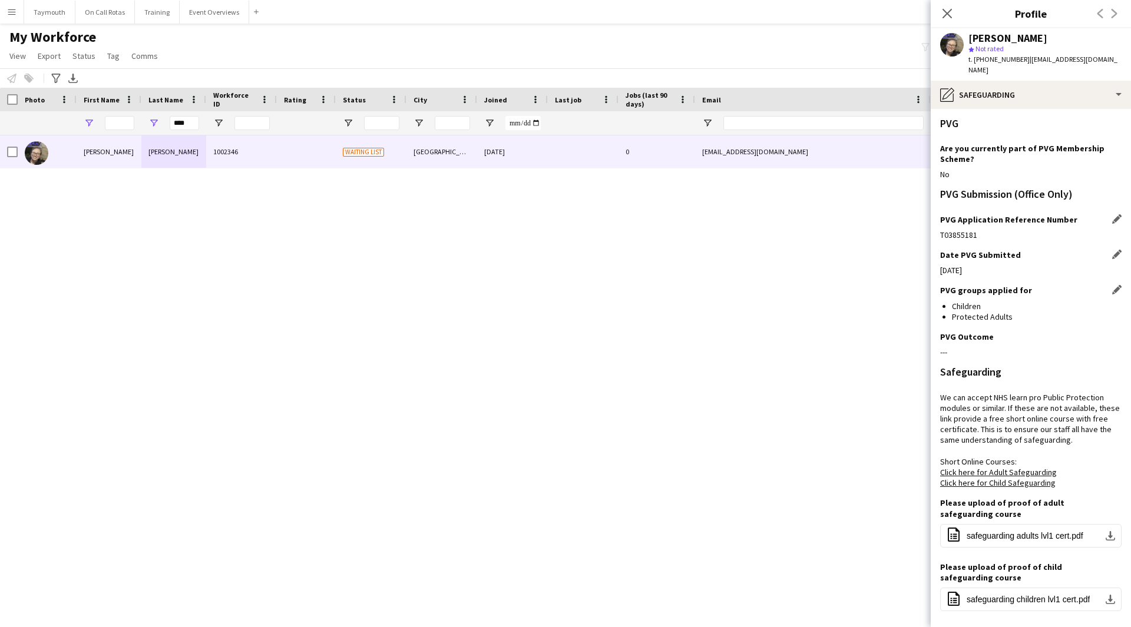
drag, startPoint x: 191, startPoint y: 124, endPoint x: 92, endPoint y: 124, distance: 99.0
click at [199, 125] on div "****" at bounding box center [173, 123] width 65 height 24
type input "***"
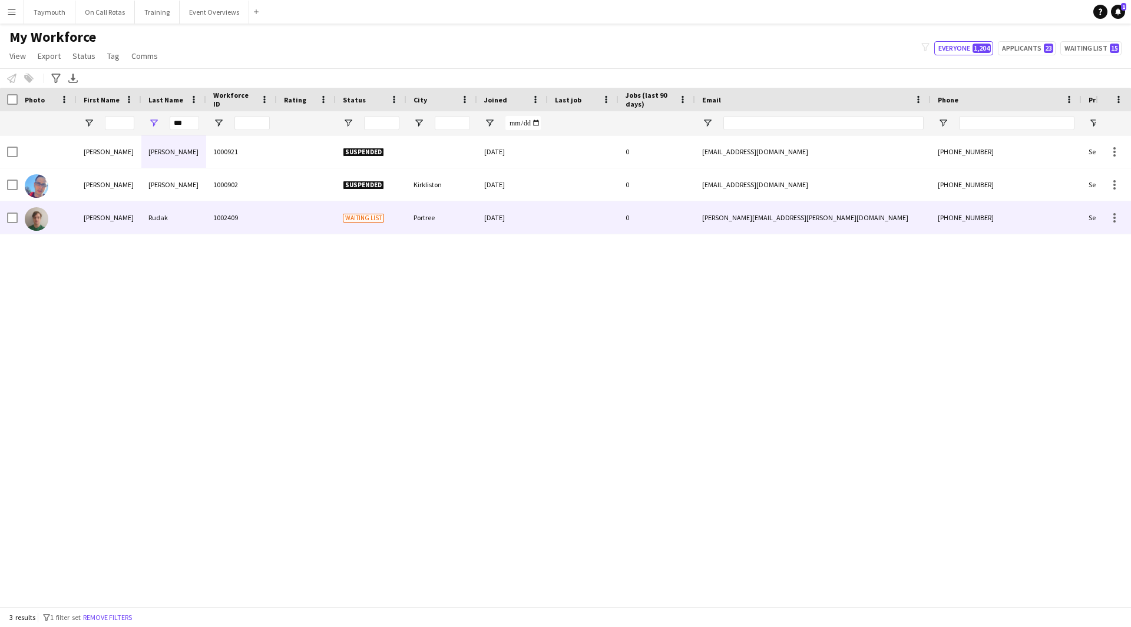
click at [210, 217] on div "1002409" at bounding box center [241, 217] width 71 height 32
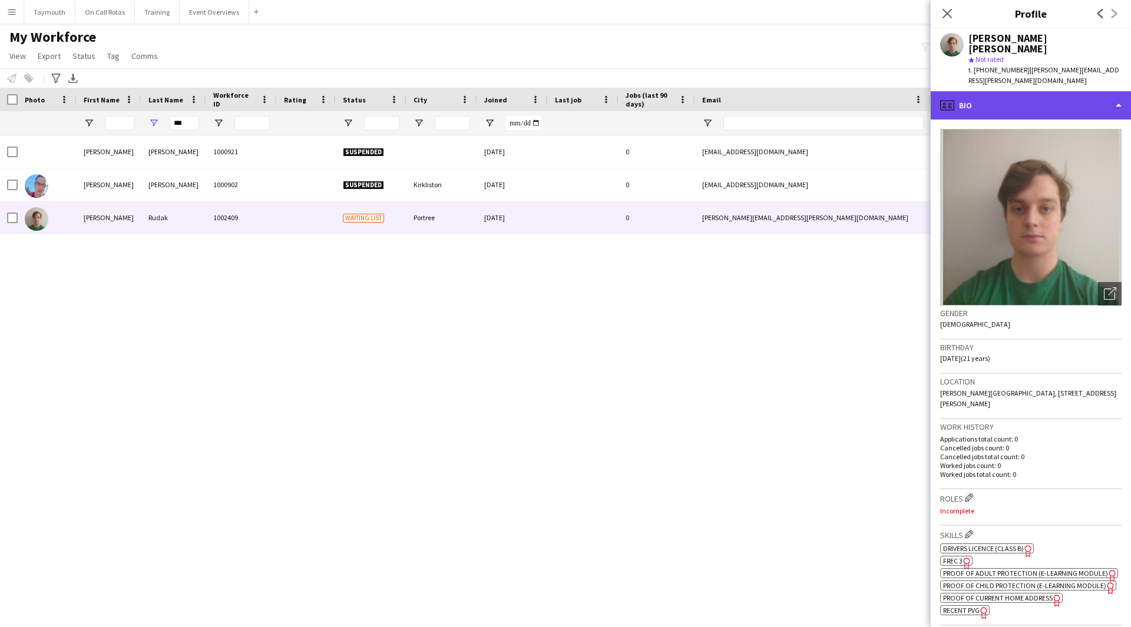
click at [1039, 91] on div "profile Bio" at bounding box center [1031, 105] width 200 height 28
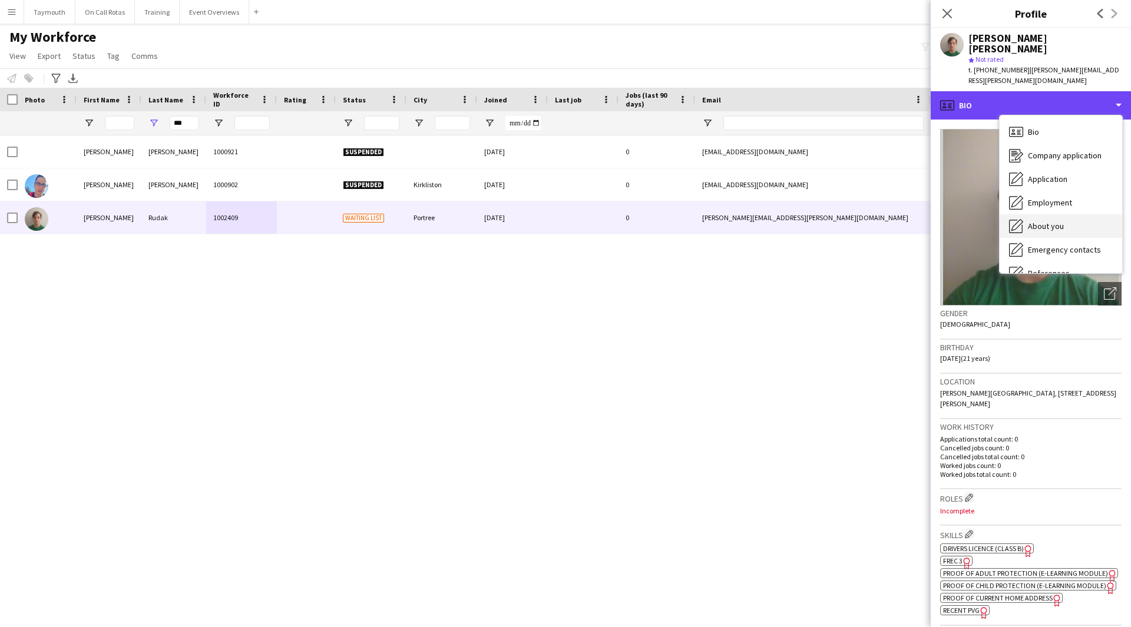
scroll to position [118, 0]
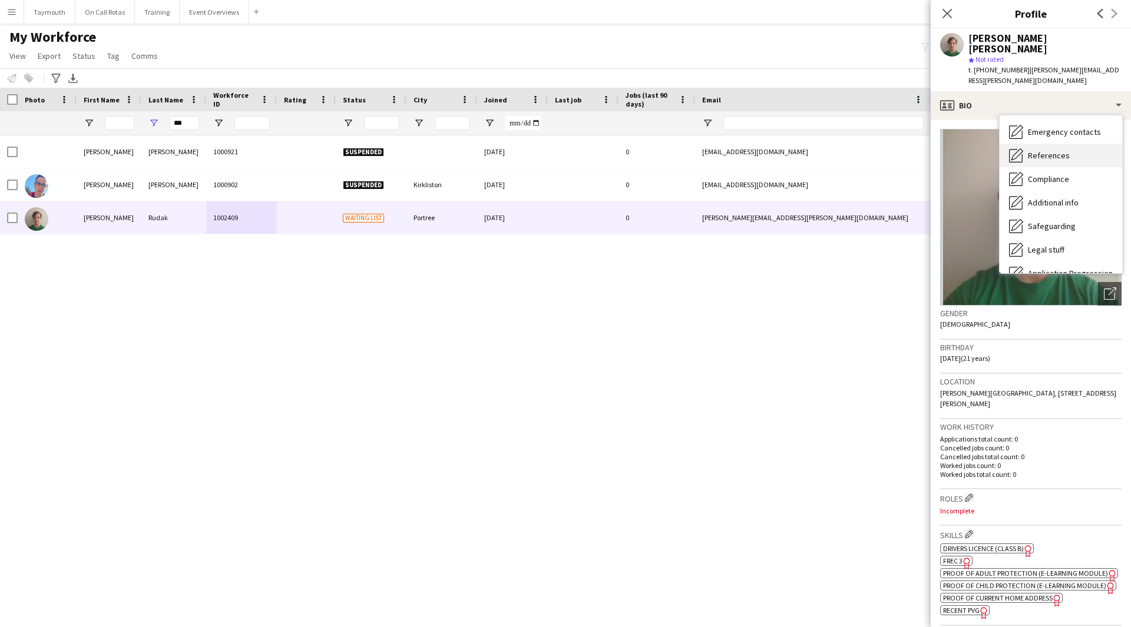
click at [1055, 150] on span "References" at bounding box center [1049, 155] width 42 height 11
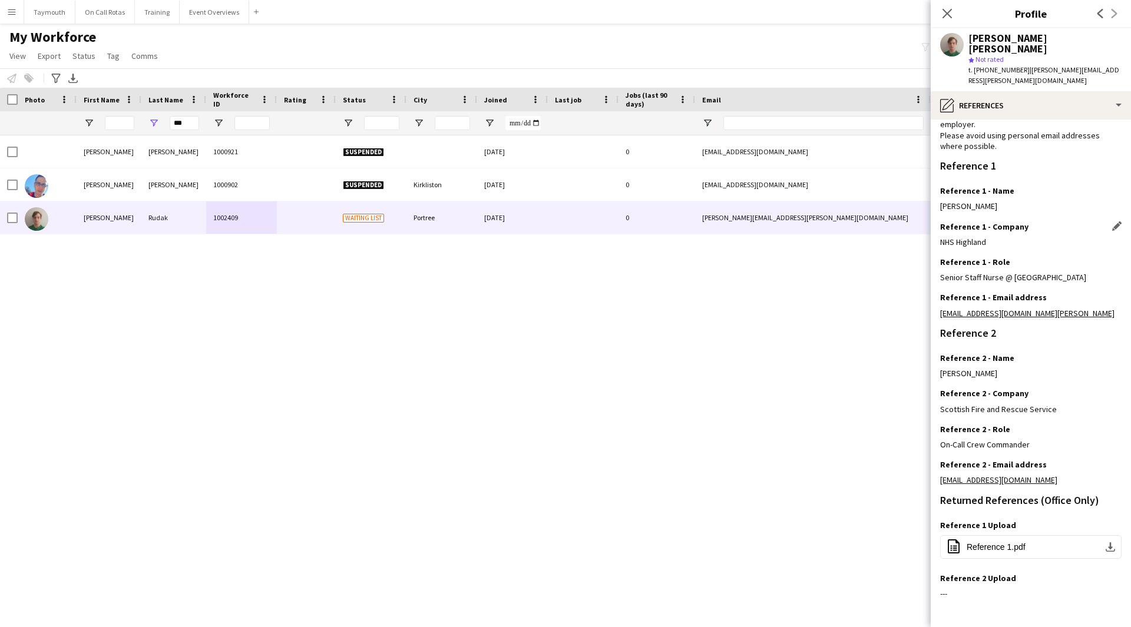
scroll to position [93, 0]
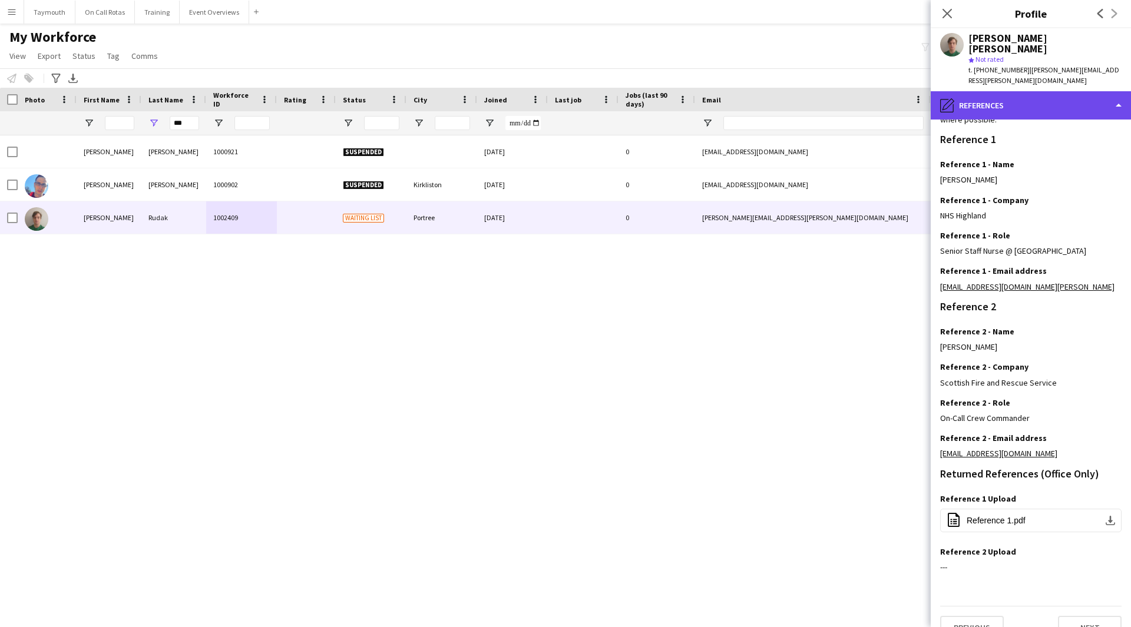
click at [1049, 91] on div "pencil4 References" at bounding box center [1031, 105] width 200 height 28
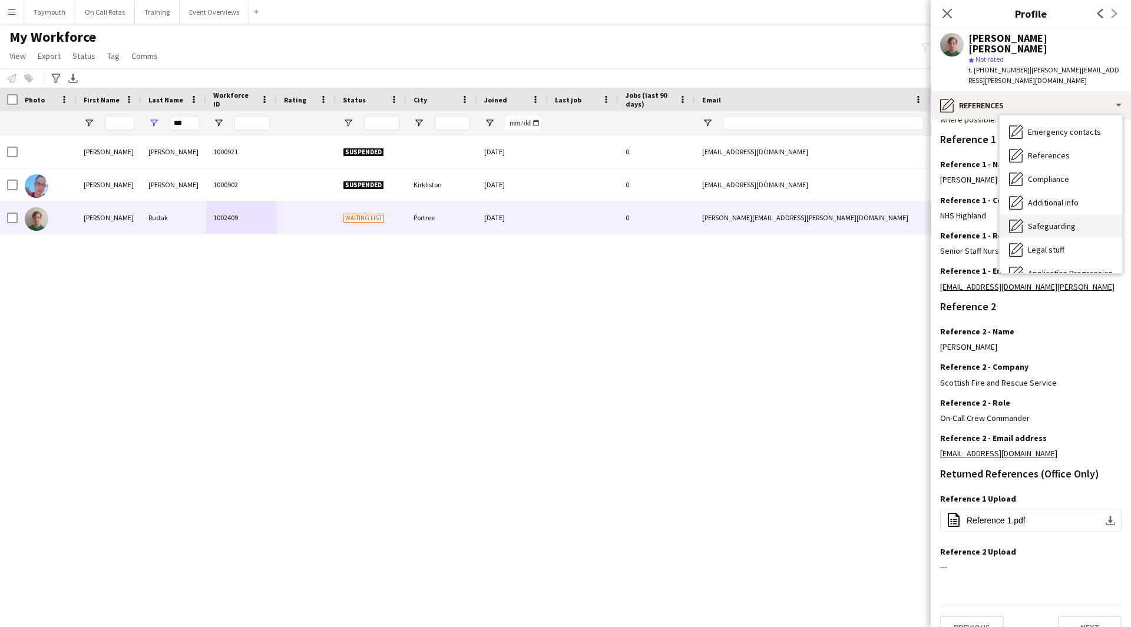
click at [1072, 221] on span "Safeguarding" at bounding box center [1052, 226] width 48 height 11
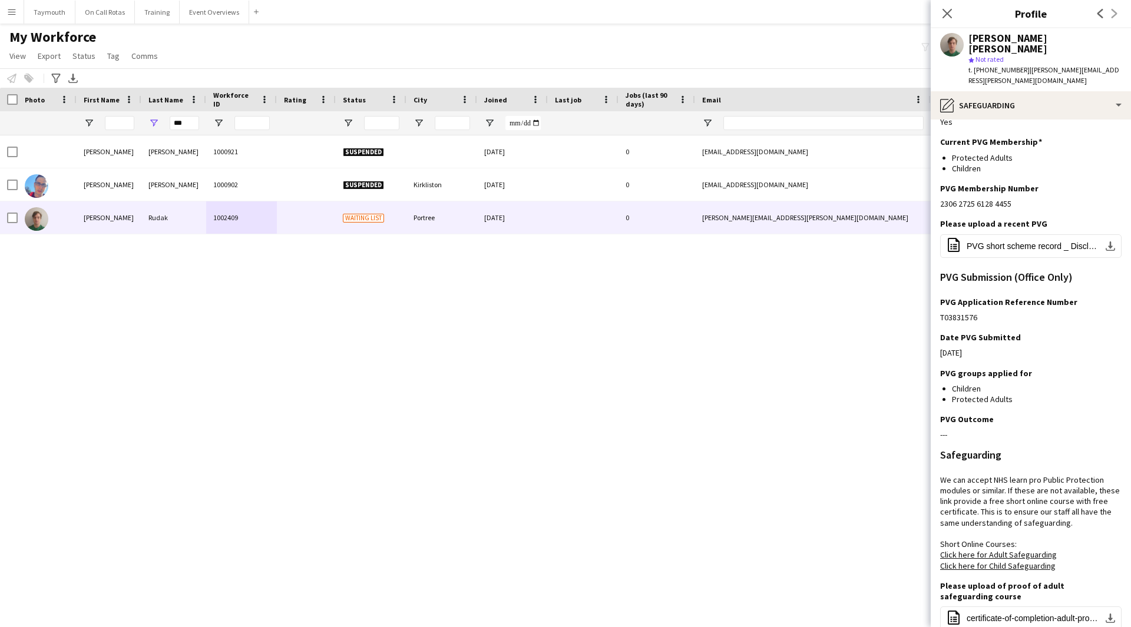
scroll to position [118, 0]
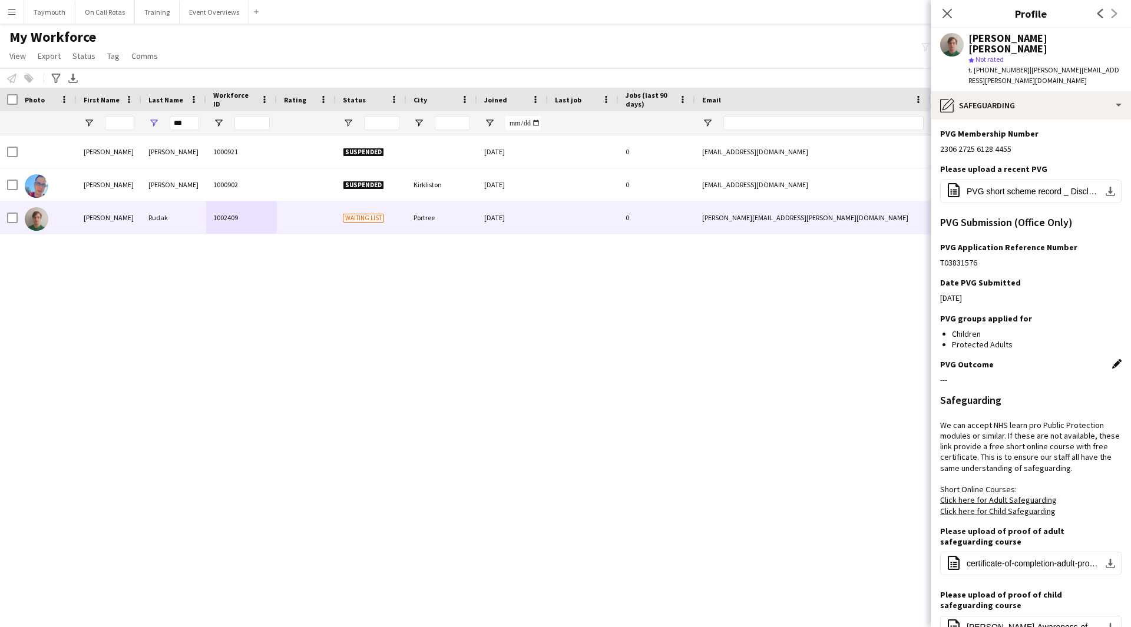
click at [1112, 359] on app-icon "Edit this field" at bounding box center [1116, 363] width 9 height 9
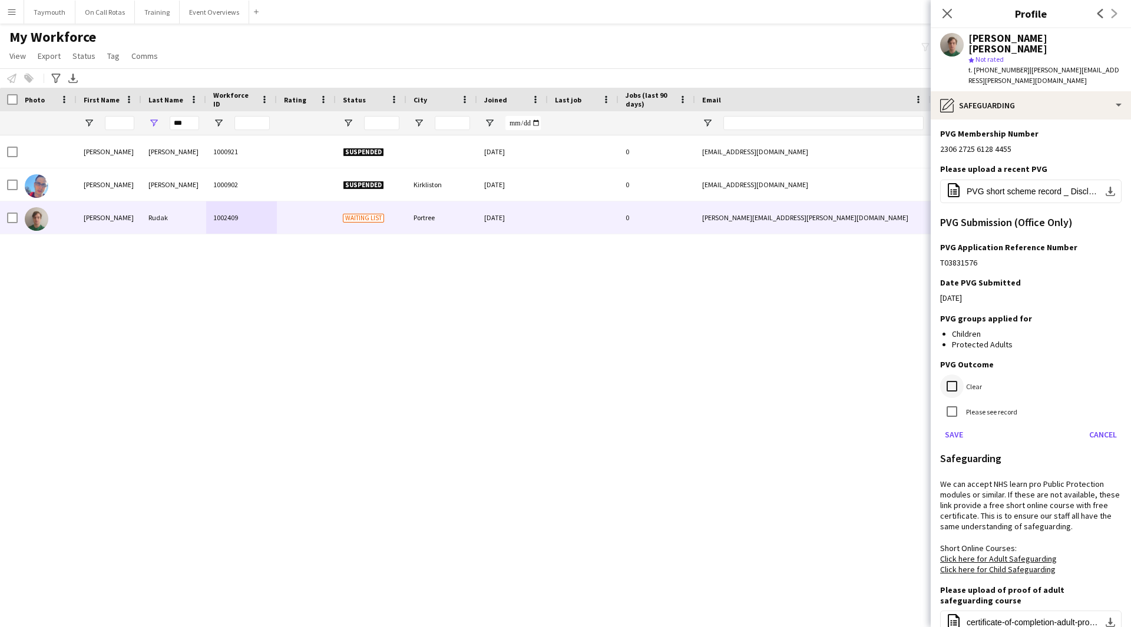
click at [964, 372] on div at bounding box center [952, 386] width 28 height 28
click at [952, 425] on button "Save" at bounding box center [954, 434] width 28 height 19
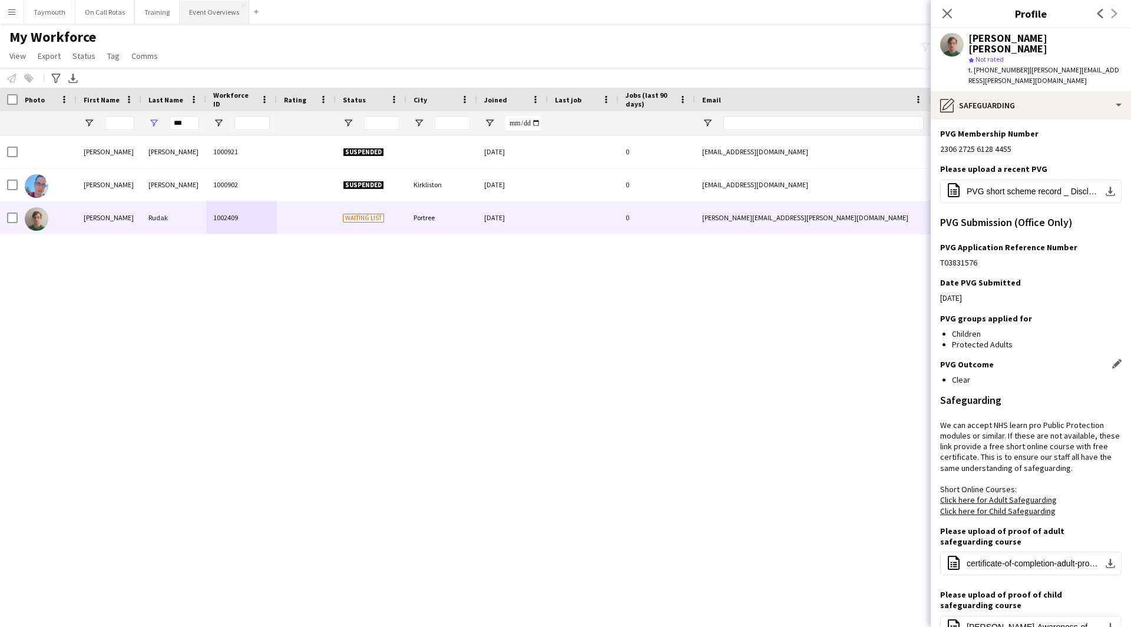
click at [216, 14] on button "Event Overviews Close" at bounding box center [215, 12] width 70 height 23
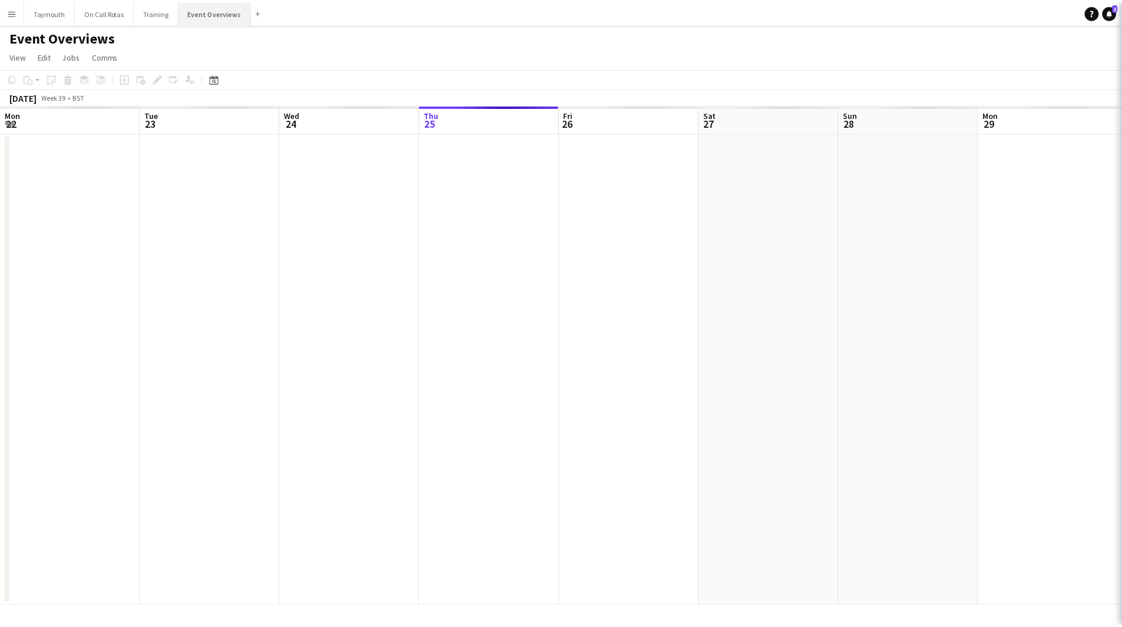
scroll to position [0, 282]
